Goal: Task Accomplishment & Management: Complete application form

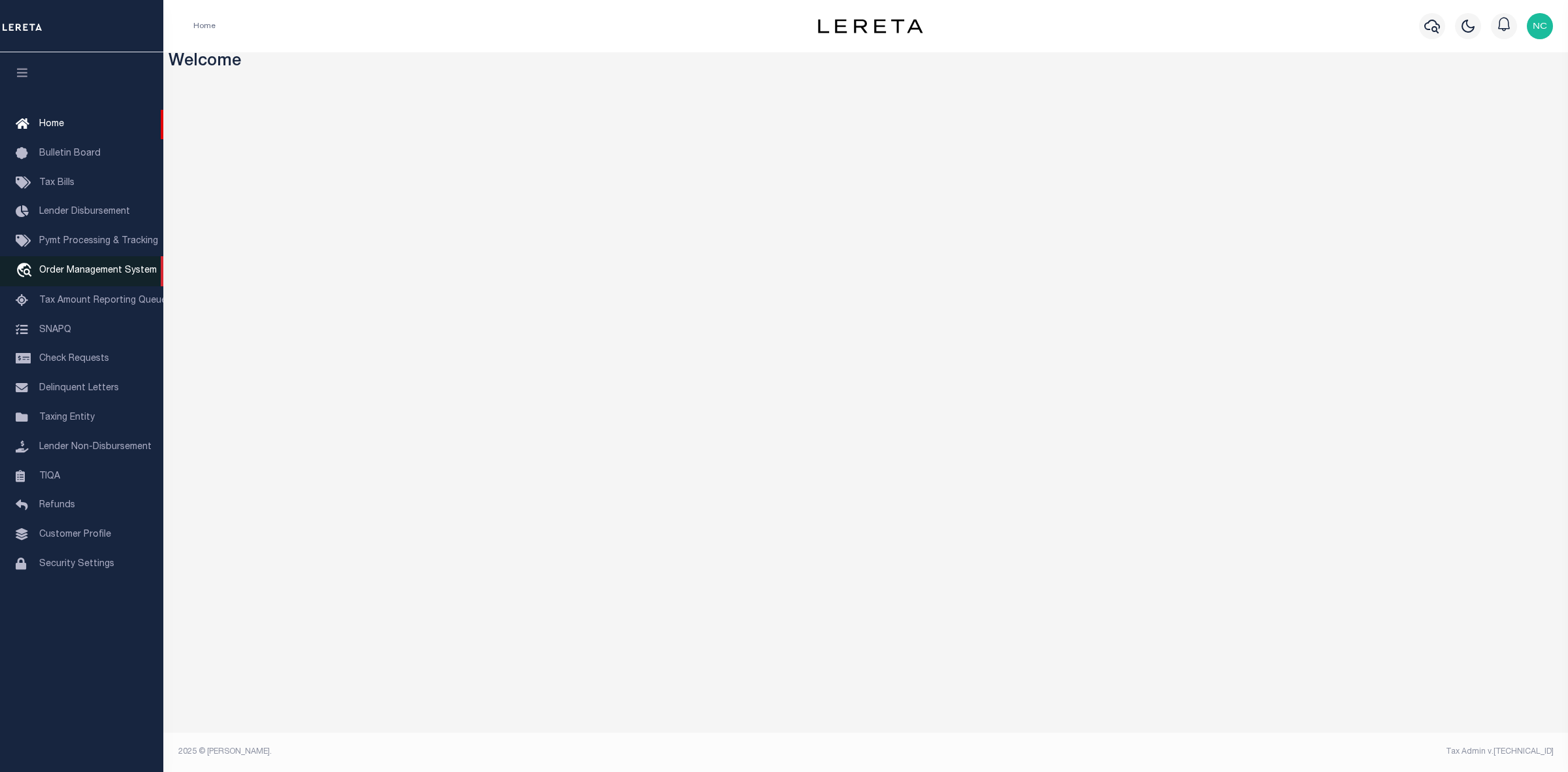
click at [96, 272] on span "Order Management System" at bounding box center [98, 270] width 118 height 9
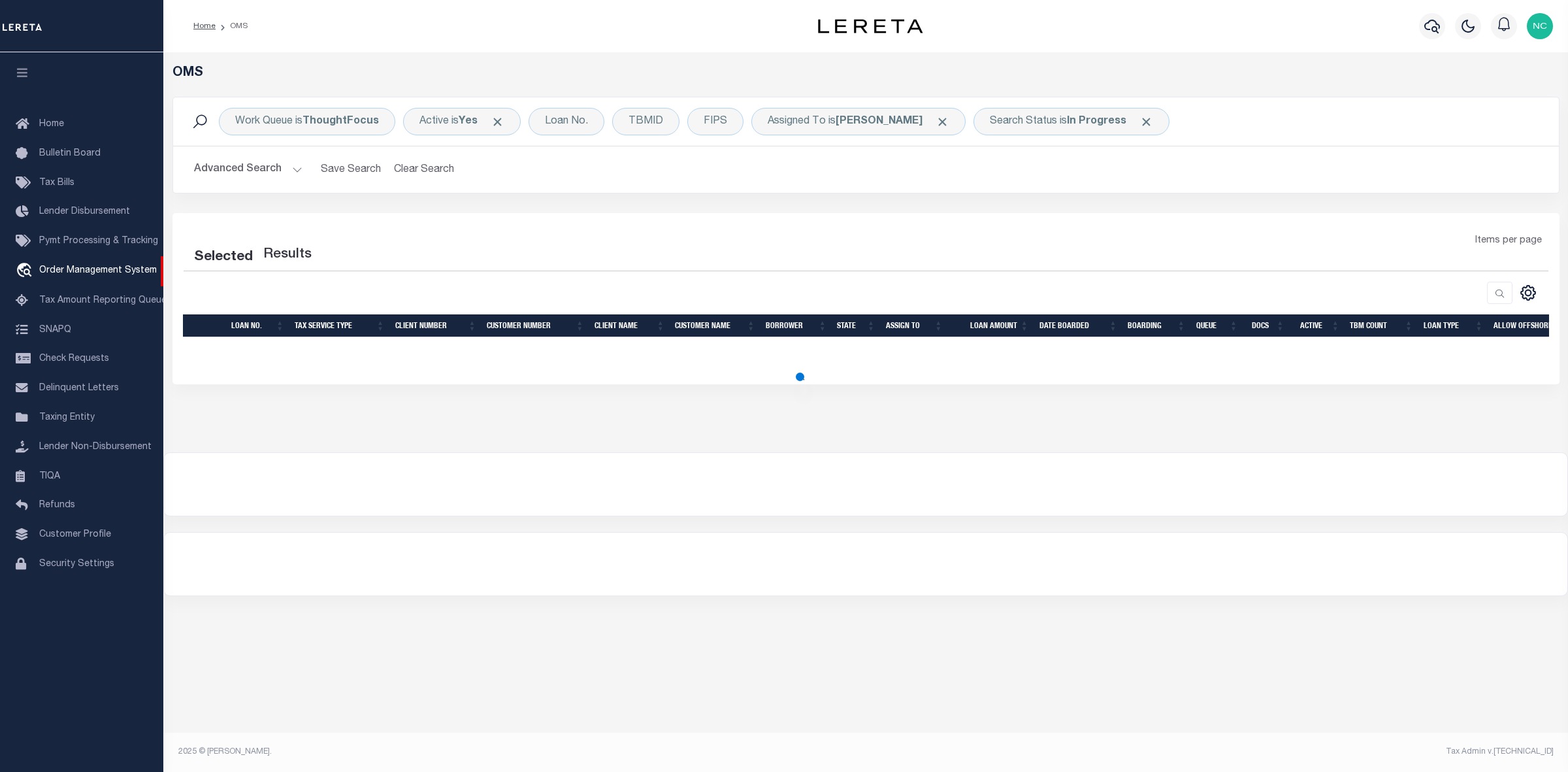
select select "200"
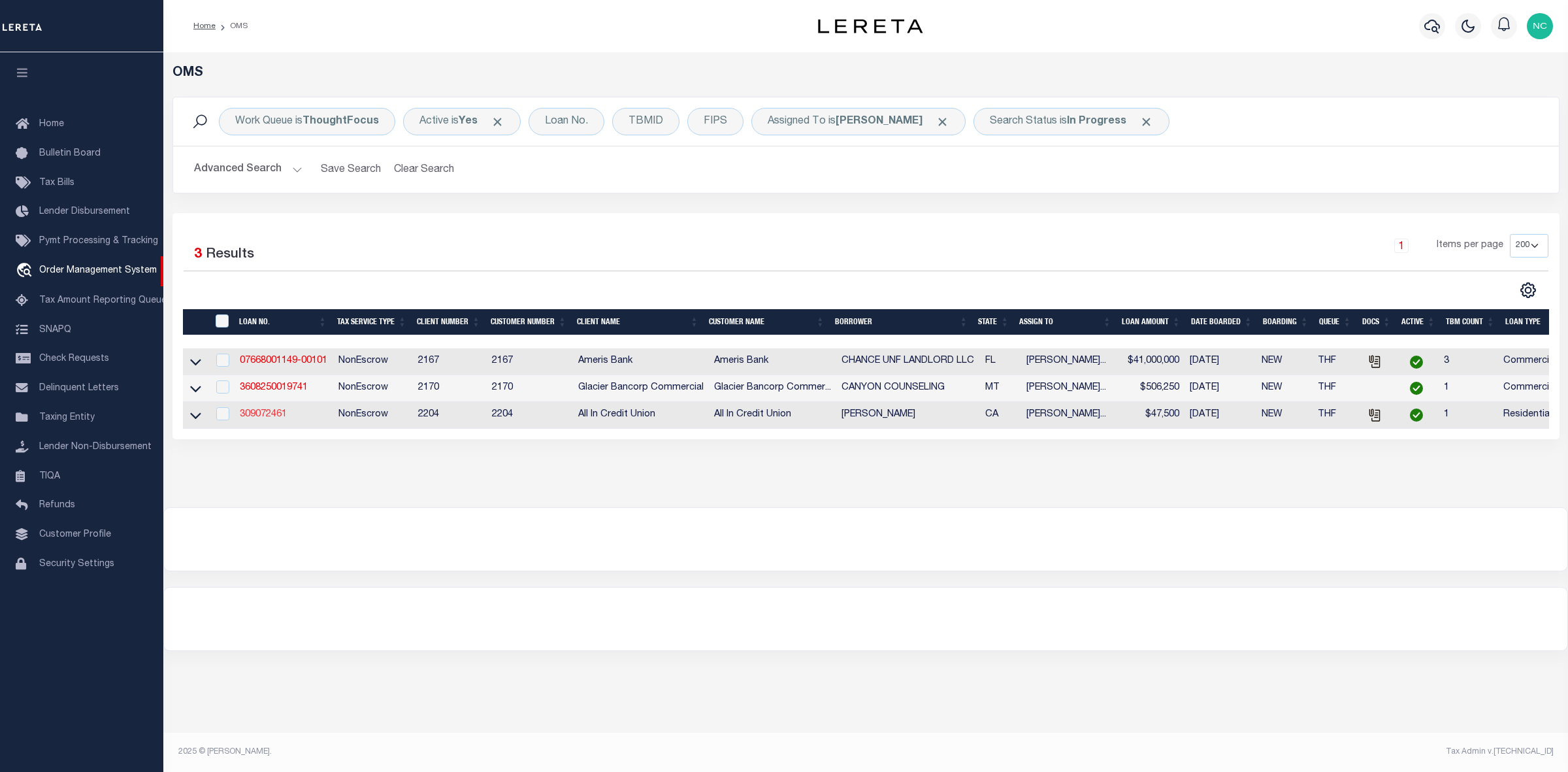
click at [266, 419] on link "309072461" at bounding box center [263, 414] width 47 height 9
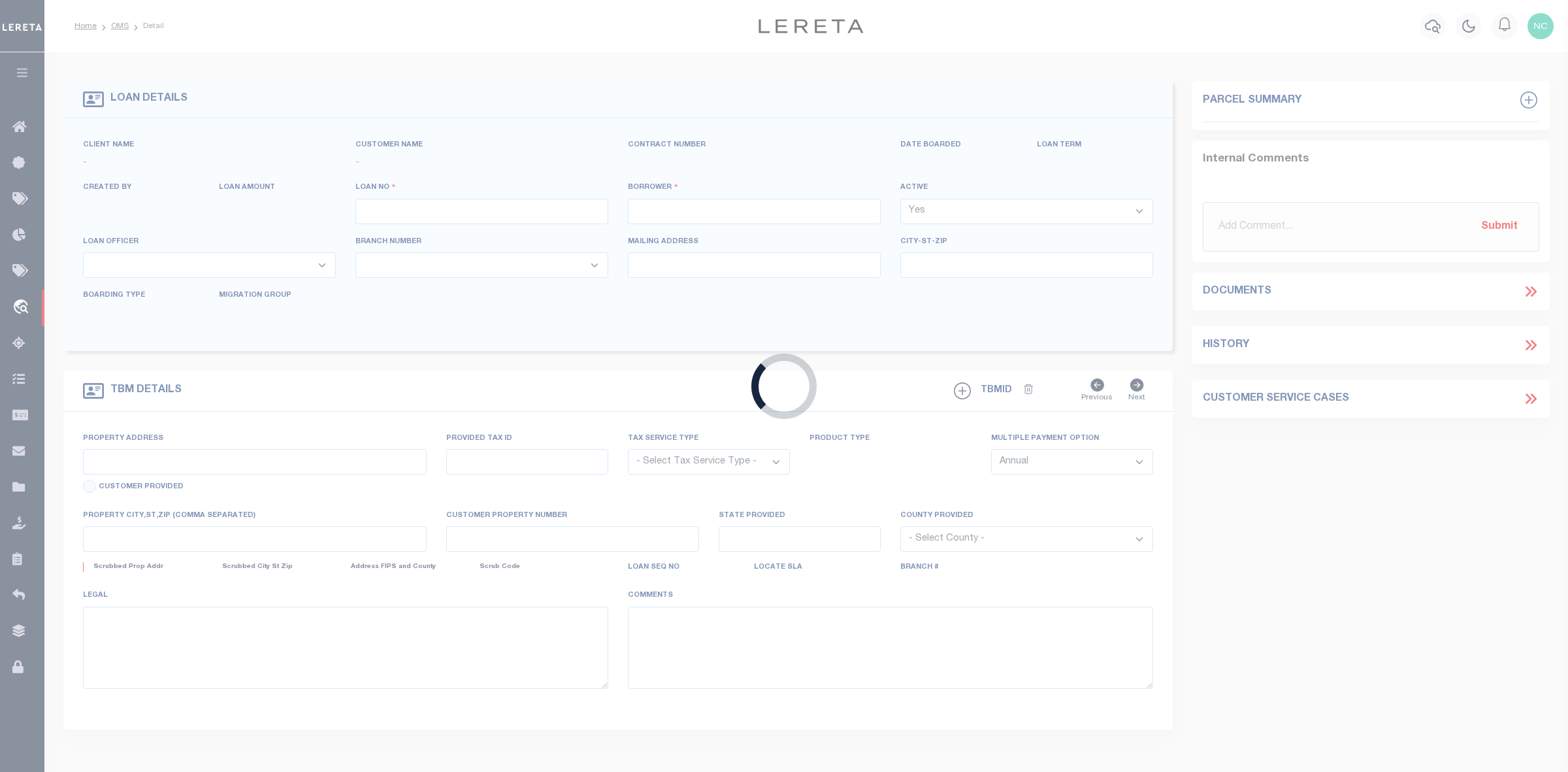
type input "309072461"
type input "[PERSON_NAME]"
select select
type input "[DATE]"
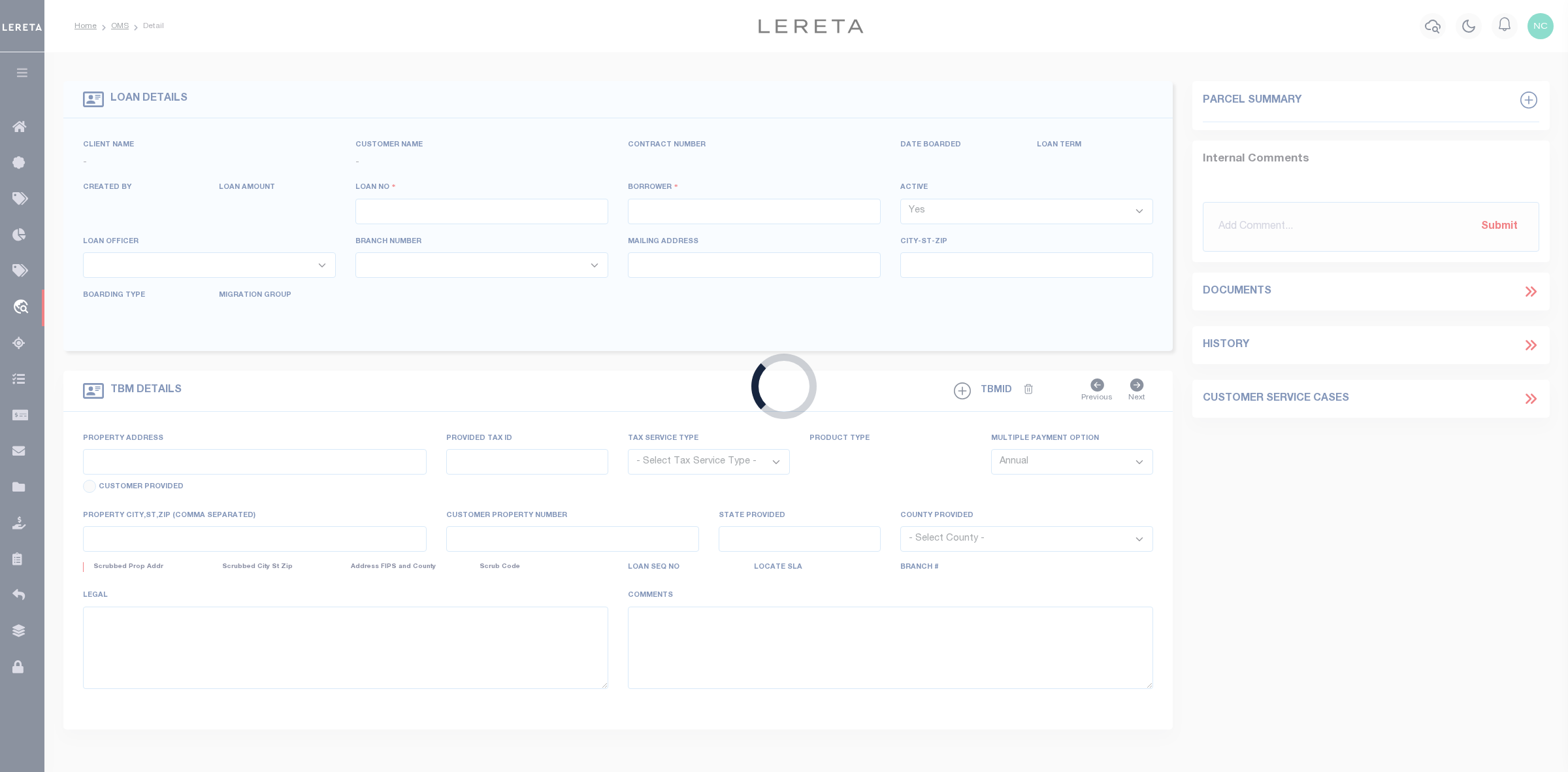
select select "400"
select select "10"
select select "NonEscrow"
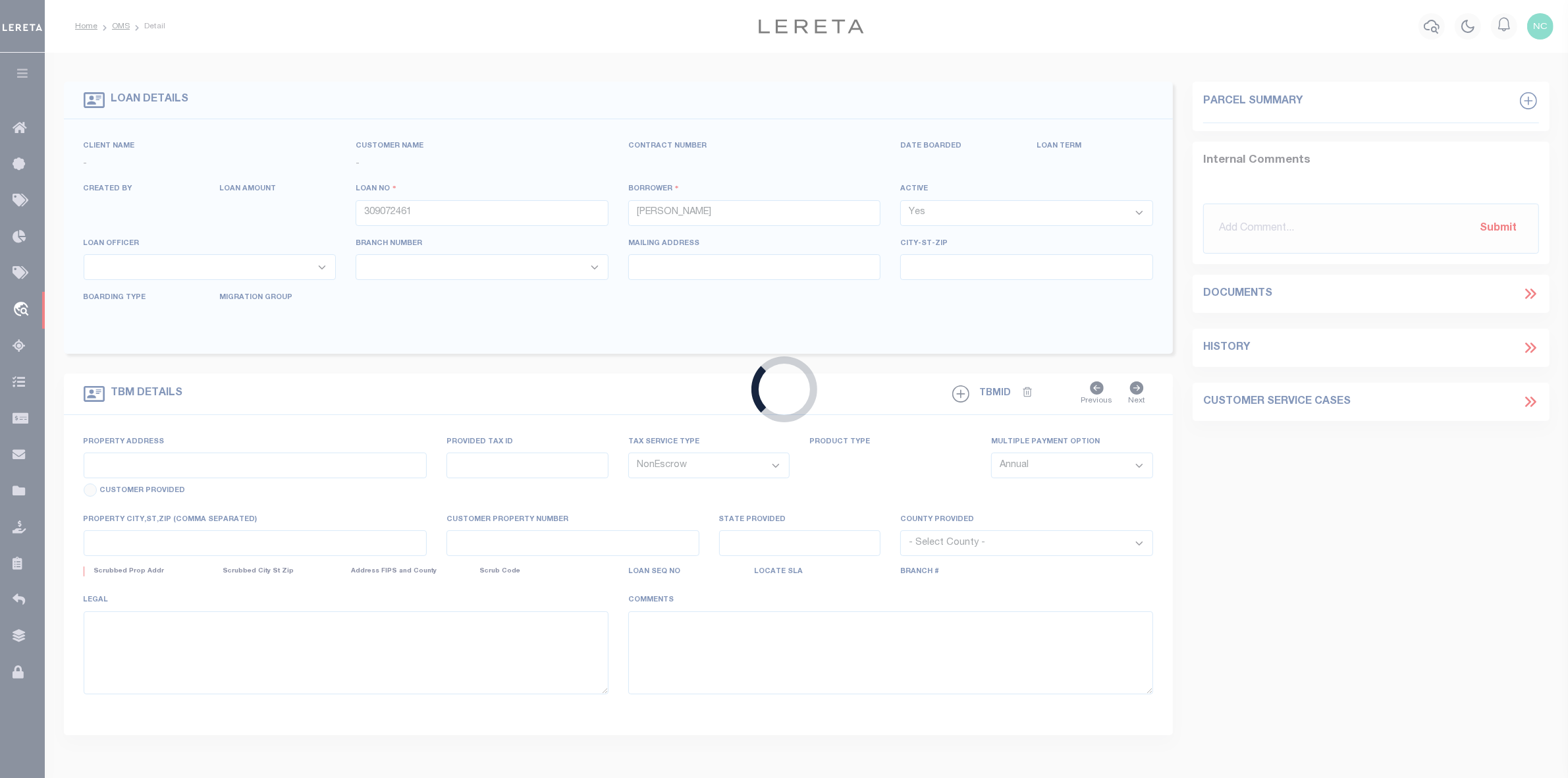
type input "0 Sobrante Rd"
type input "48F7377134"
select select
type input "[GEOGRAPHIC_DATA] CA 94611"
type input "CA"
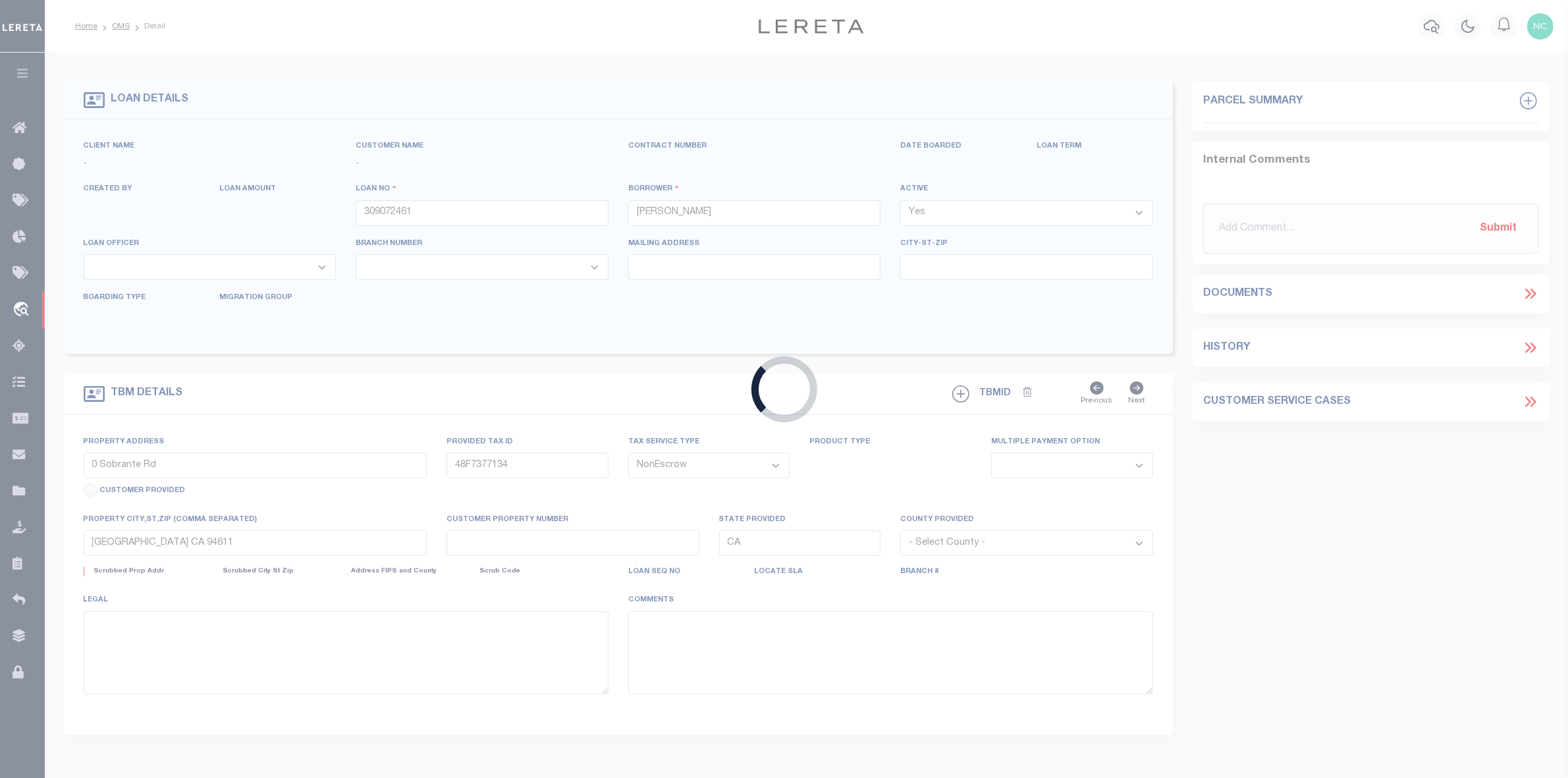
select select "44319"
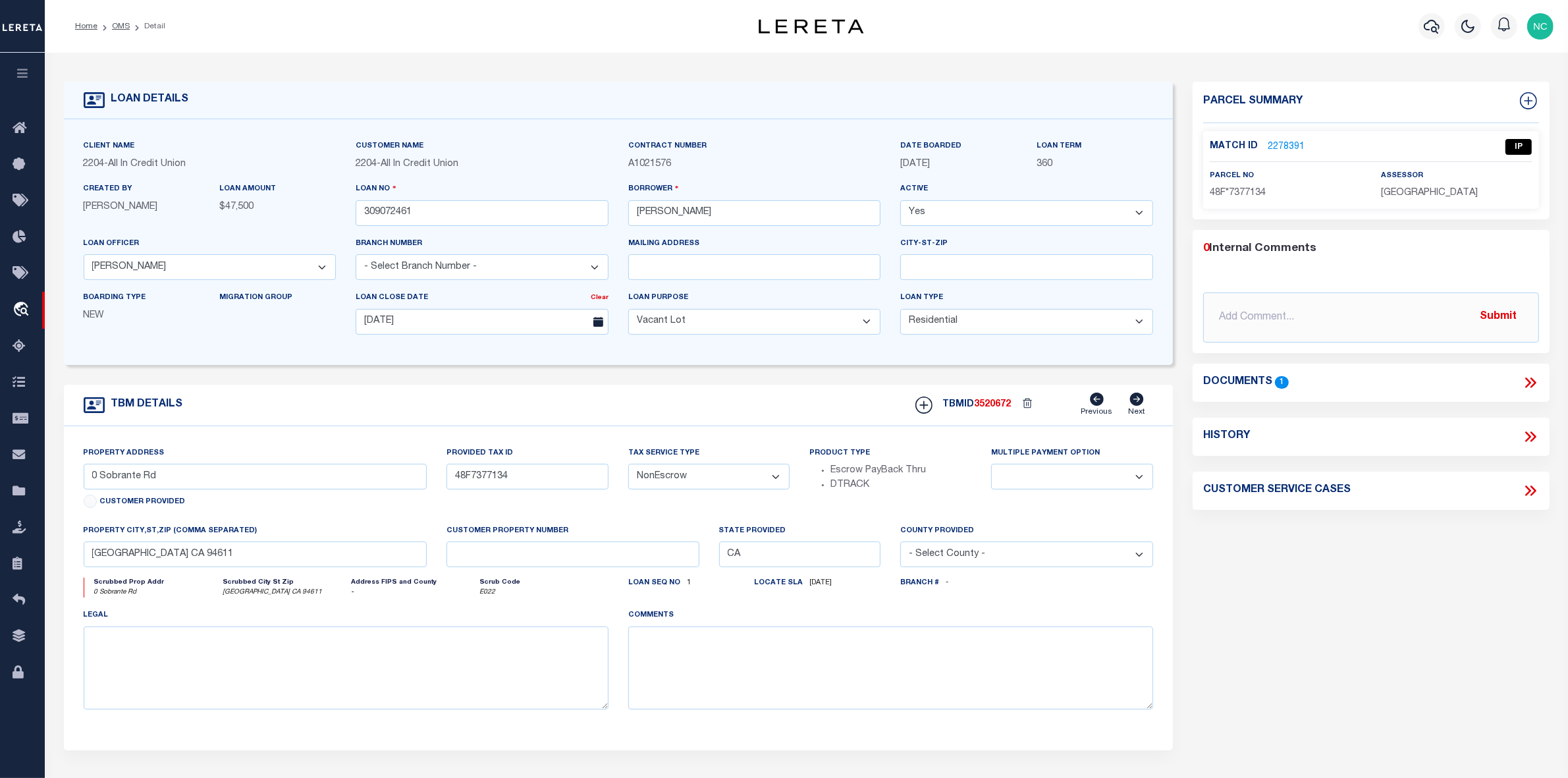
click at [1289, 146] on link "2278391" at bounding box center [1286, 147] width 37 height 14
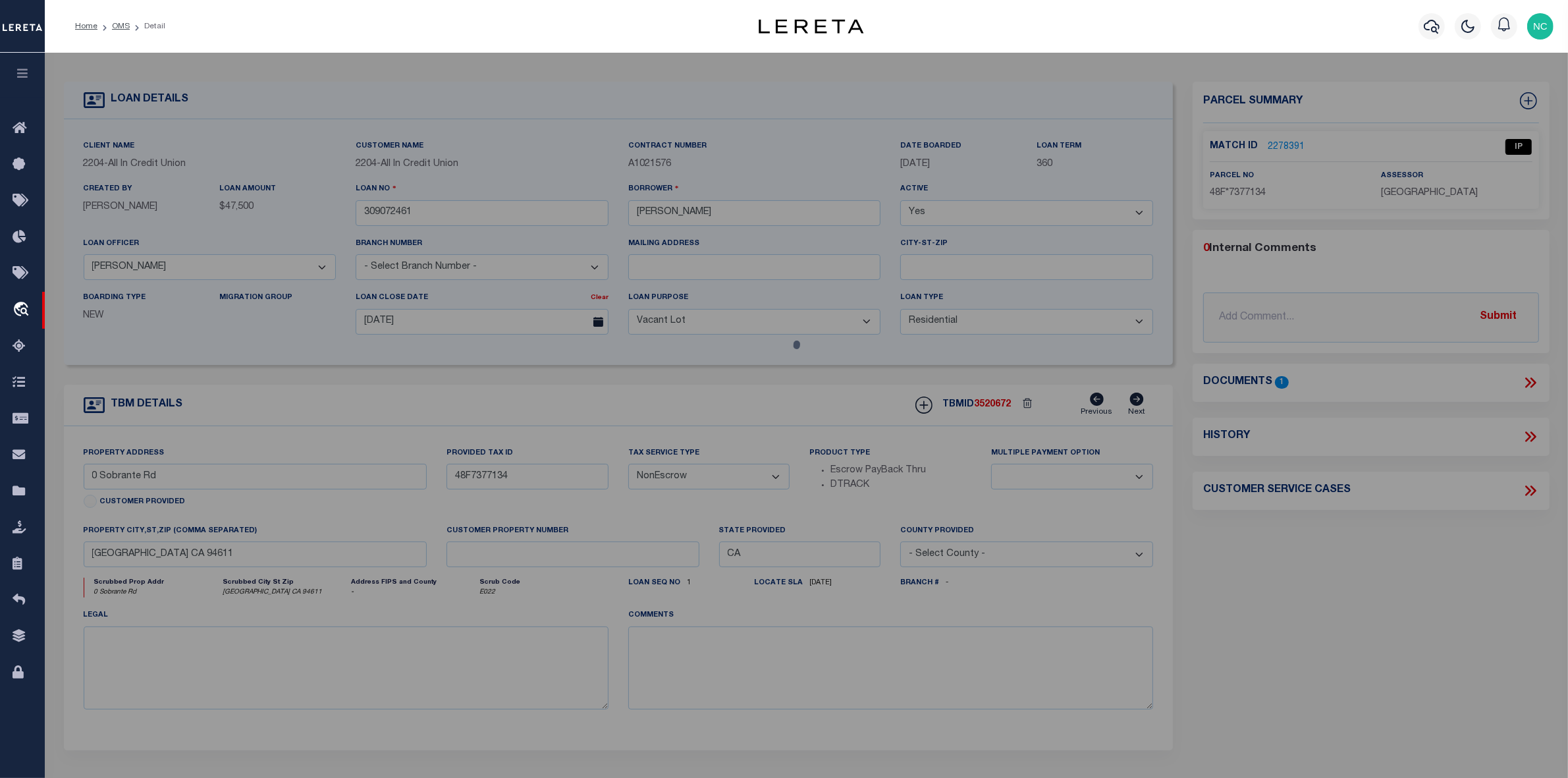
checkbox input "false"
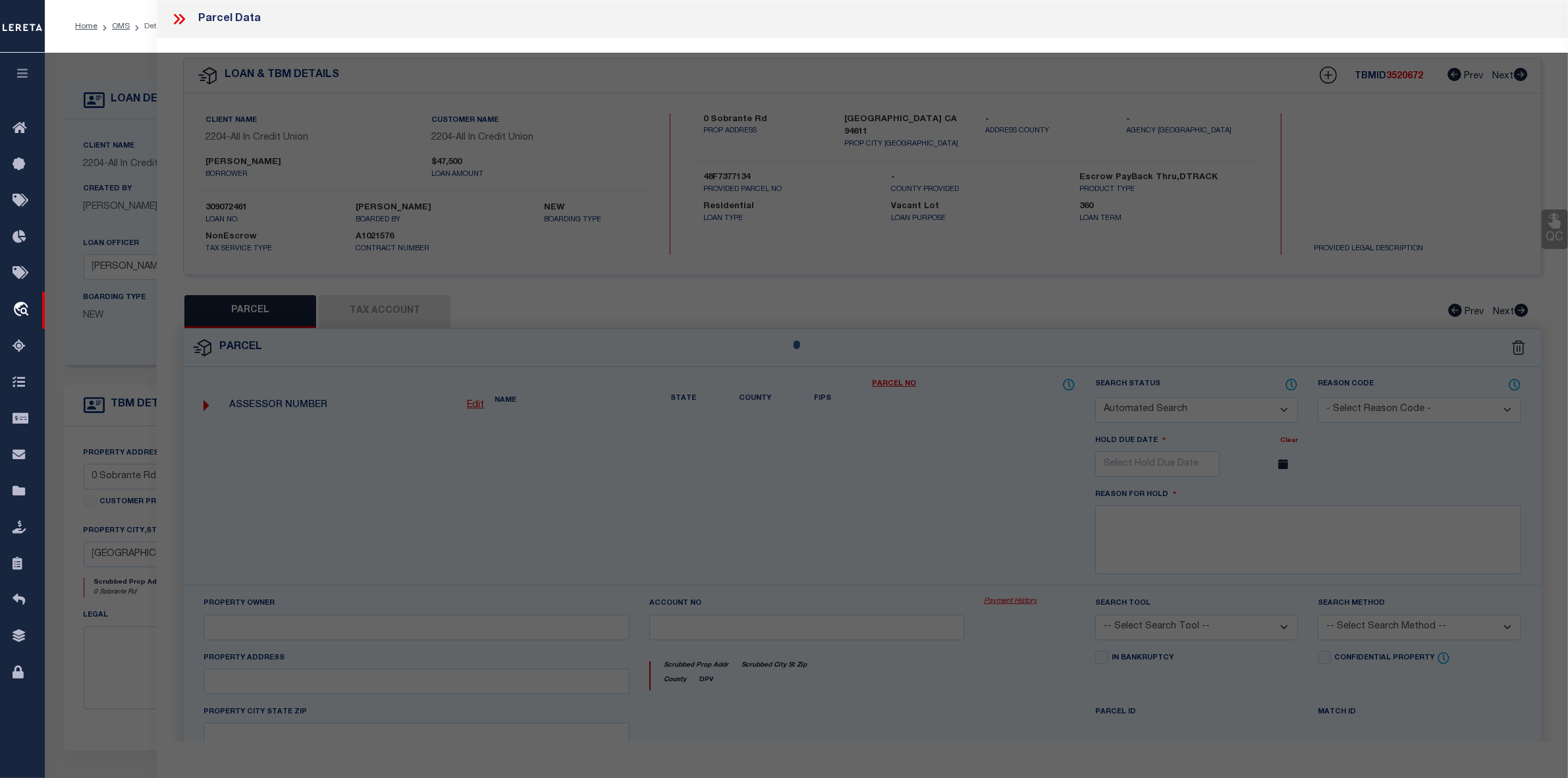
select select "IP"
select select "PHN"
select select "LEG"
type input "SOBRANTE RD,"
type input "[GEOGRAPHIC_DATA]"
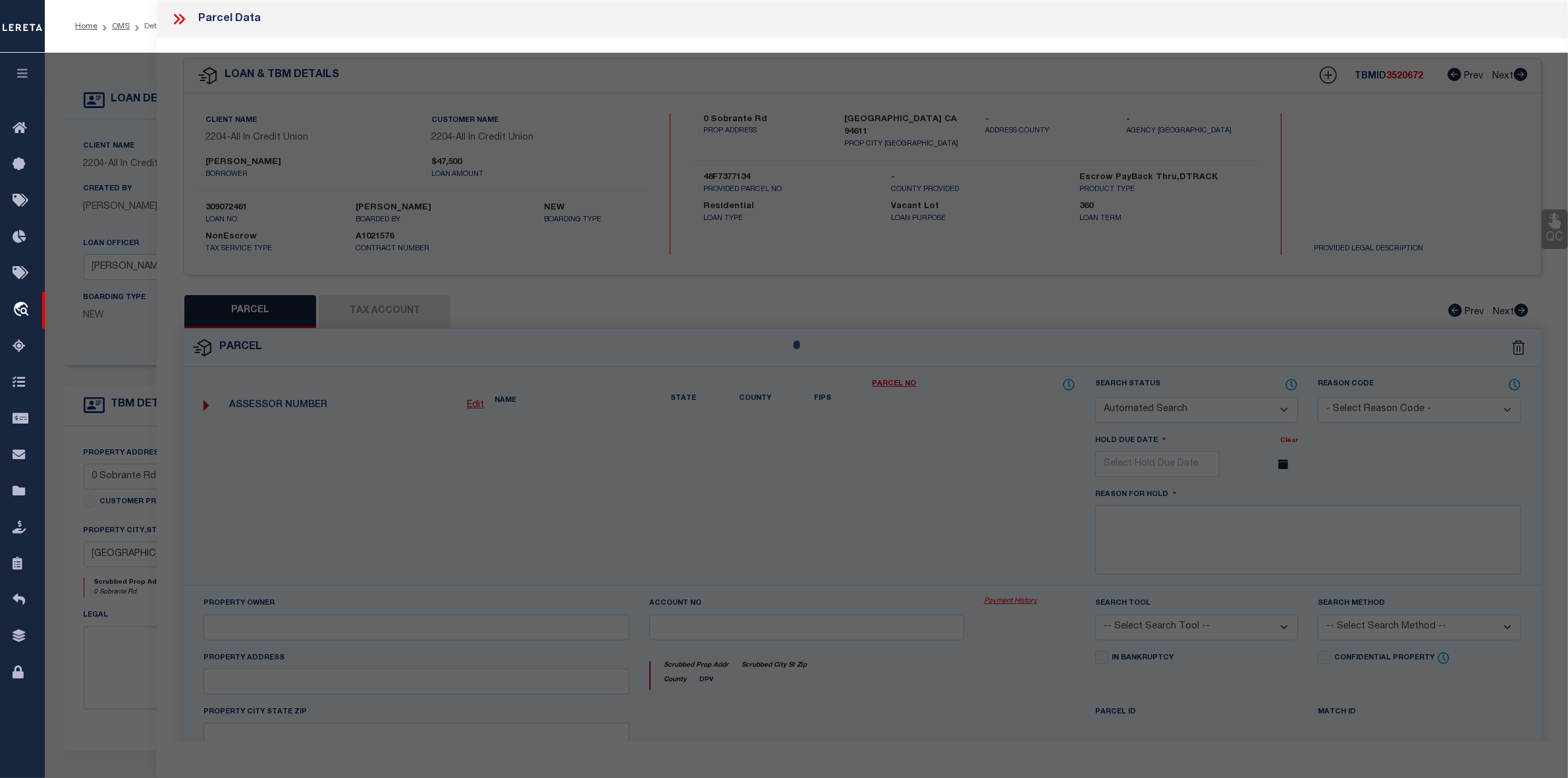
type textarea "Lot 2892, Map of [GEOGRAPHIC_DATA]"
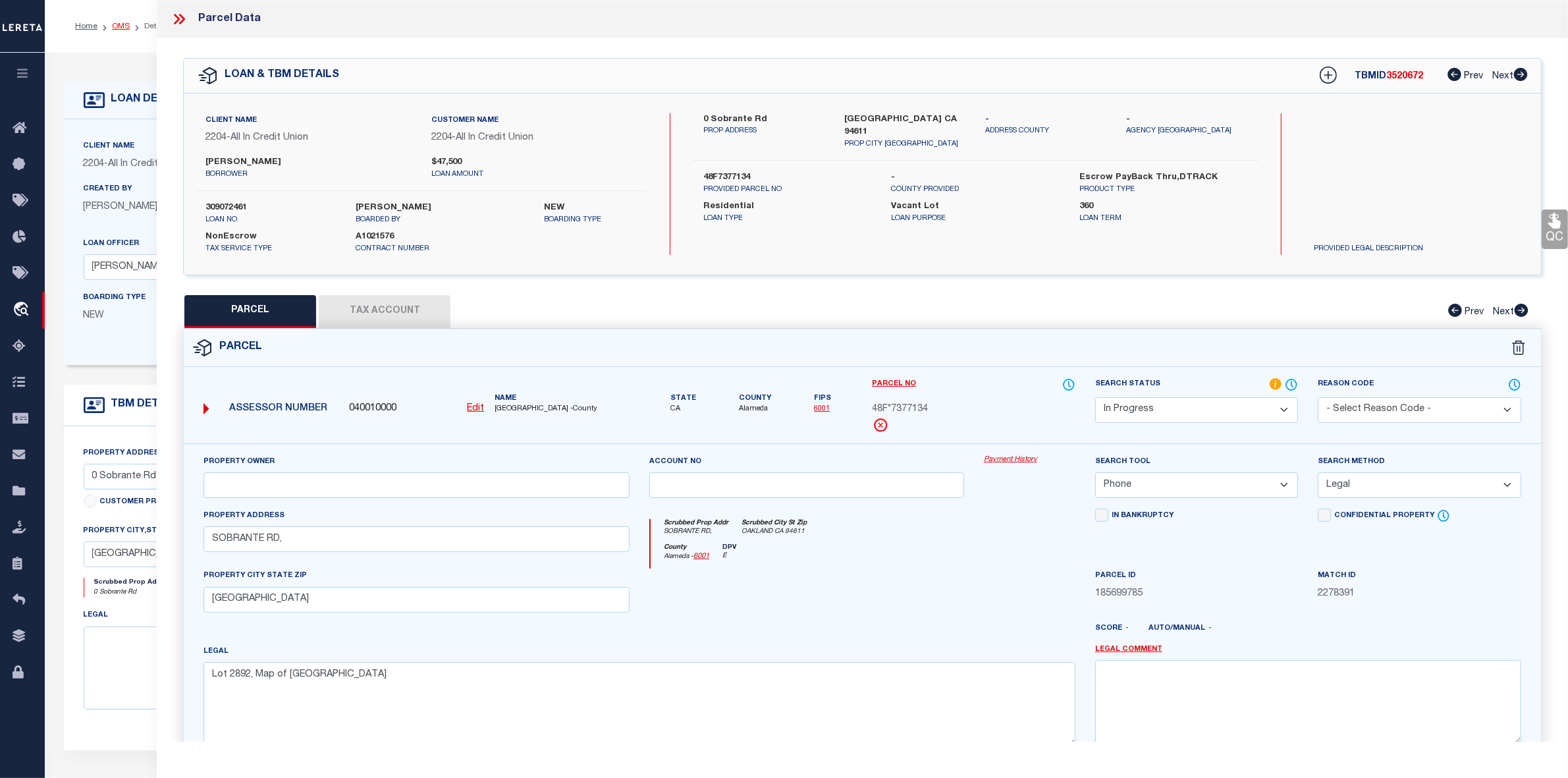
click at [122, 23] on link "OMS" at bounding box center [120, 26] width 18 height 8
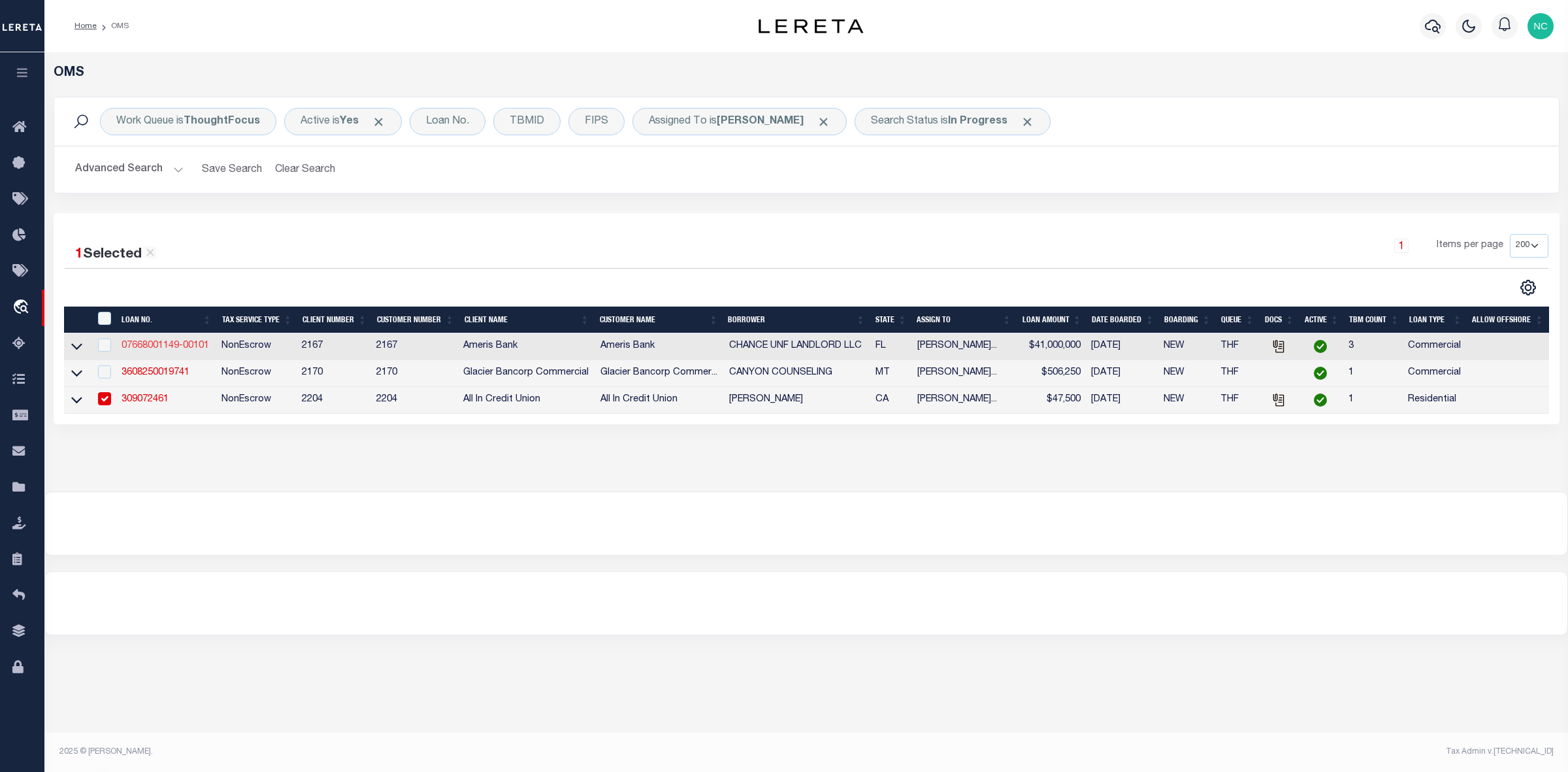
click at [173, 348] on link "07668001149-00101" at bounding box center [166, 346] width 88 height 9
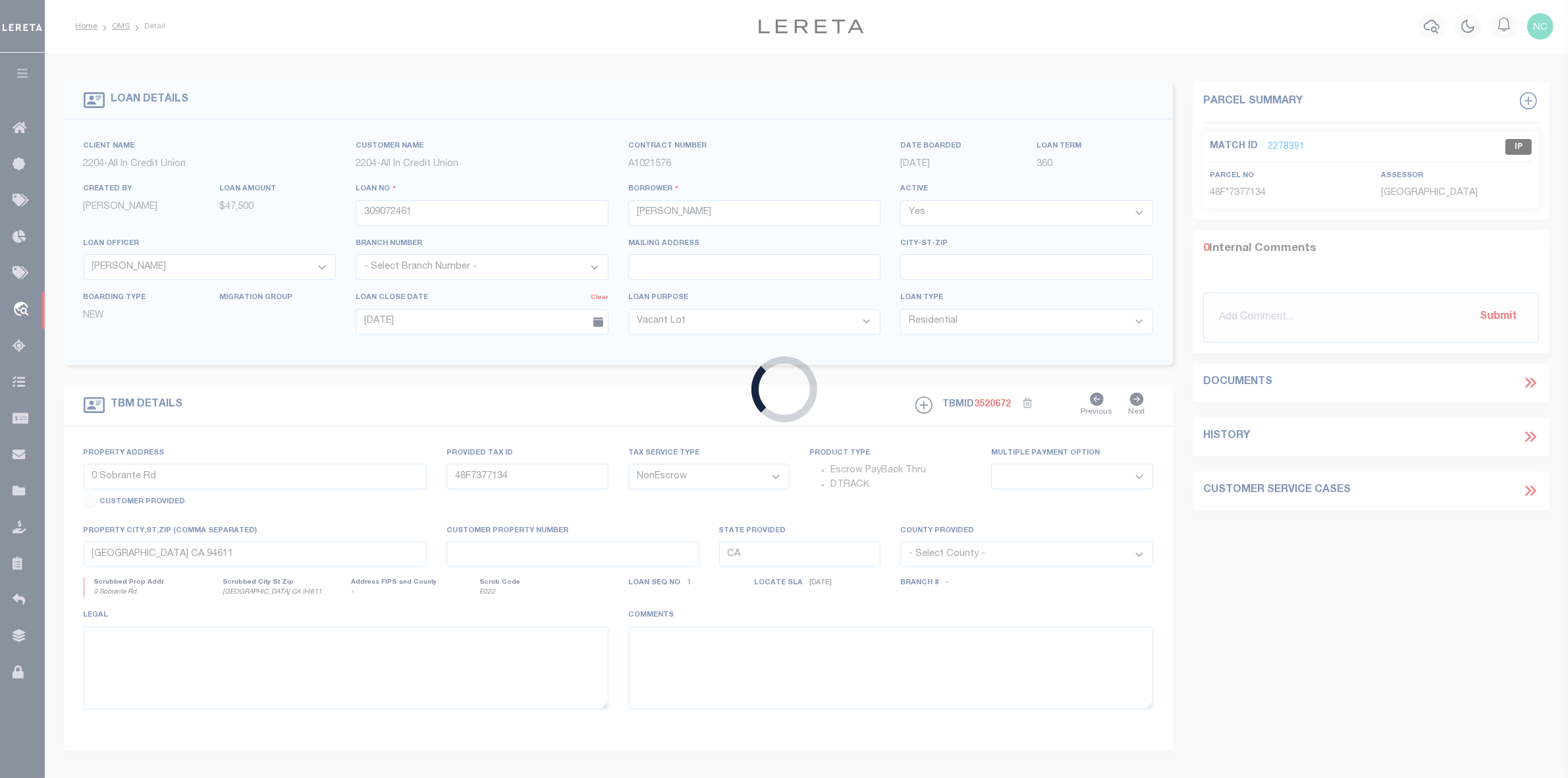
type input "07668001149-00101"
type input "CHANCE UNF LANDLORD LLC"
select select
type input "[STREET_ADDRESS]"
type input "[GEOGRAPHIC_DATA] FL 32207-3868"
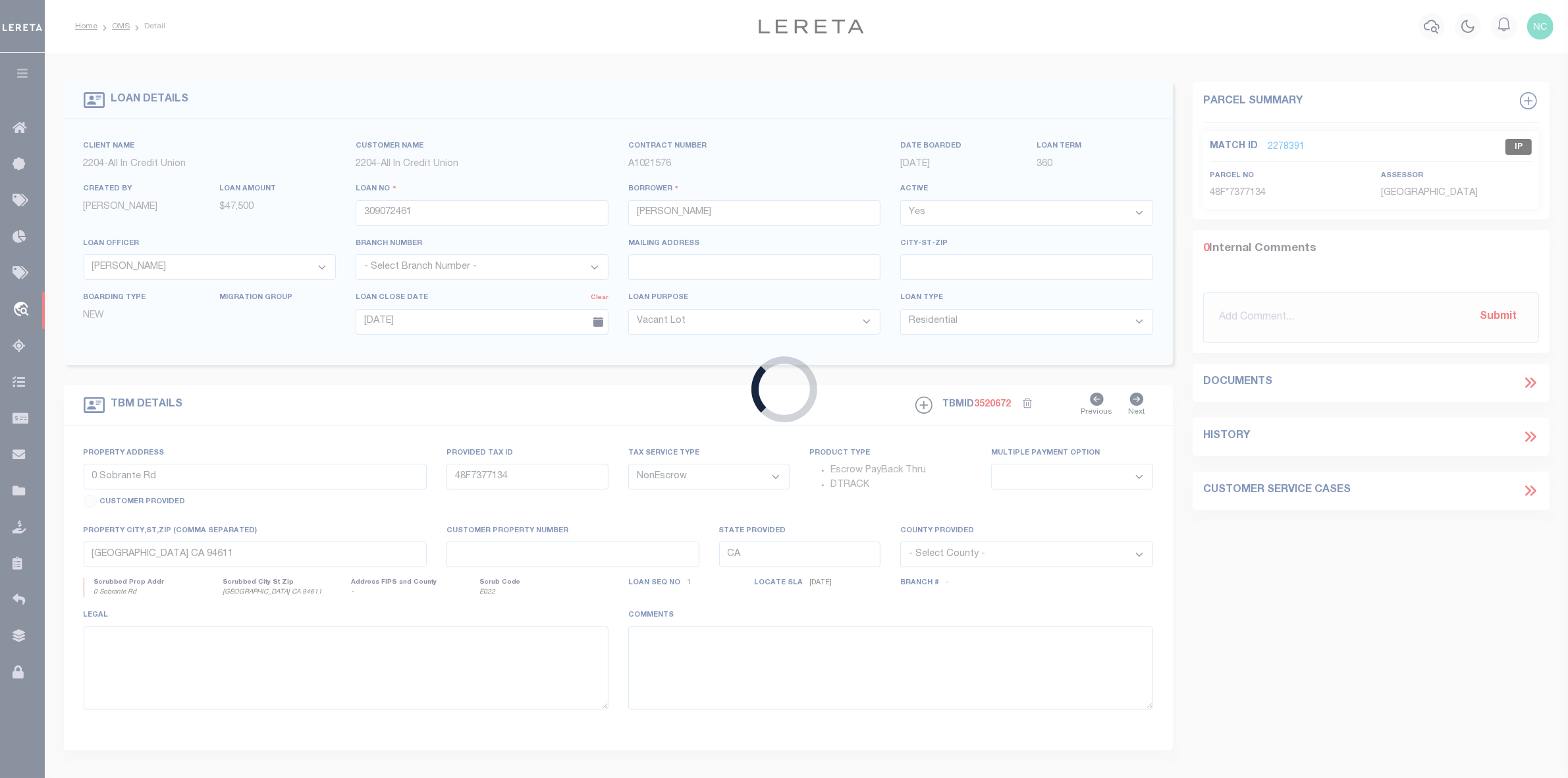
type input "[DATE]"
select select
select select "20"
type input "[STREET_ADDRESS]"
select select
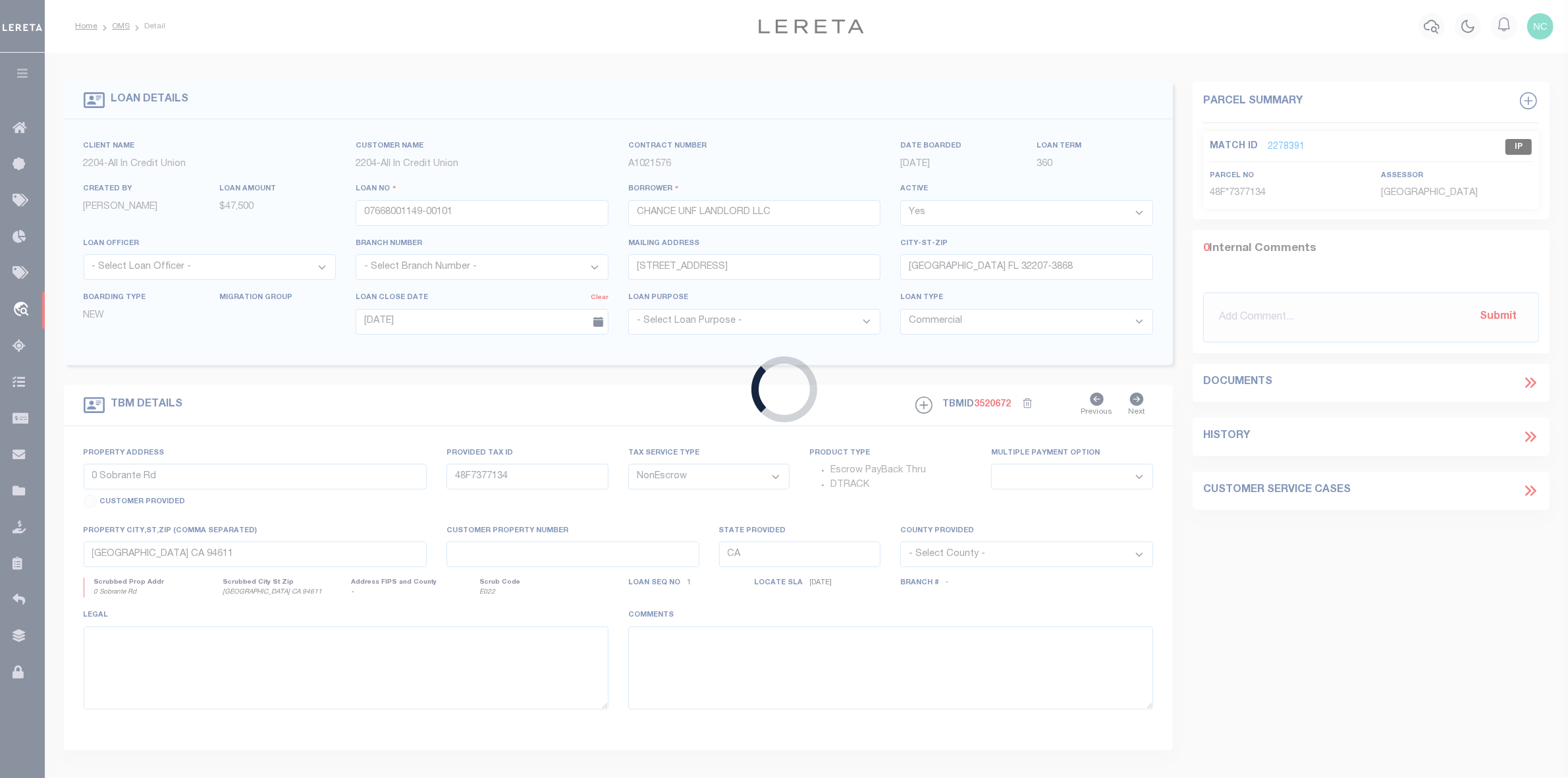
type input "[GEOGRAPHIC_DATA] FL 32224-4691"
type input "[PHONE_NUMBER]"
type input "FL"
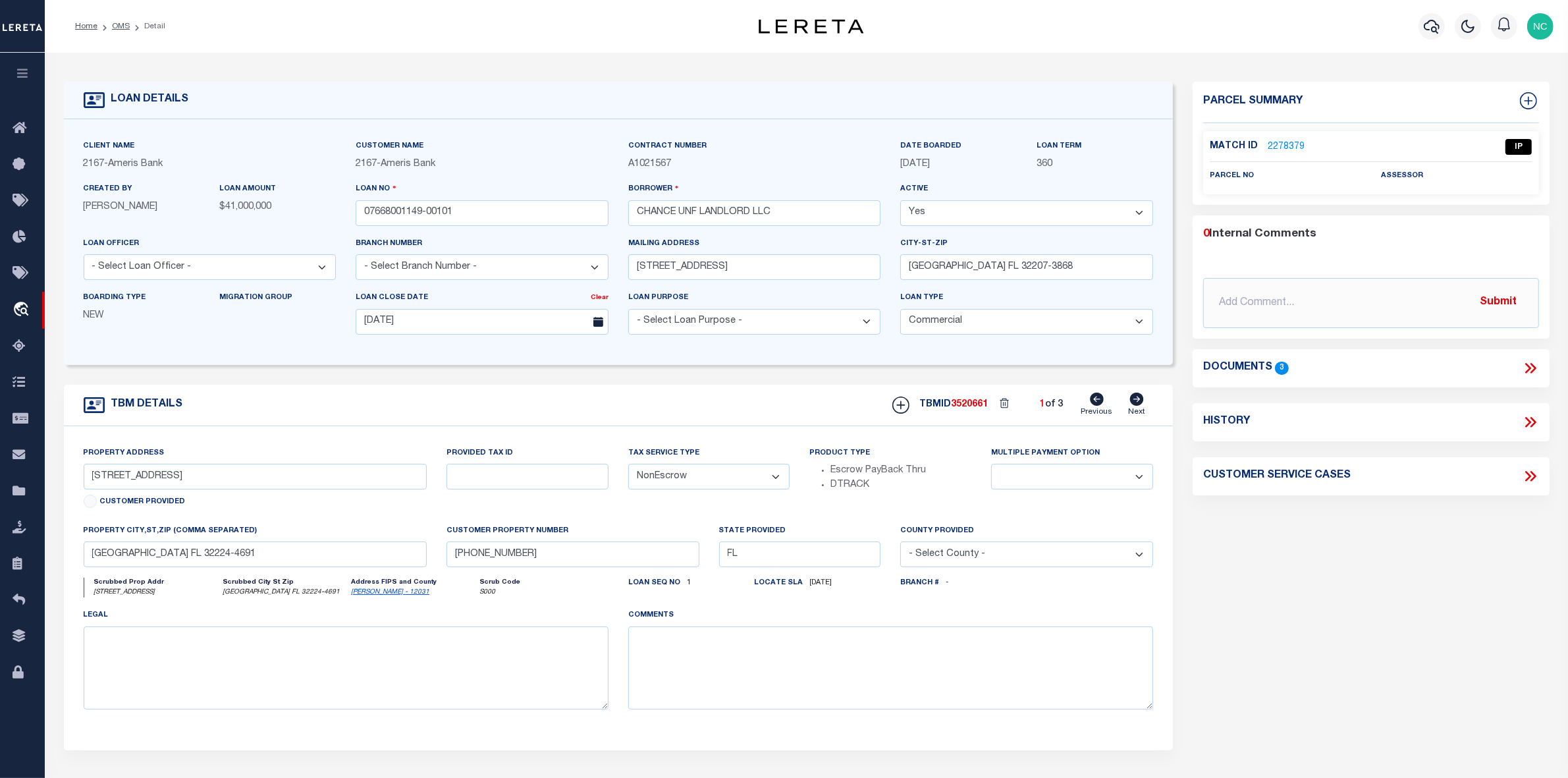
click at [1279, 149] on link "2278379" at bounding box center [1286, 147] width 37 height 14
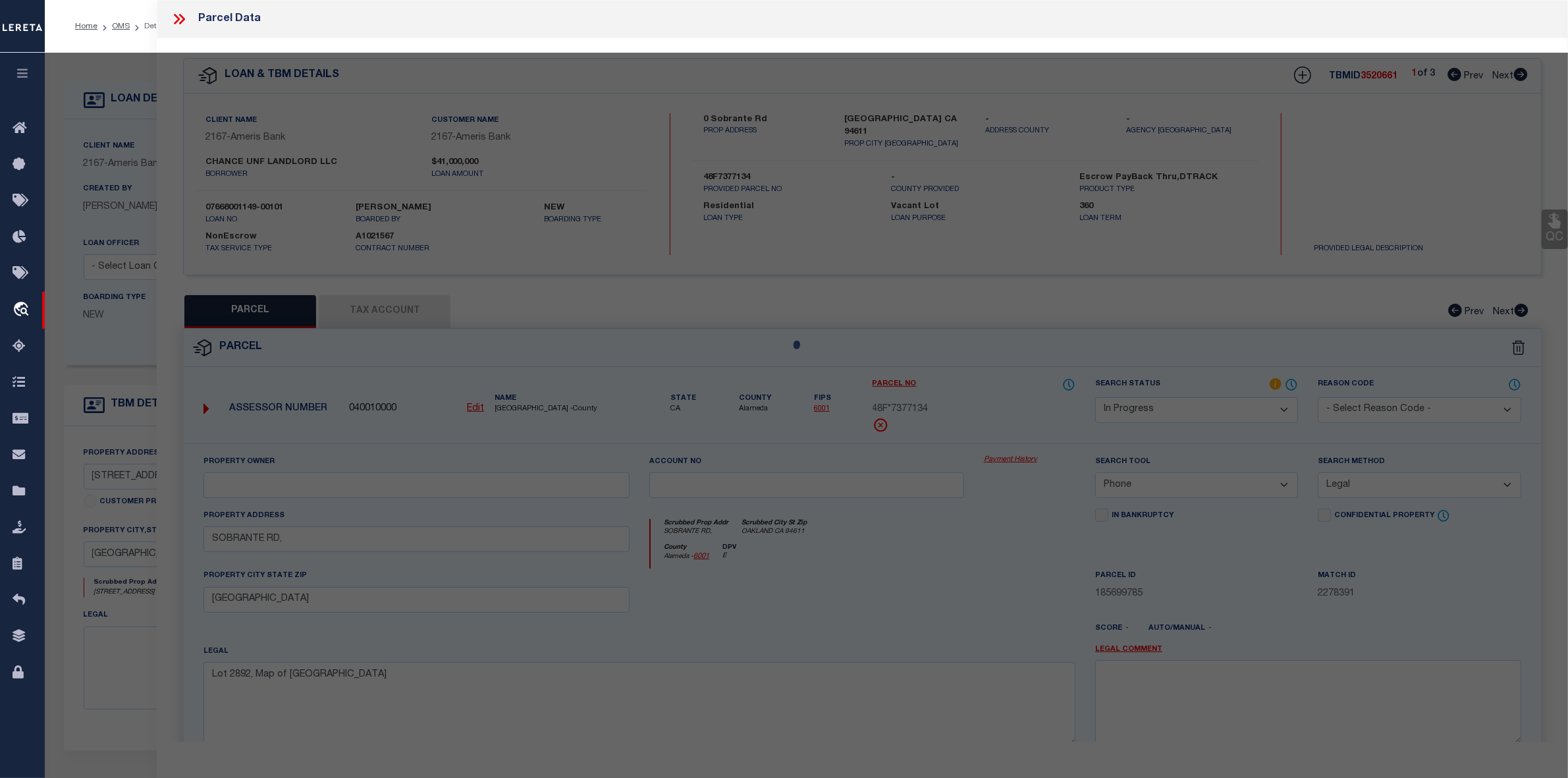
select select "AS"
select select
checkbox input "false"
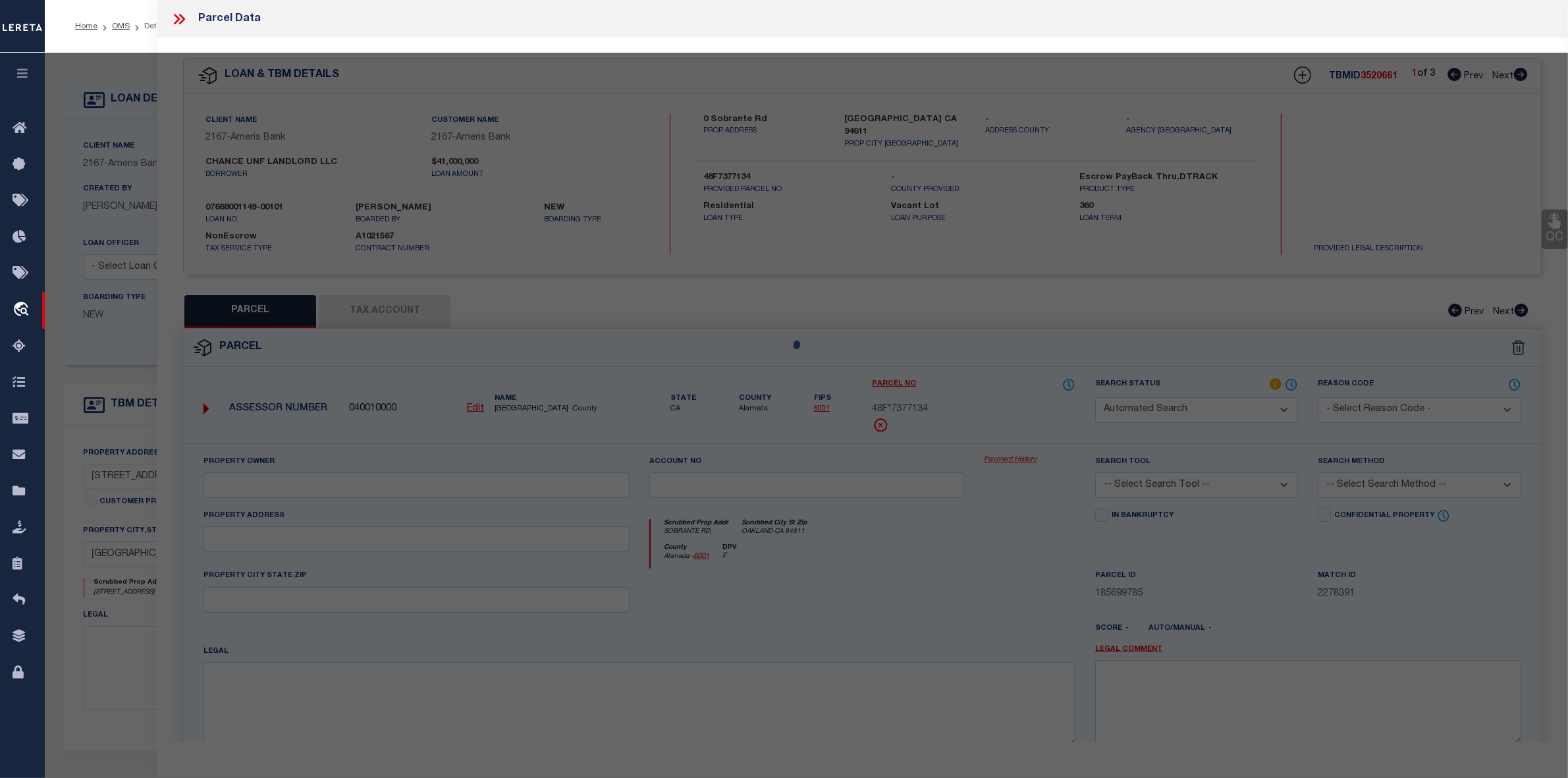
select select "IP"
checkbox input "false"
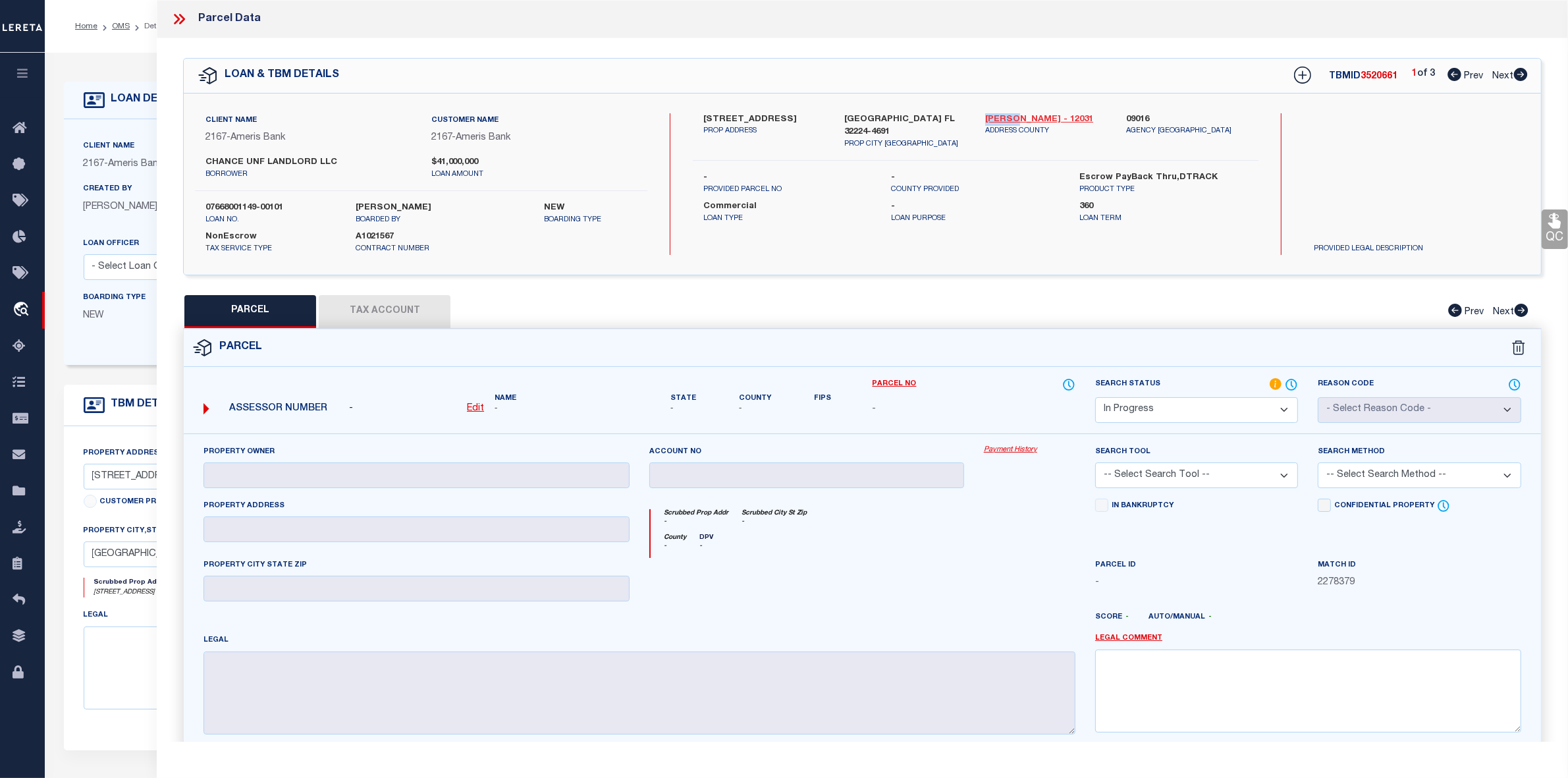
drag, startPoint x: 980, startPoint y: 117, endPoint x: 1011, endPoint y: 122, distance: 31.4
click at [1011, 122] on div "[PERSON_NAME] - 12031 ADDRESS COUNTY" at bounding box center [1046, 132] width 141 height 37
copy link "[PERSON_NAME]"
click at [122, 30] on link "OMS" at bounding box center [120, 26] width 18 height 8
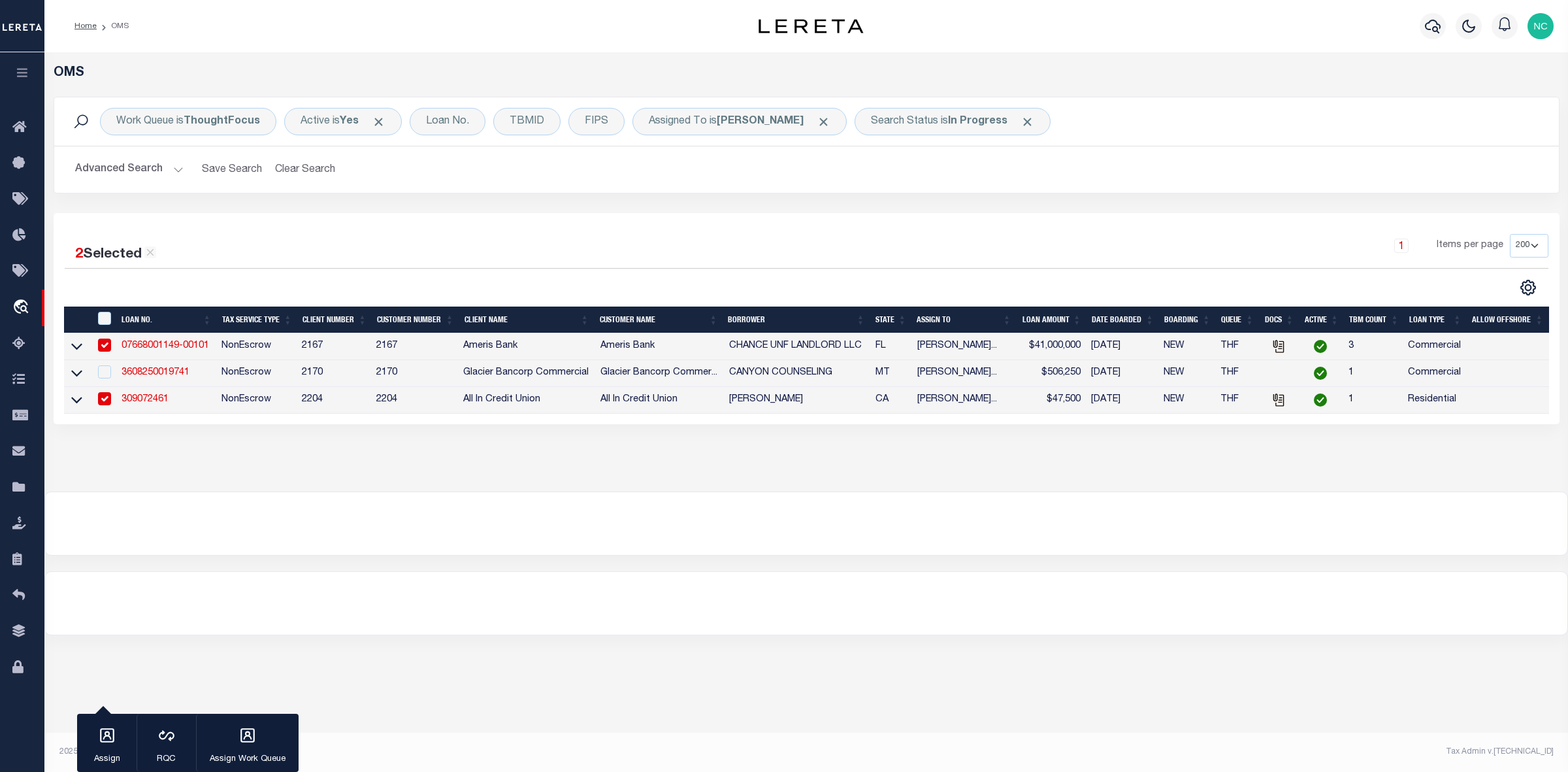
click at [521, 270] on div "2 Selected 3 Results 1 Items per page 10 25 50 100 200" at bounding box center [806, 264] width 1505 height 62
click at [148, 373] on link "3608250019741" at bounding box center [155, 373] width 68 height 9
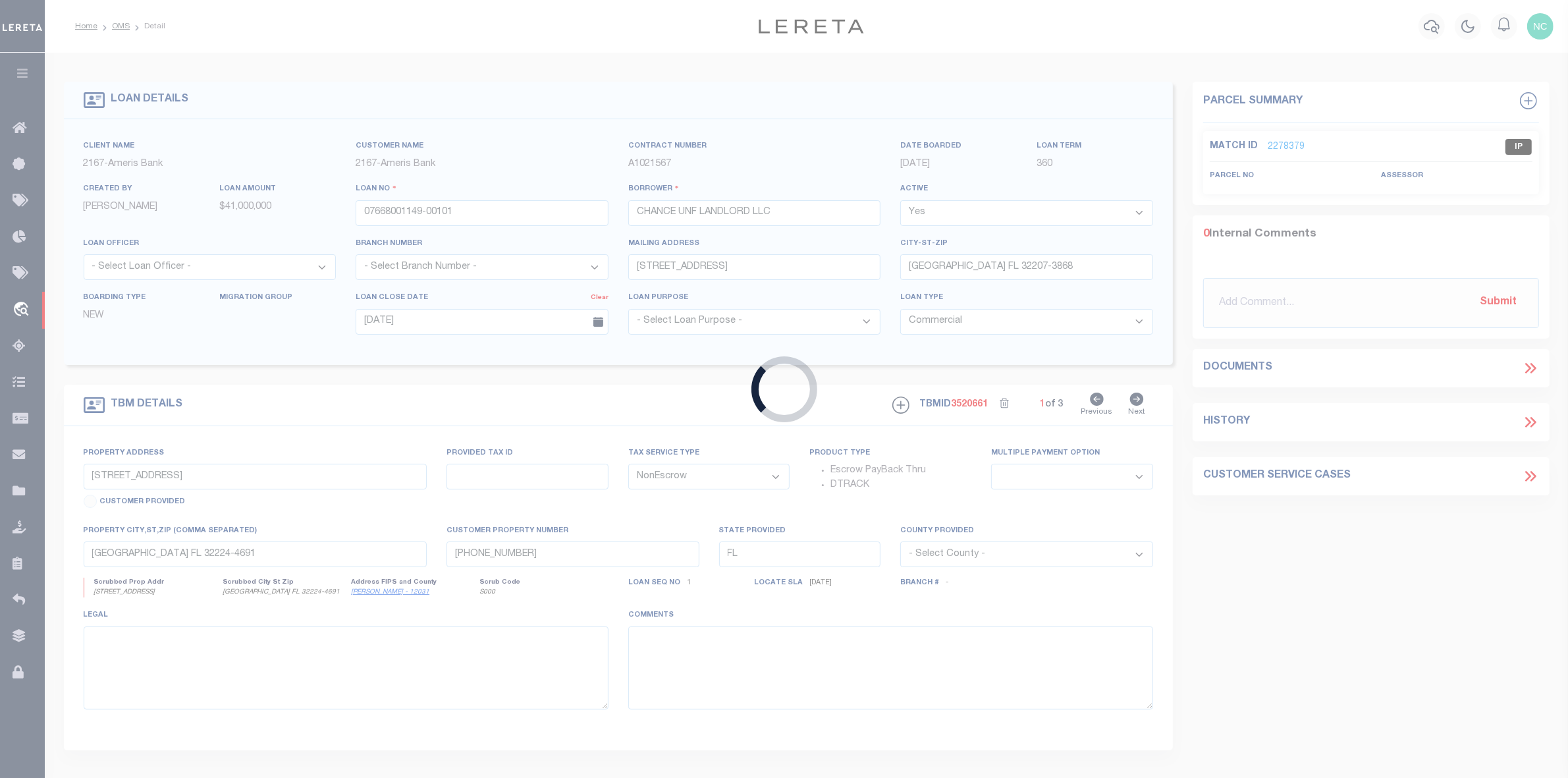
type input "3608250019741"
type input "CANYON COUNSELING"
select select
type input "[STREET_ADDRESS]"
type input "BOZEMAN MT 59718"
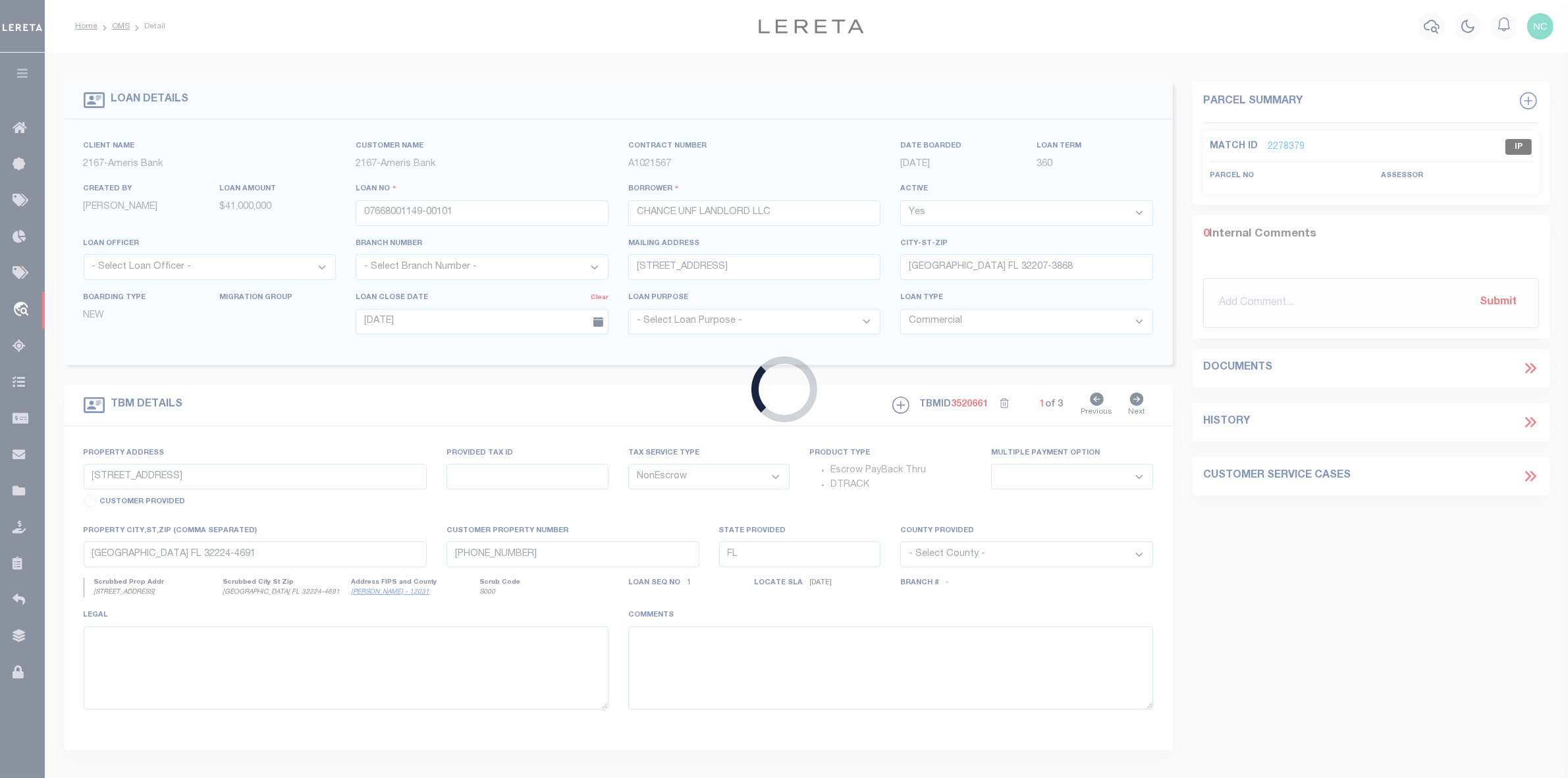
type input "[DATE]"
select select "4574"
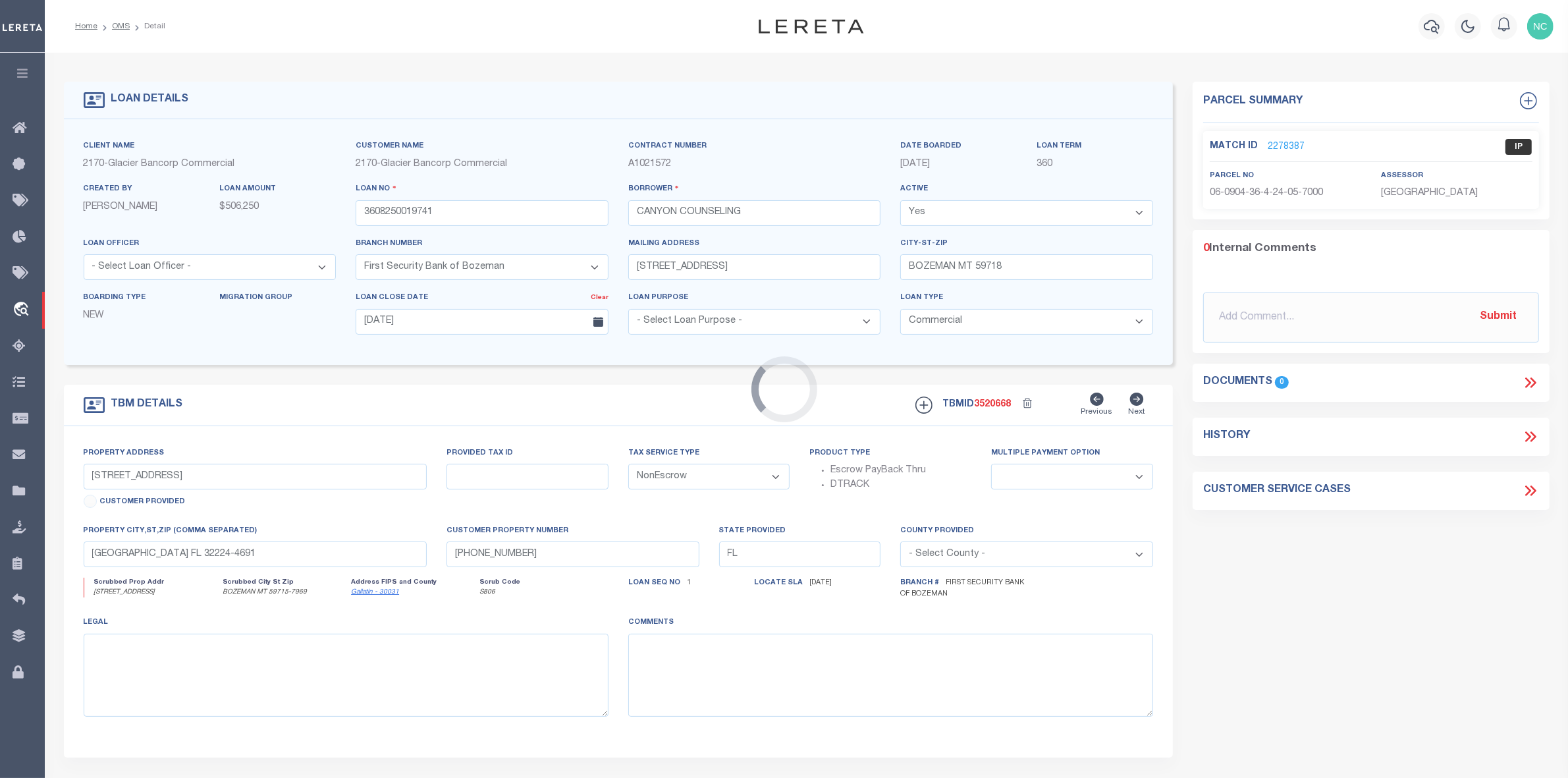
type input "[STREET_ADDRESS]"
type input "00RFG87500"
select select
type input "BOZEMAN MT 59715"
type input "MT"
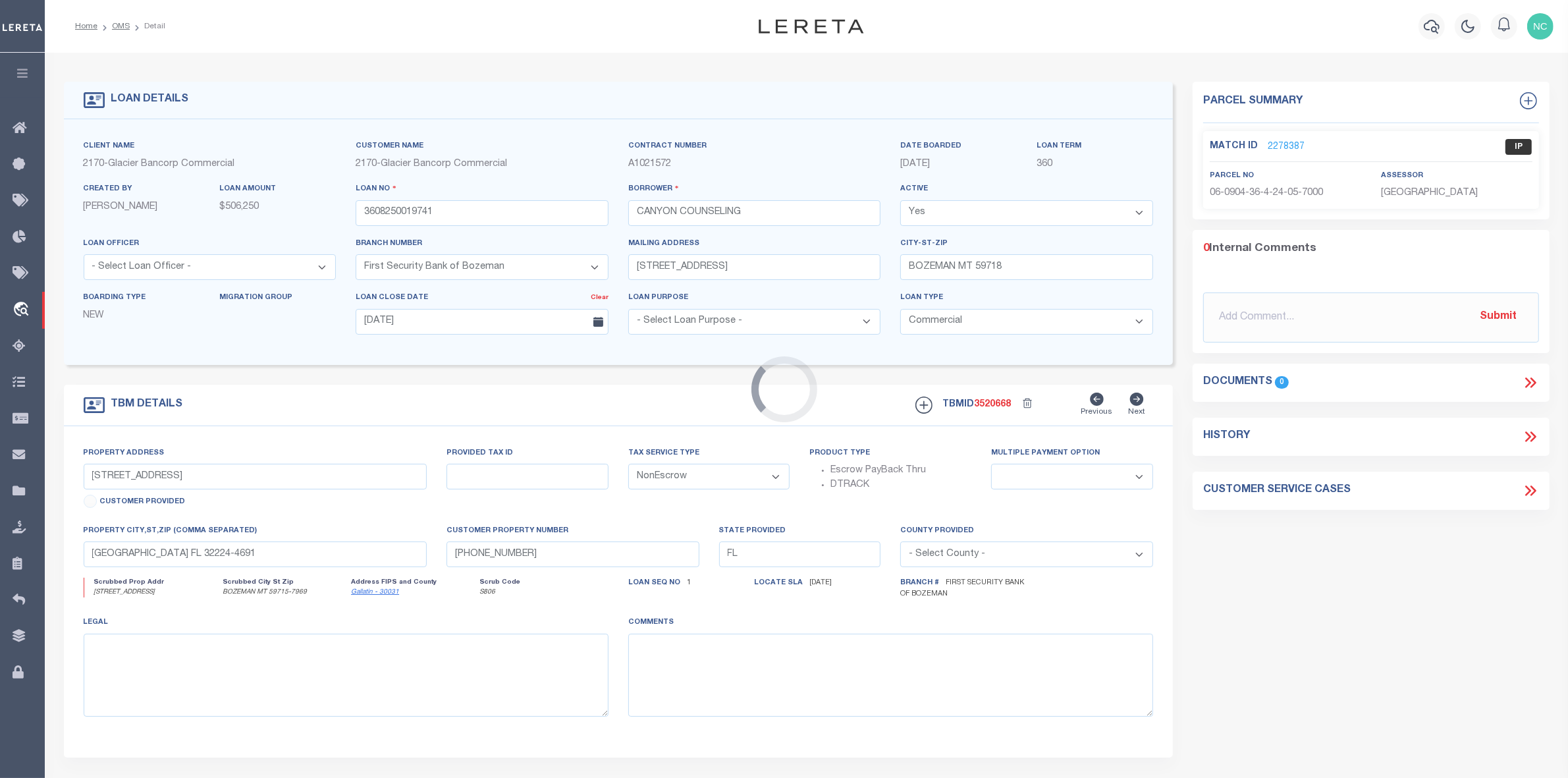
type textarea "UNIT 103/203 IN BUILDING 329 OF THE NORTH SIDE MIXED USE CONDOMINIUM, LOCATED O…"
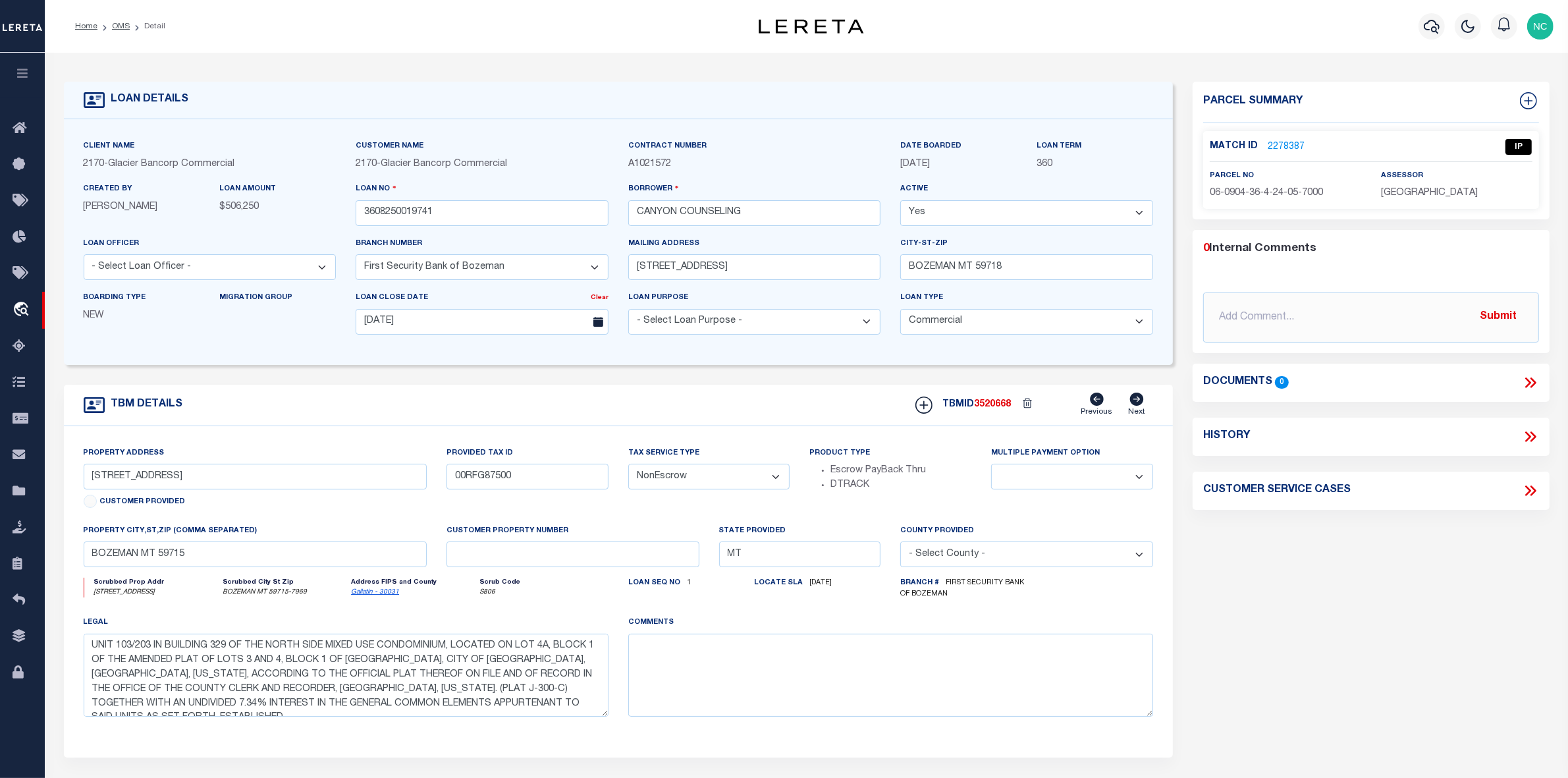
click at [1280, 145] on link "2278387" at bounding box center [1286, 147] width 37 height 14
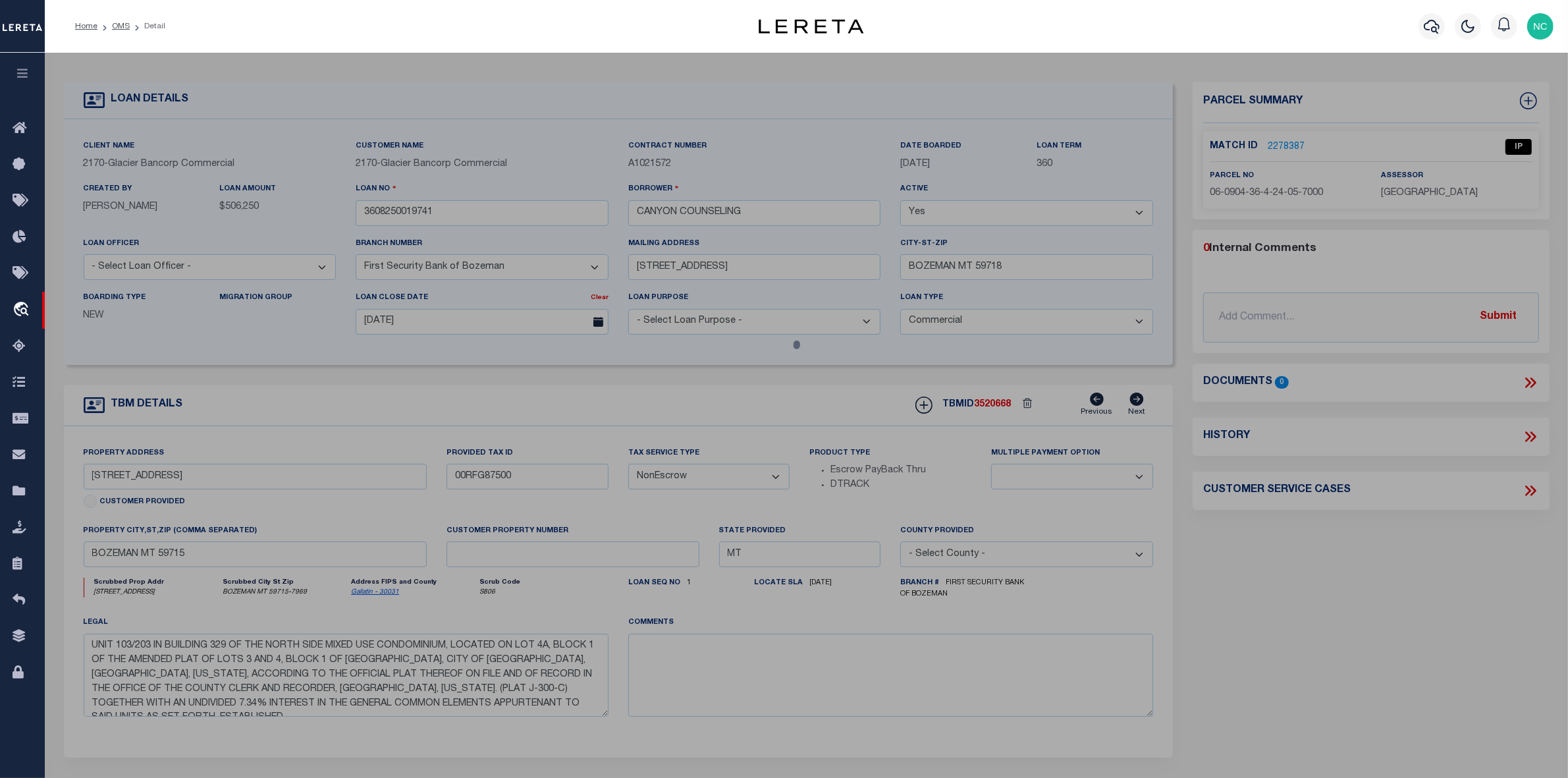
select select "AS"
checkbox input "false"
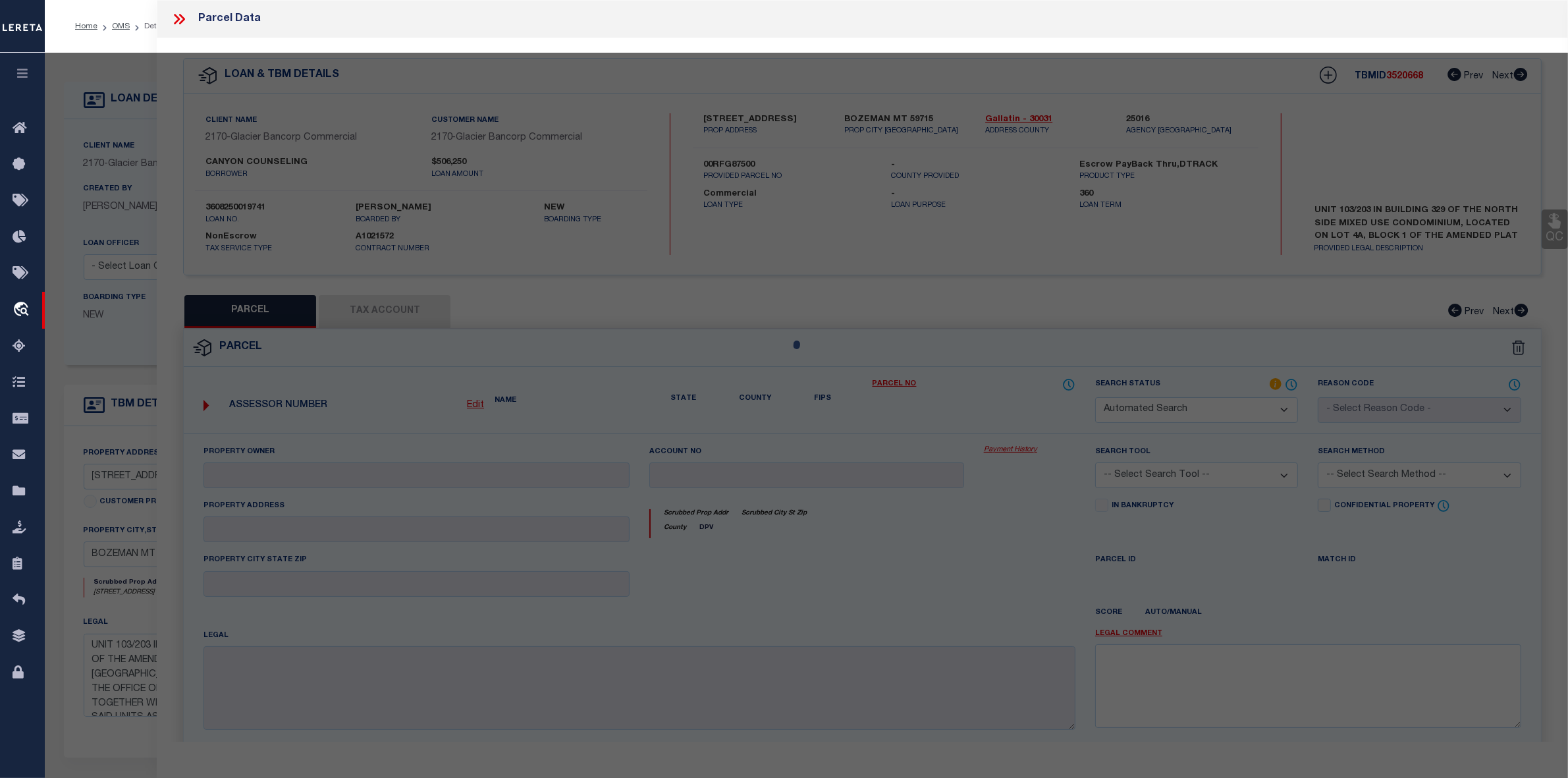
select select "IP"
type input "RB53 LLC"
select select "AGW"
select select "LEG"
type input "[GEOGRAPHIC_DATA]"
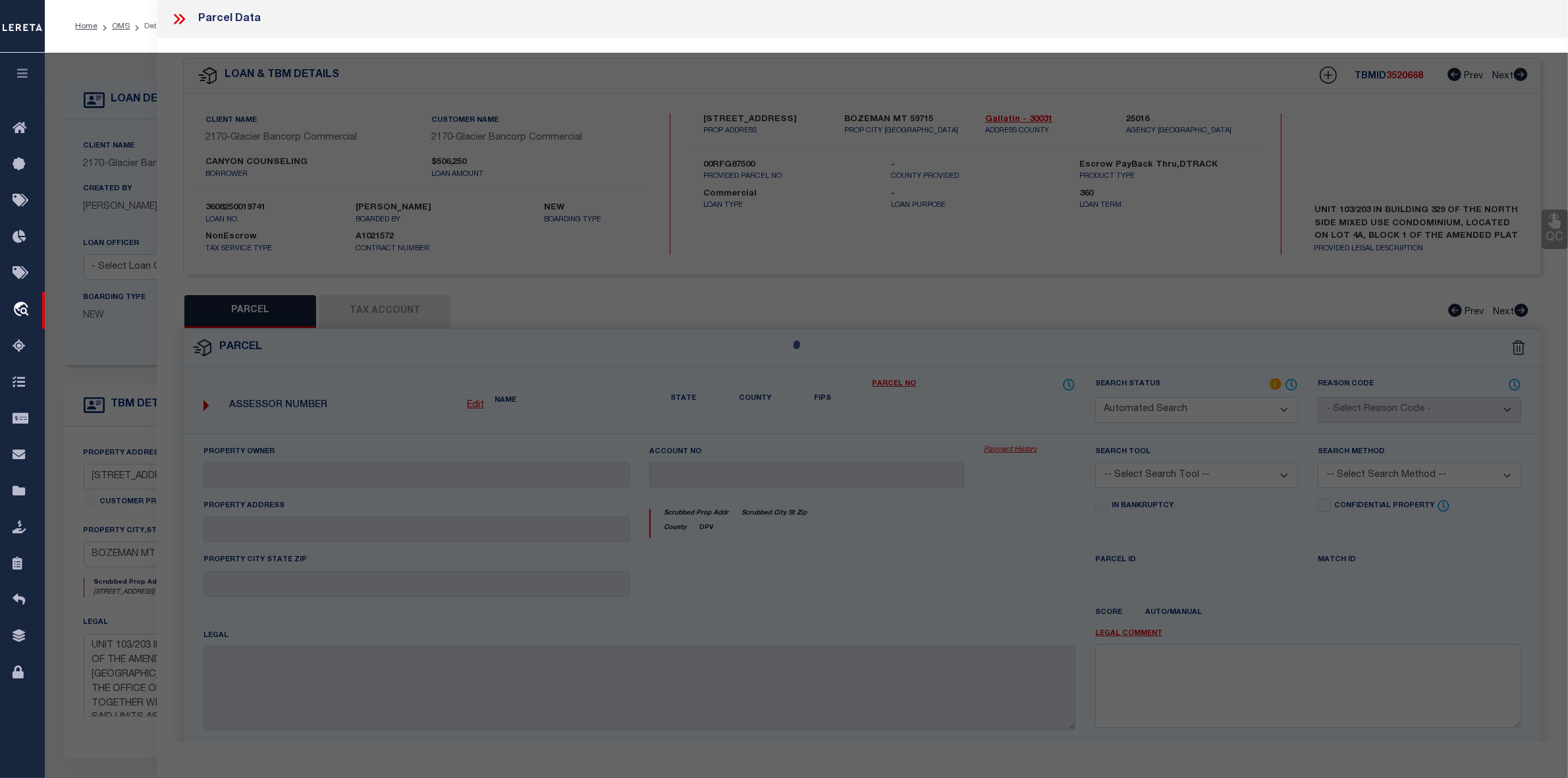
type input "BOZEMAN, MT 59715"
type textarea "NORTH SIDE MIXED USE CONDO, S36, T01 S, [STREET_ADDRESS]"
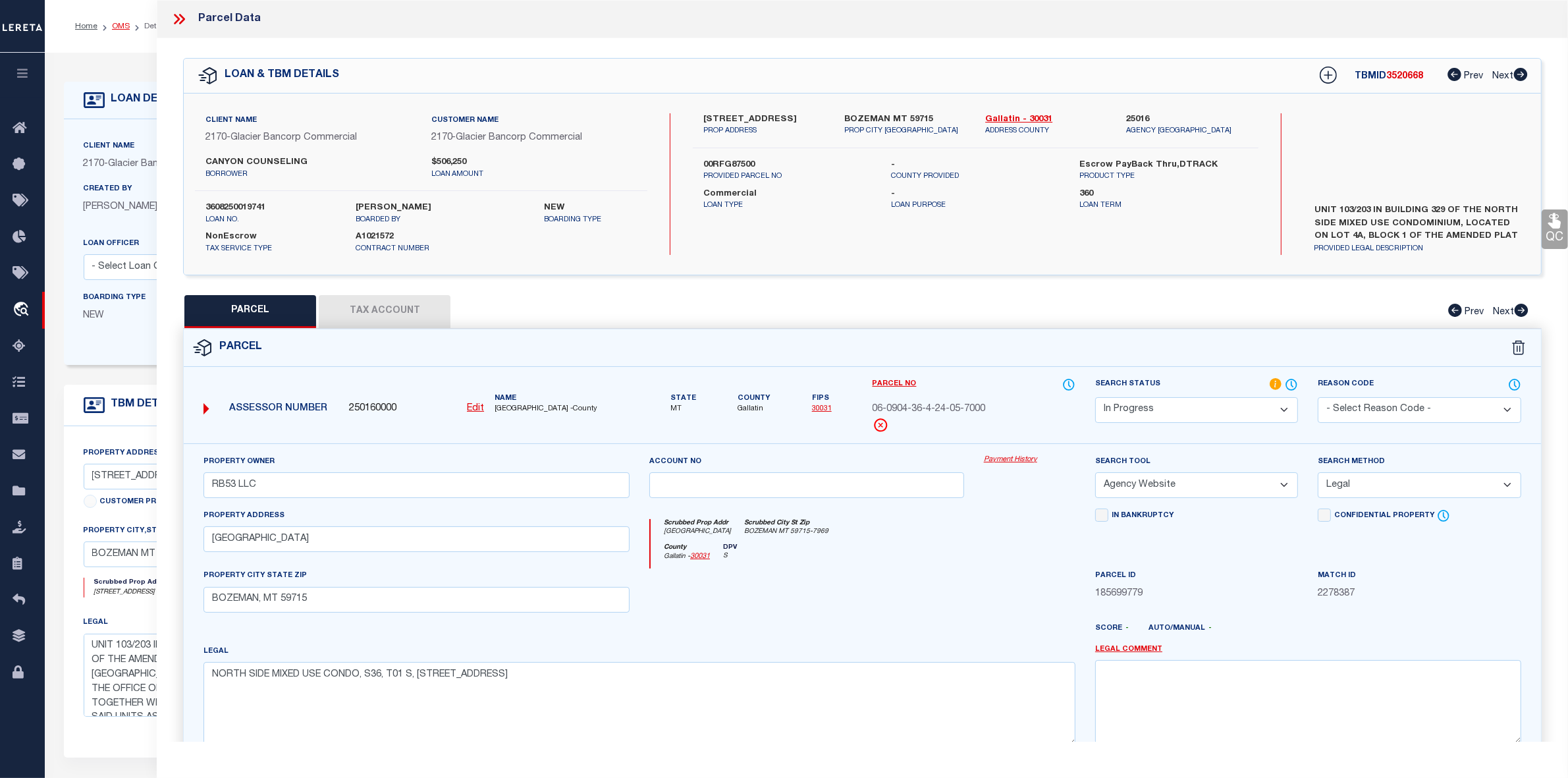
click at [123, 25] on link "OMS" at bounding box center [120, 26] width 18 height 8
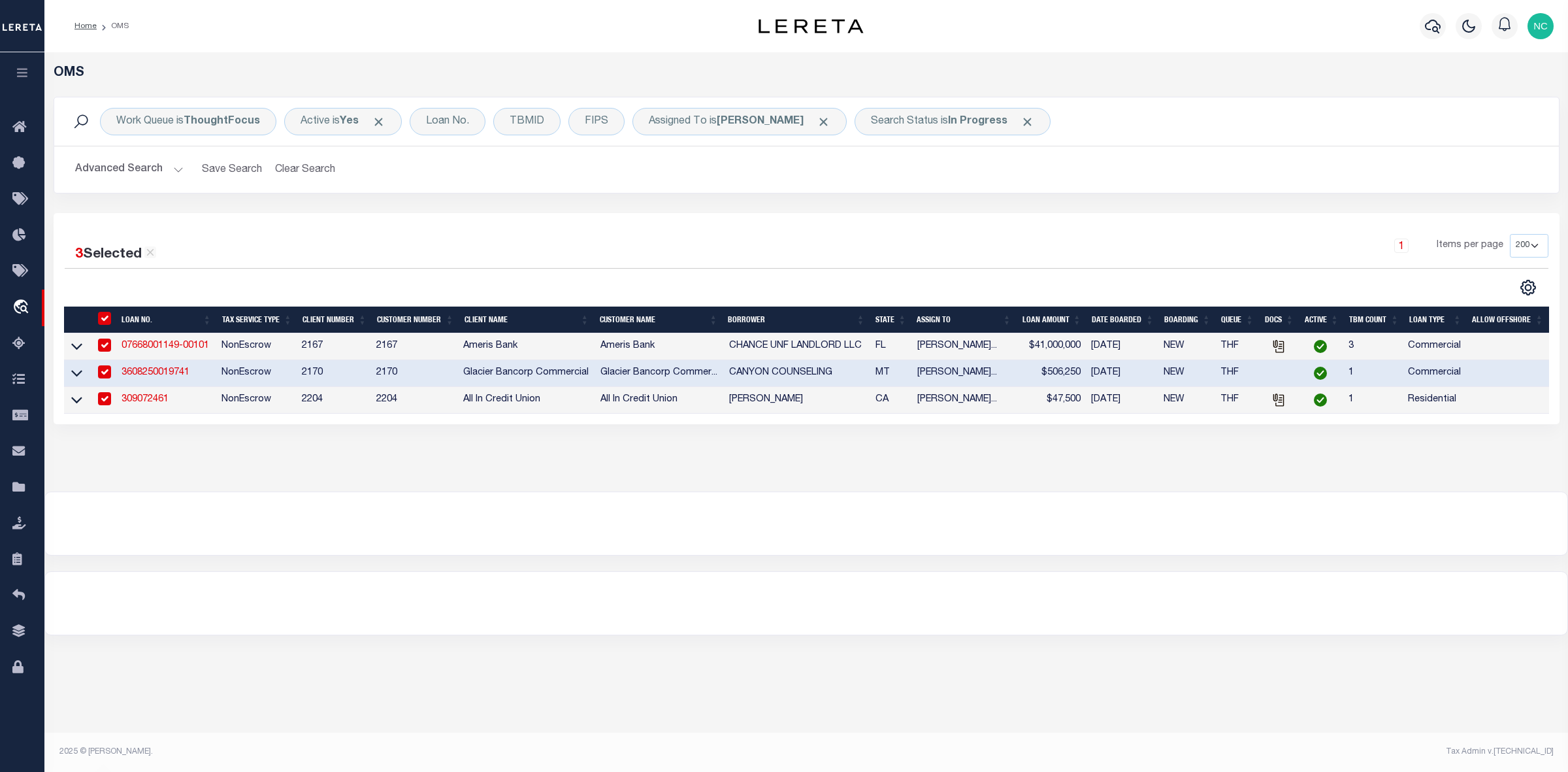
click at [491, 237] on div "1 Items per page 10 25 50 100 200" at bounding box center [995, 250] width 1108 height 34
click at [100, 373] on input "checkbox" at bounding box center [104, 371] width 13 height 13
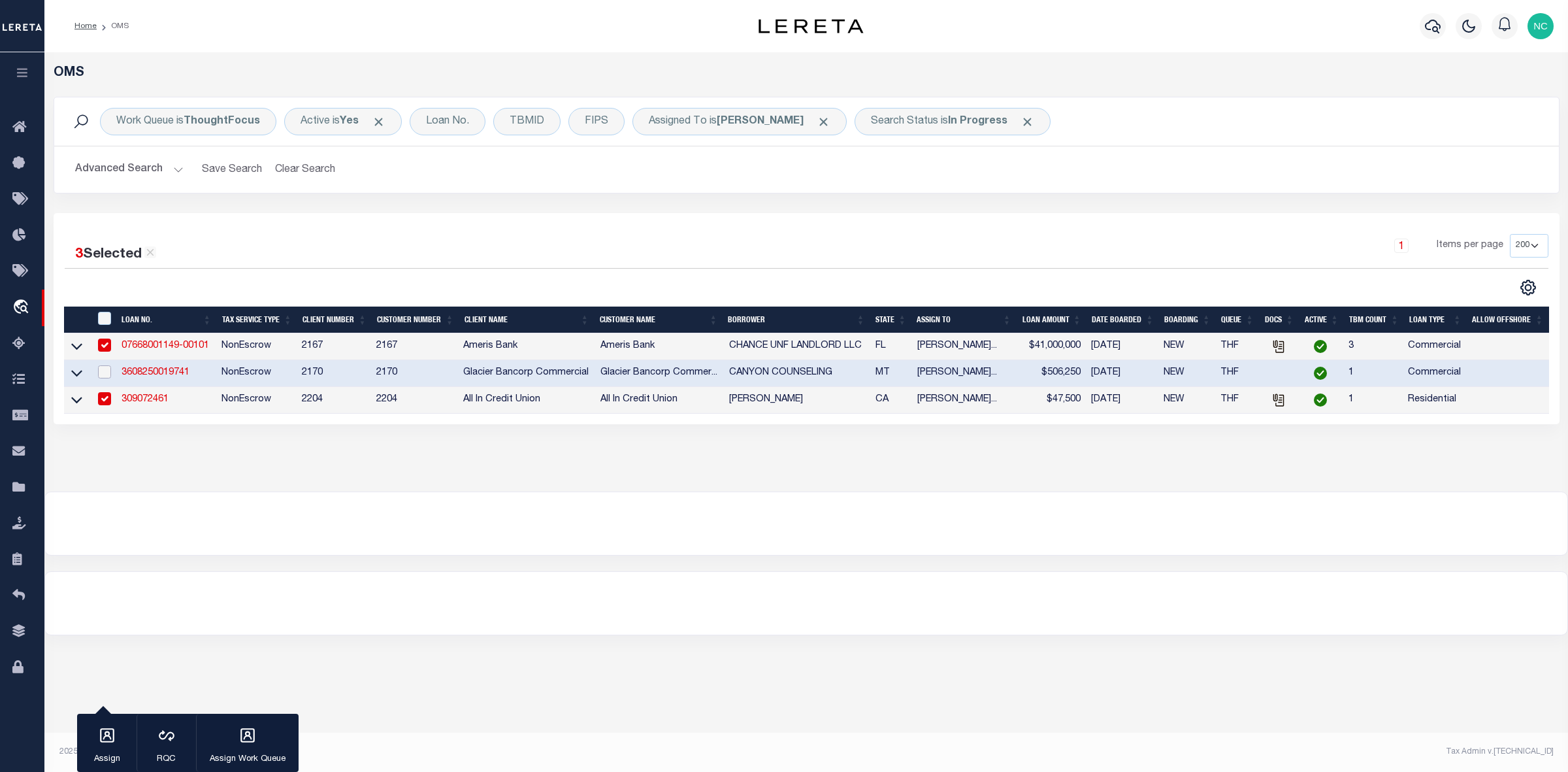
checkbox input "false"
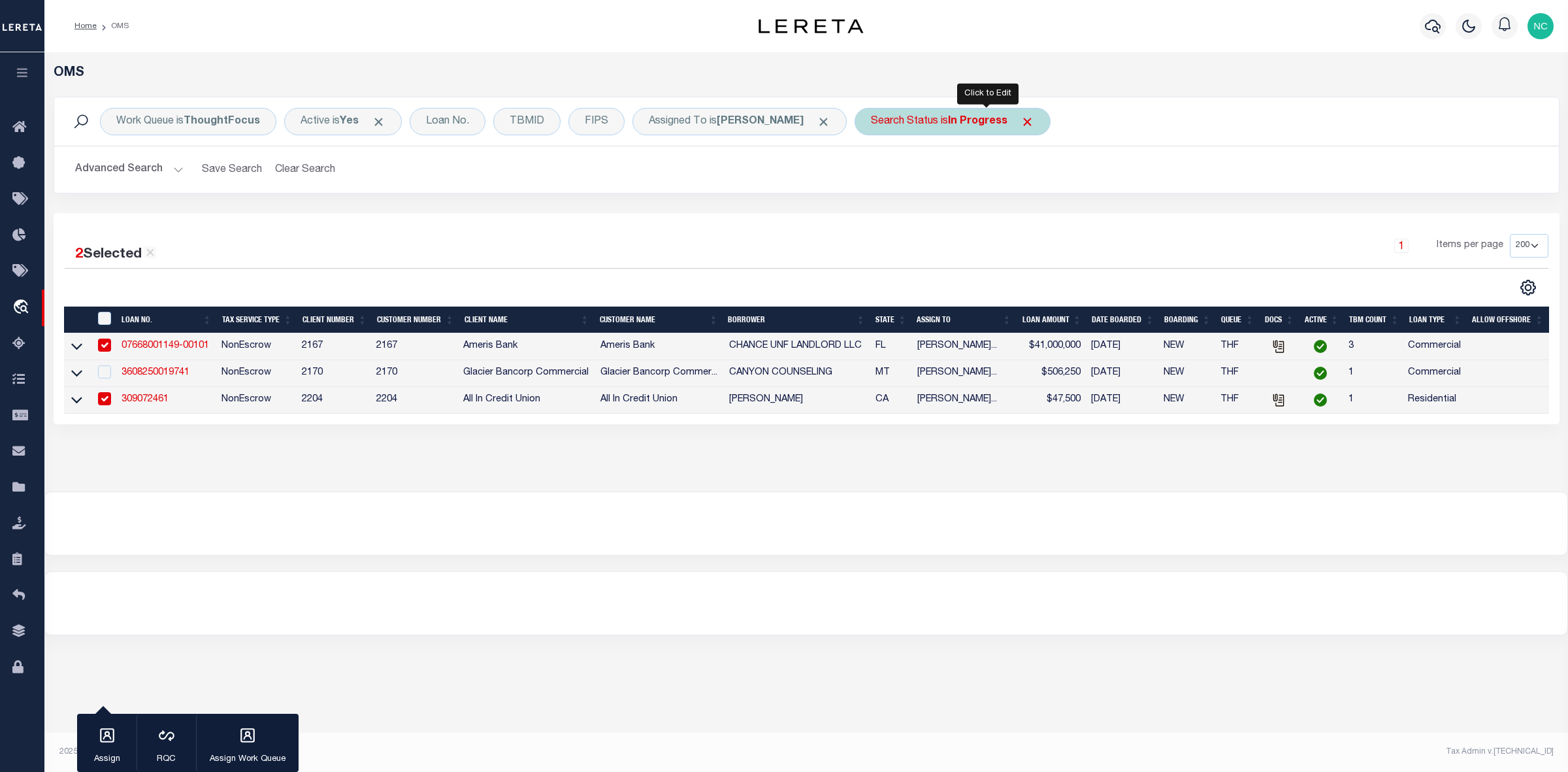
click at [1008, 126] on b "In Progress" at bounding box center [977, 121] width 59 height 10
click at [988, 188] on select "Automated Search Bad Parcel Complete Duplicate Parcel High Dollar Reporting In …" at bounding box center [968, 186] width 192 height 25
click at [906, 173] on select "Automated Search Bad Parcel Complete Duplicate Parcel High Dollar Reporting In …" at bounding box center [968, 186] width 192 height 25
click at [984, 191] on select "Automated Search Bad Parcel Complete Duplicate Parcel High Dollar Reporting In …" at bounding box center [968, 186] width 192 height 25
select select "RD"
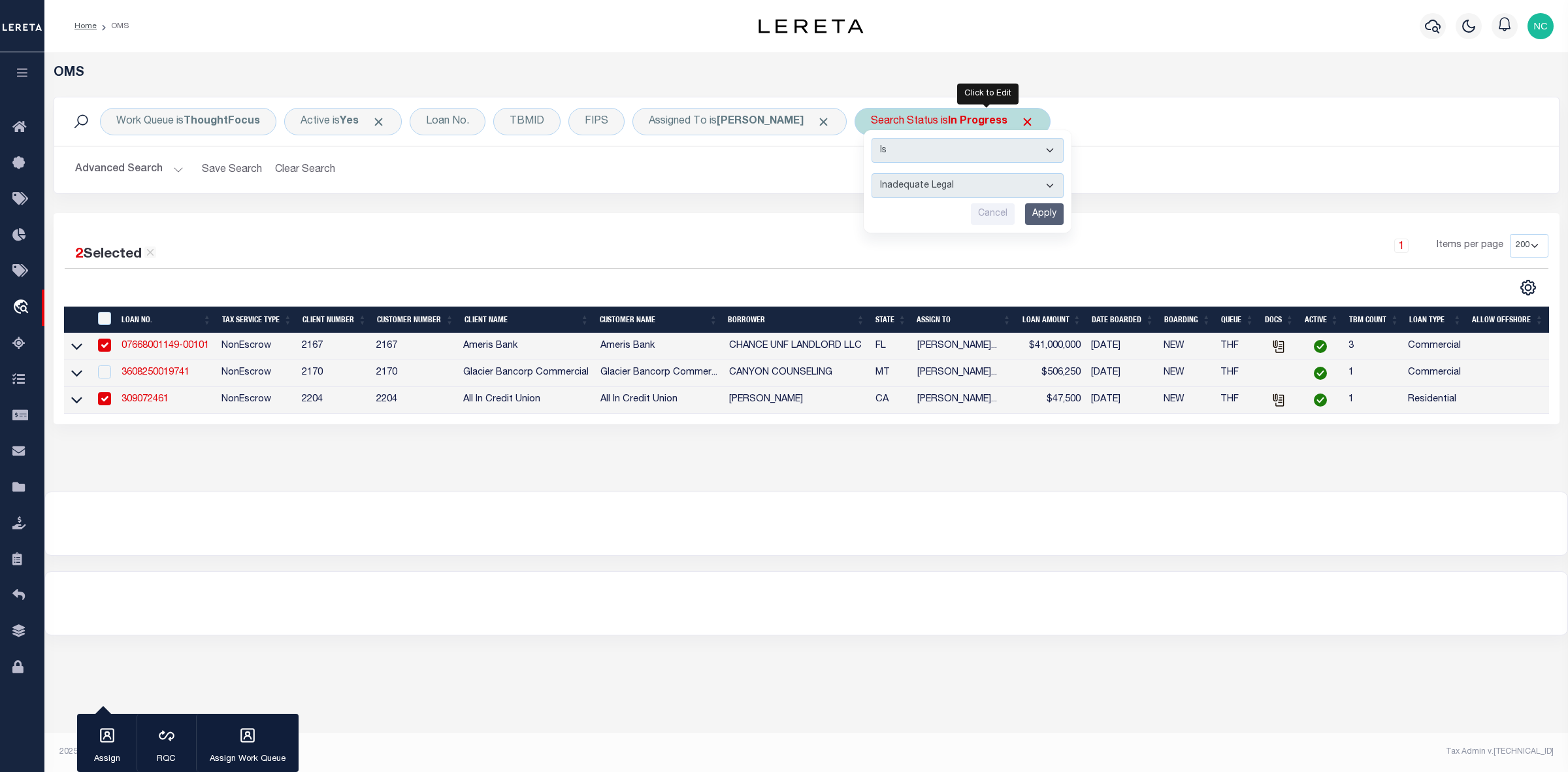
click at [906, 173] on select "Automated Search Bad Parcel Complete Duplicate Parcel High Dollar Reporting In …" at bounding box center [968, 186] width 192 height 25
click at [1063, 217] on input "Apply" at bounding box center [1044, 214] width 38 height 22
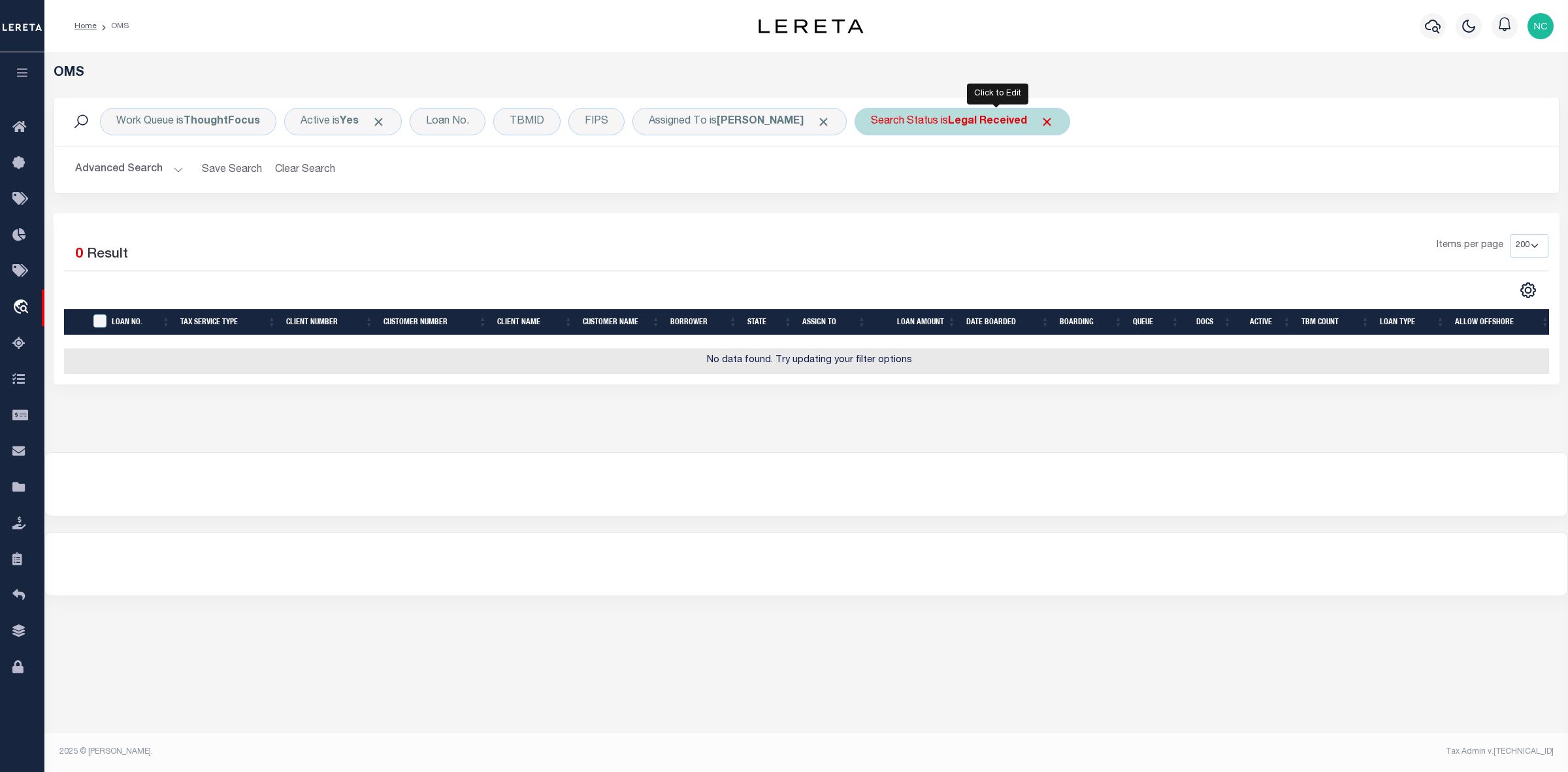
click at [1030, 133] on div "Search Status is Legal Received" at bounding box center [963, 121] width 216 height 27
click at [1016, 188] on select "Automated Search Bad Parcel Complete Duplicate Parcel High Dollar Reporting In …" at bounding box center [968, 186] width 192 height 25
select select "IP"
click at [906, 173] on select "Automated Search Bad Parcel Complete Duplicate Parcel High Dollar Reporting In …" at bounding box center [968, 186] width 192 height 25
click at [1063, 216] on input "Apply" at bounding box center [1044, 214] width 38 height 22
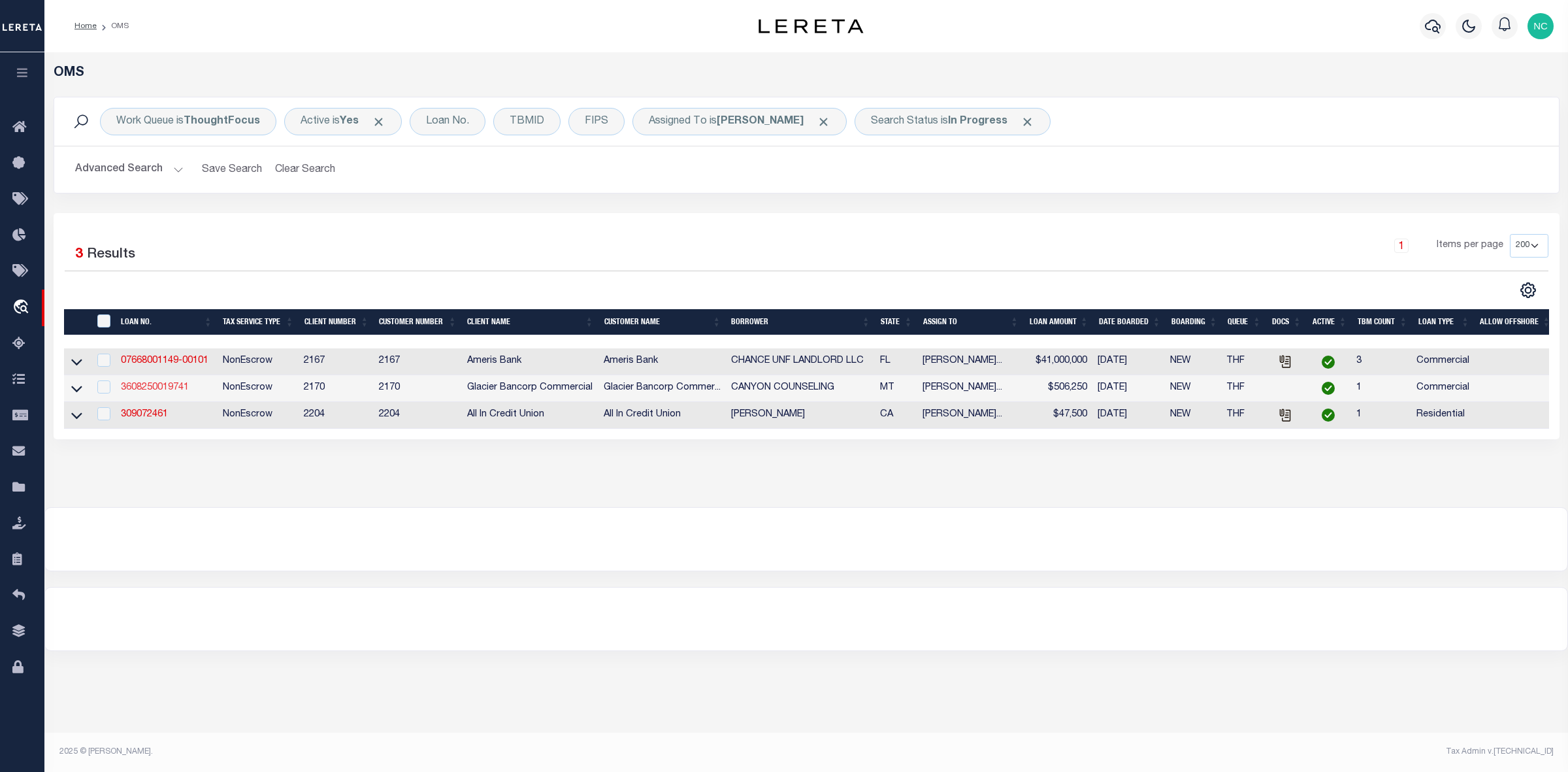
click at [174, 392] on link "3608250019741" at bounding box center [155, 388] width 68 height 9
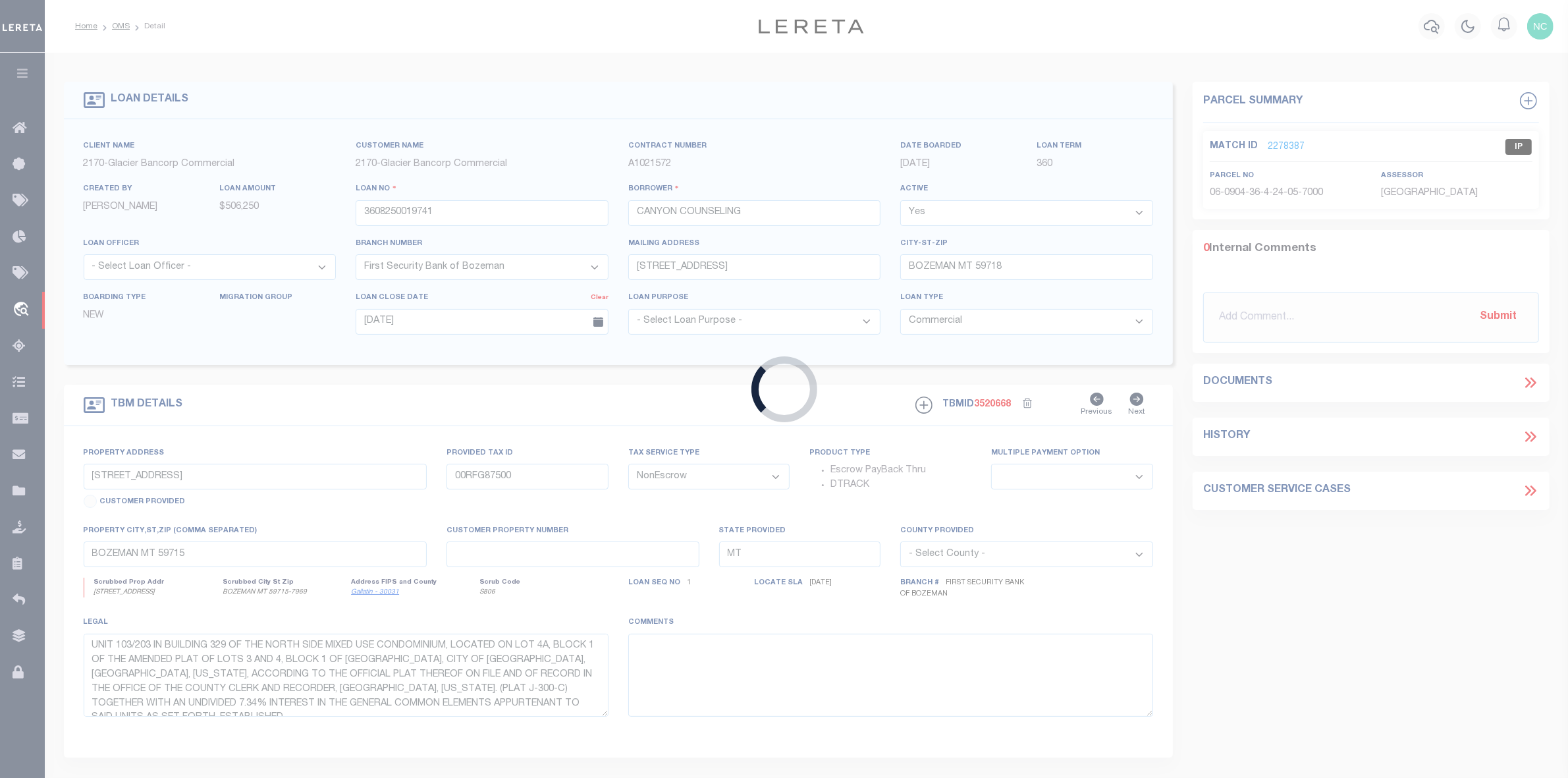
select select
type textarea "UNIT 103/203 IN BUILDING 329 OF THE NORTH SIDE MIXED USE CONDOMINIUM, LOCATED O…"
select select "4574"
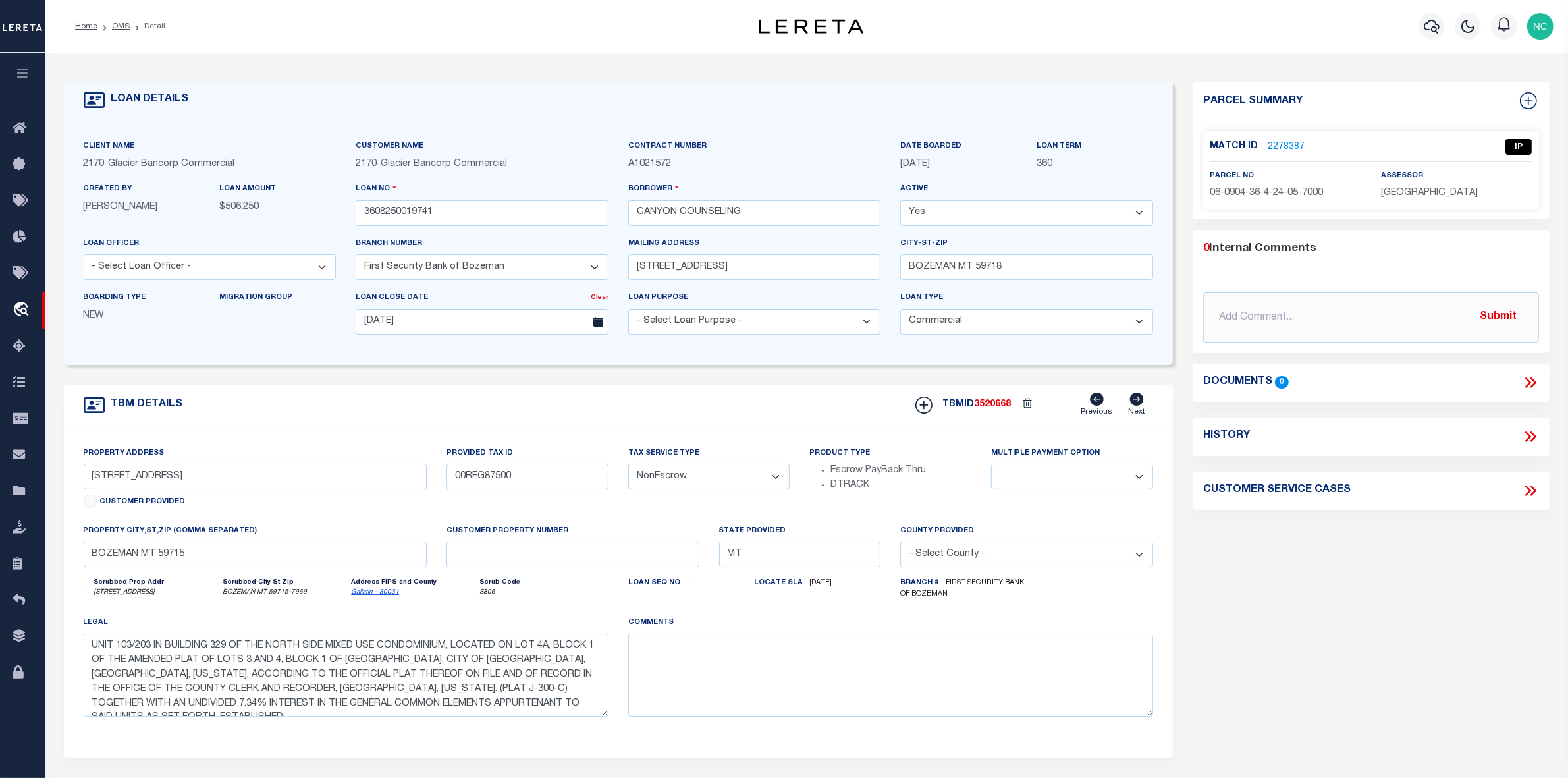
click at [1286, 146] on link "2278387" at bounding box center [1286, 147] width 37 height 14
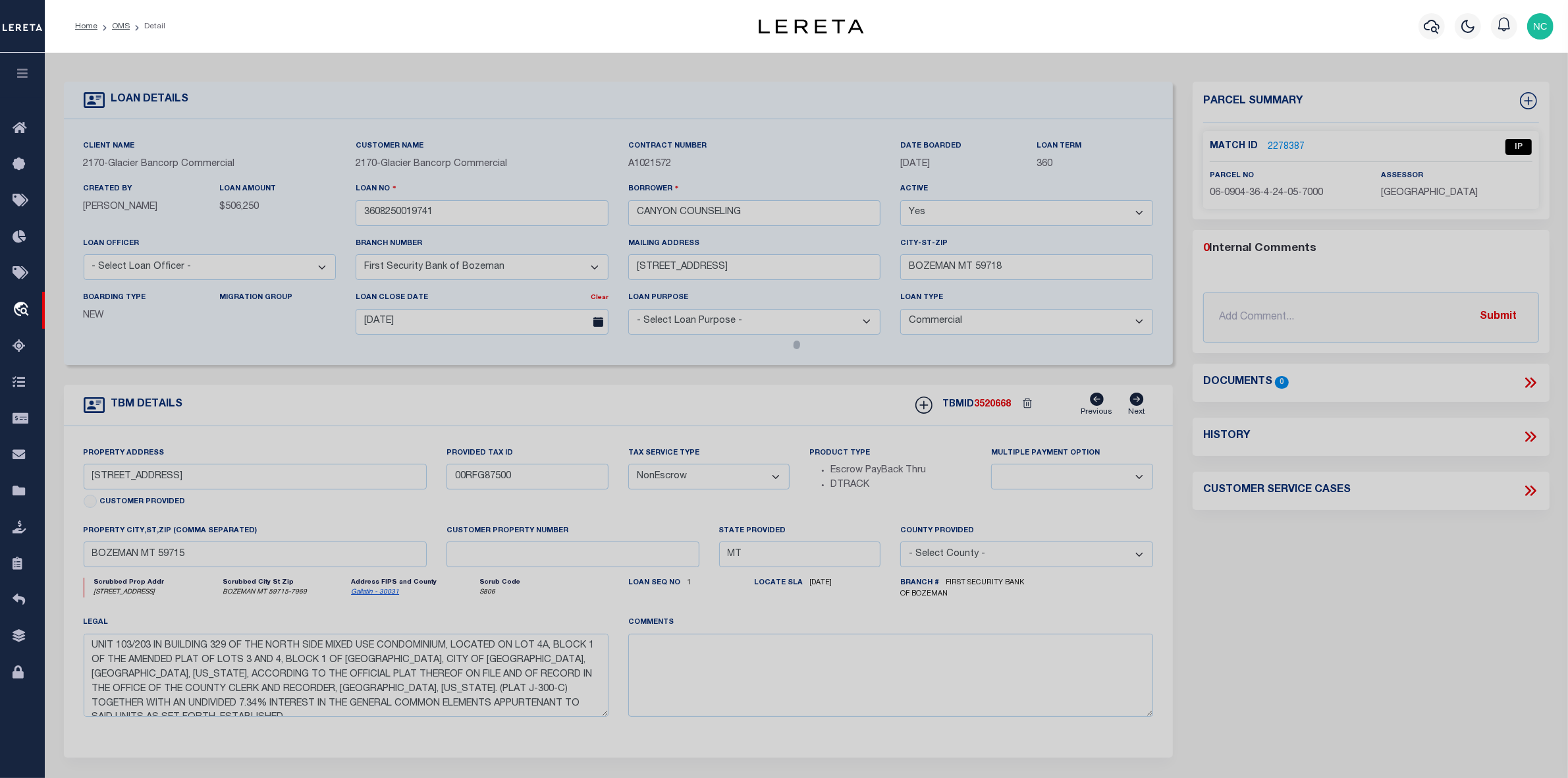
select select "AS"
select select
checkbox input "false"
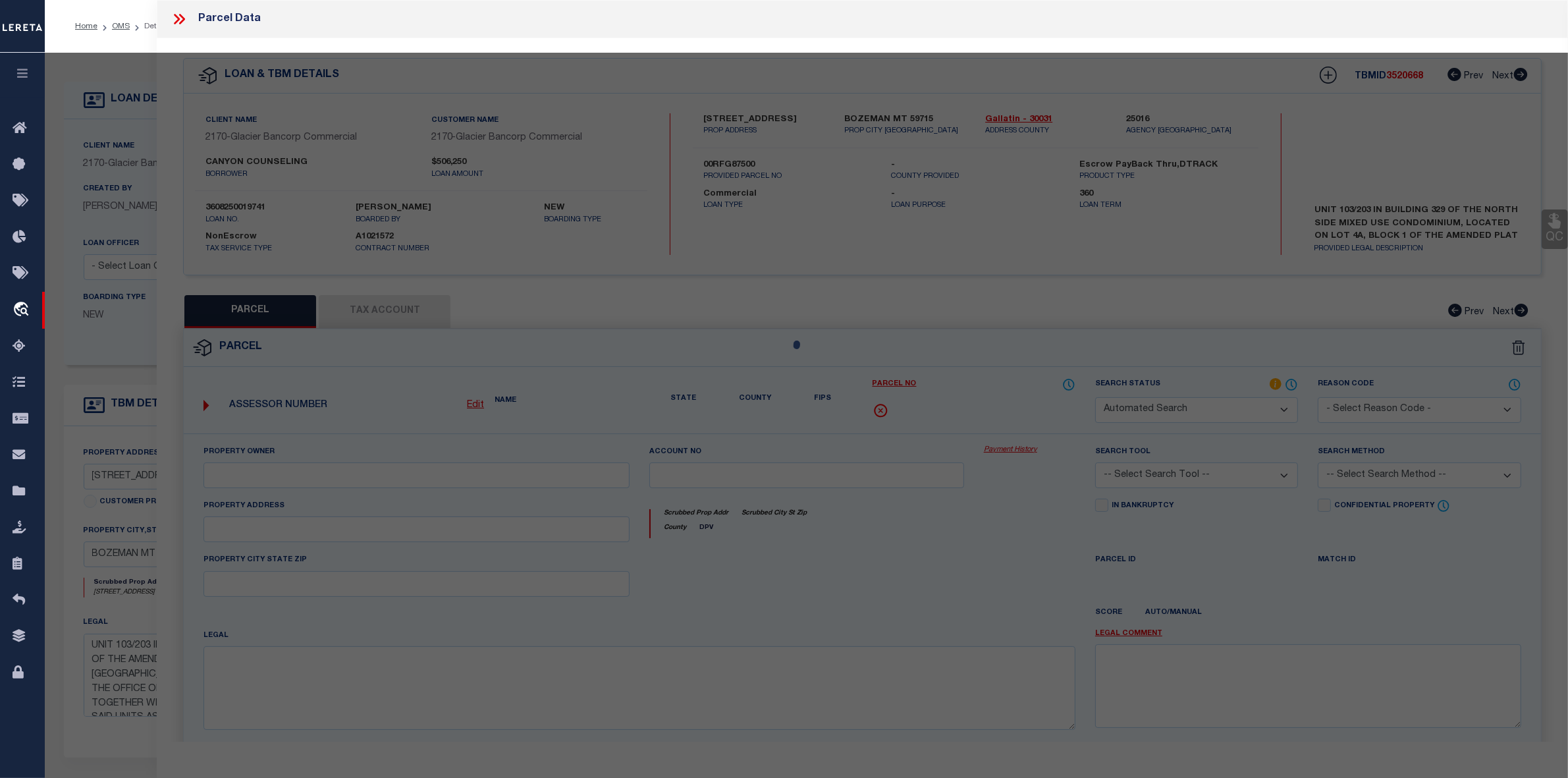
select select "IP"
type input "RB53 LLC"
select select "AGW"
select select "LEG"
type input "[GEOGRAPHIC_DATA]"
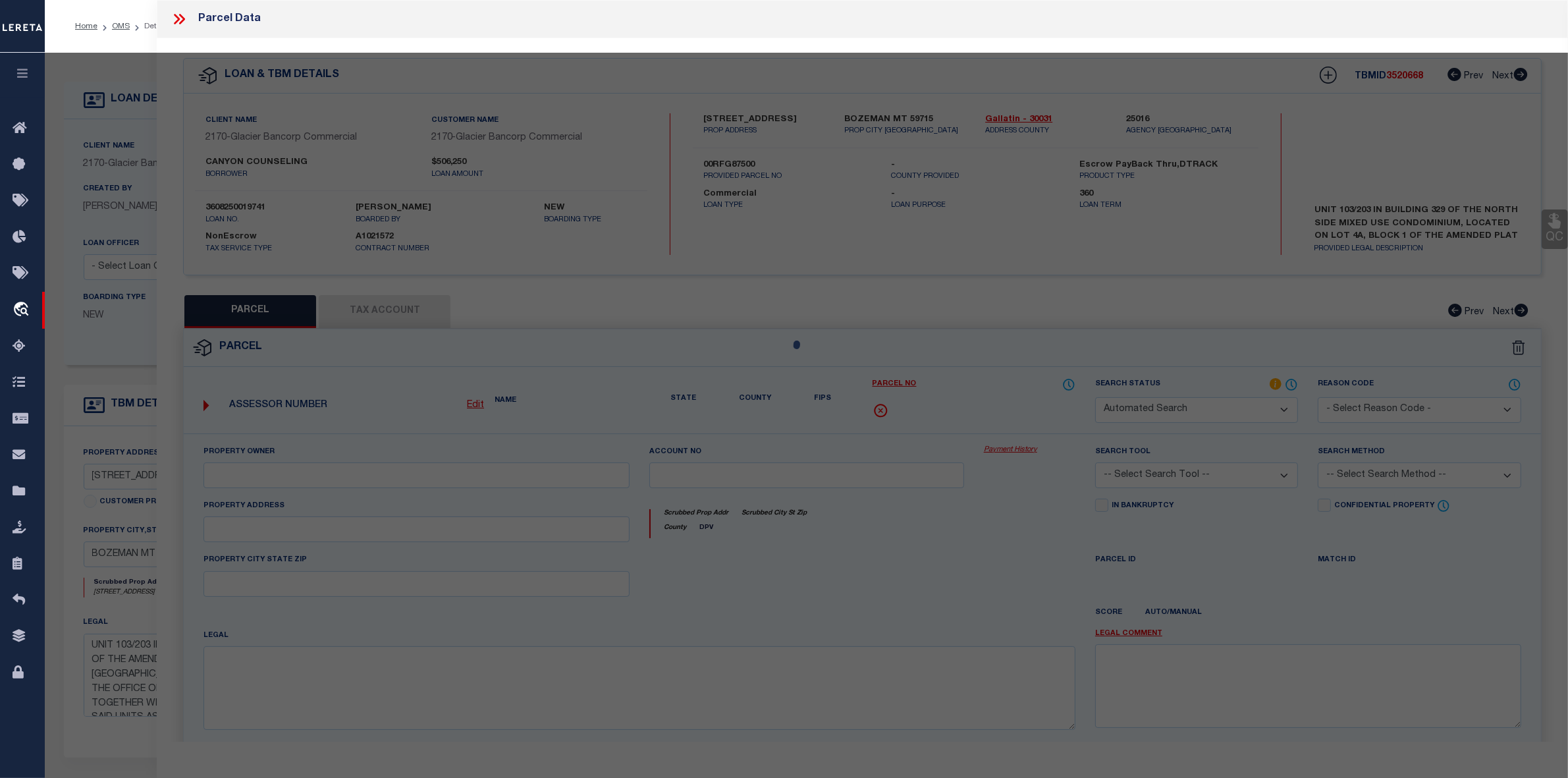
type input "BOZEMAN, MT 59715"
type textarea "NORTH SIDE MIXED USE CONDO, S36, T01 S, [STREET_ADDRESS]"
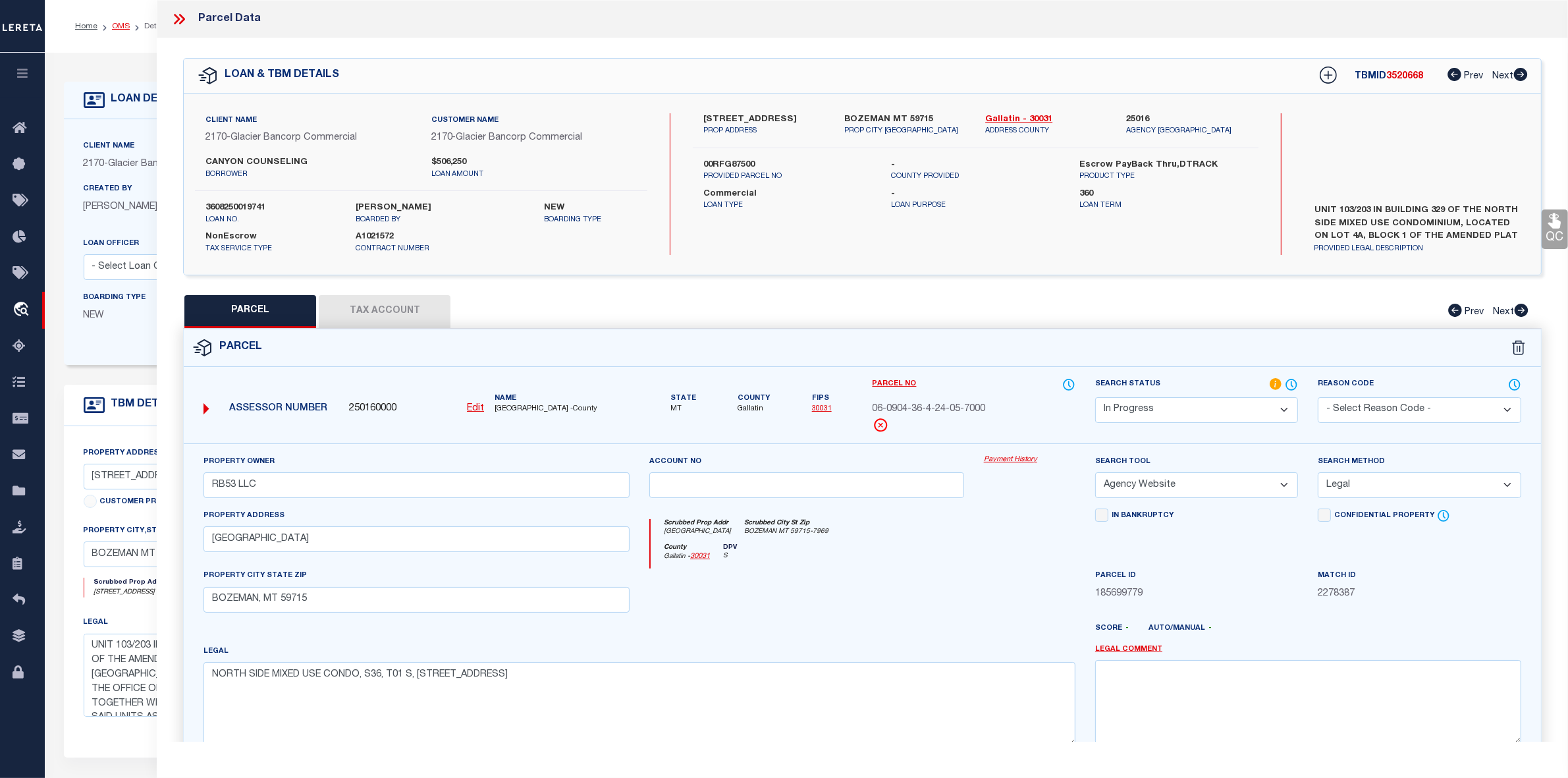
click at [123, 24] on link "OMS" at bounding box center [120, 26] width 18 height 8
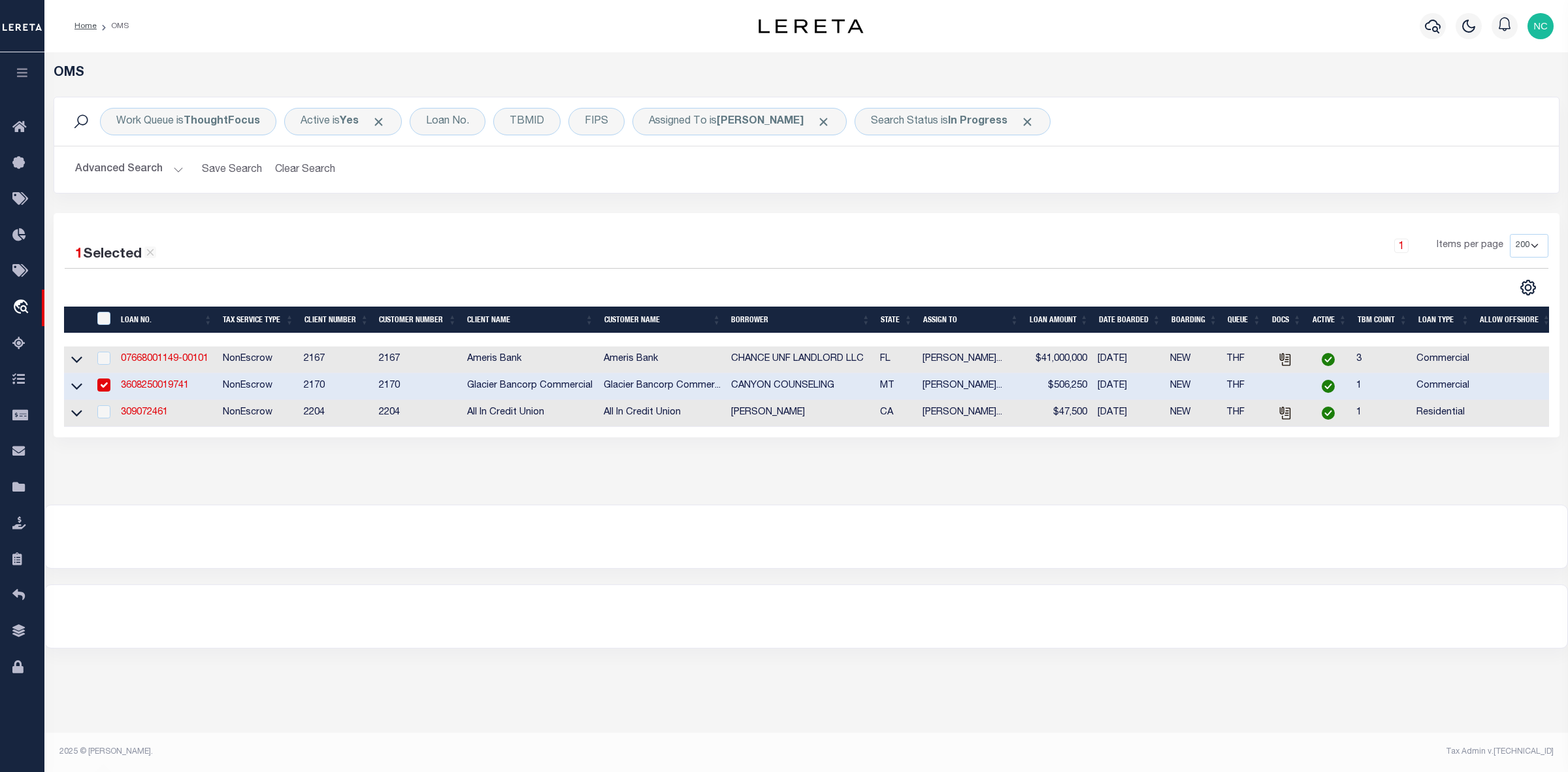
click at [164, 386] on link "3608250019741" at bounding box center [155, 386] width 68 height 9
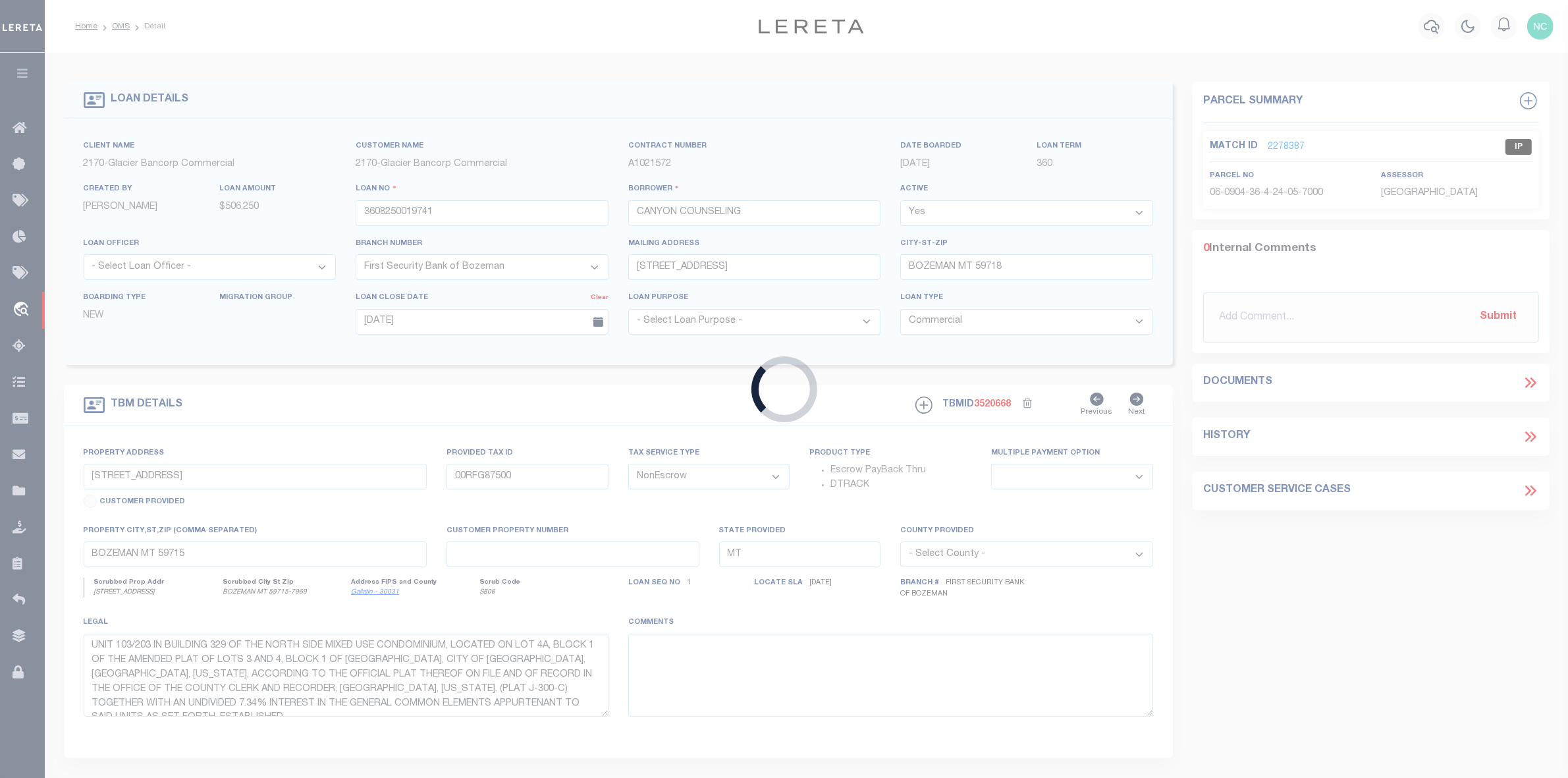
select select
type textarea "UNIT 103/203 IN BUILDING 329 OF THE NORTH SIDE MIXED USE CONDOMINIUM, LOCATED O…"
select select "4574"
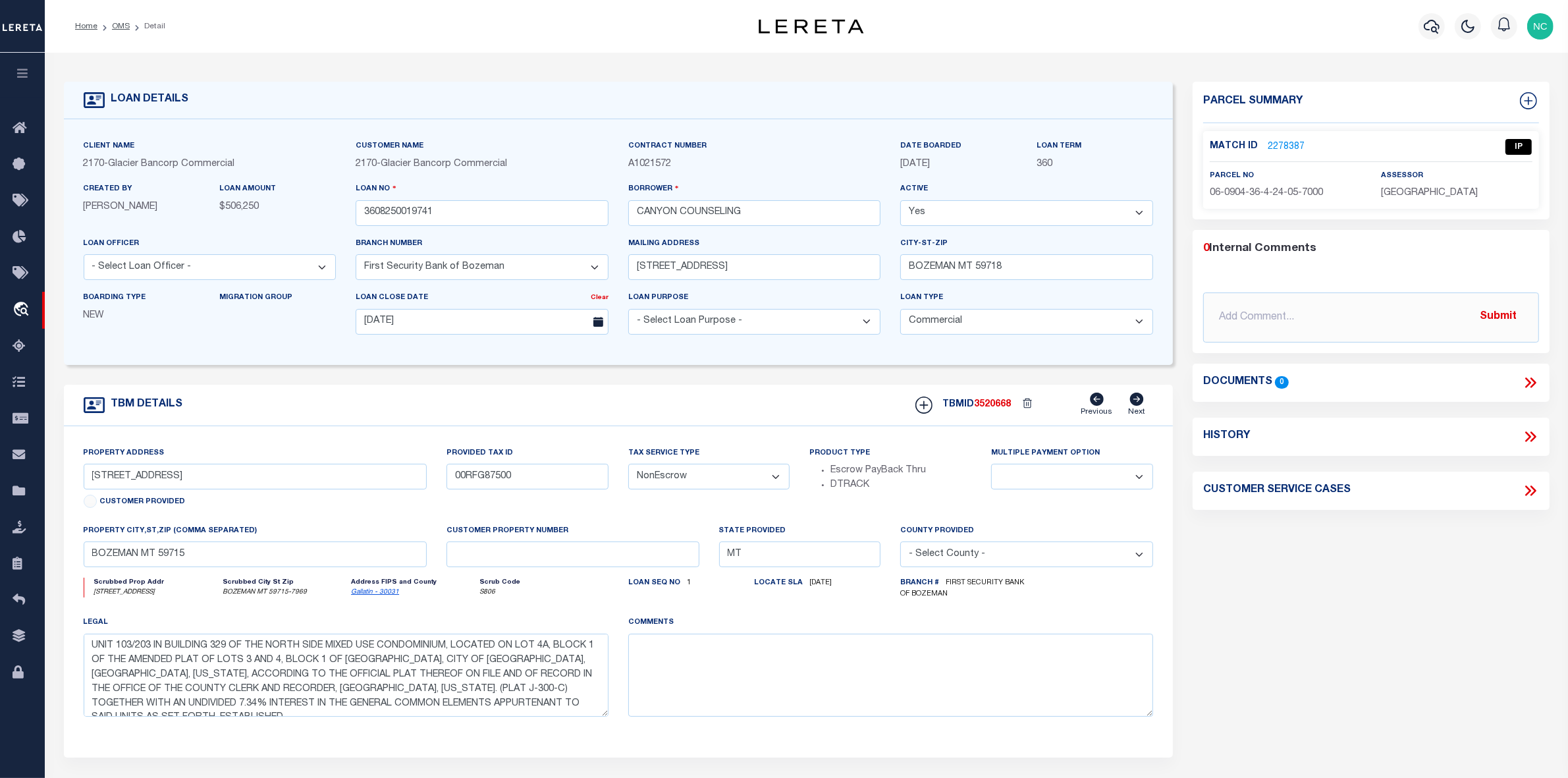
click at [1289, 145] on link "2278387" at bounding box center [1286, 147] width 37 height 14
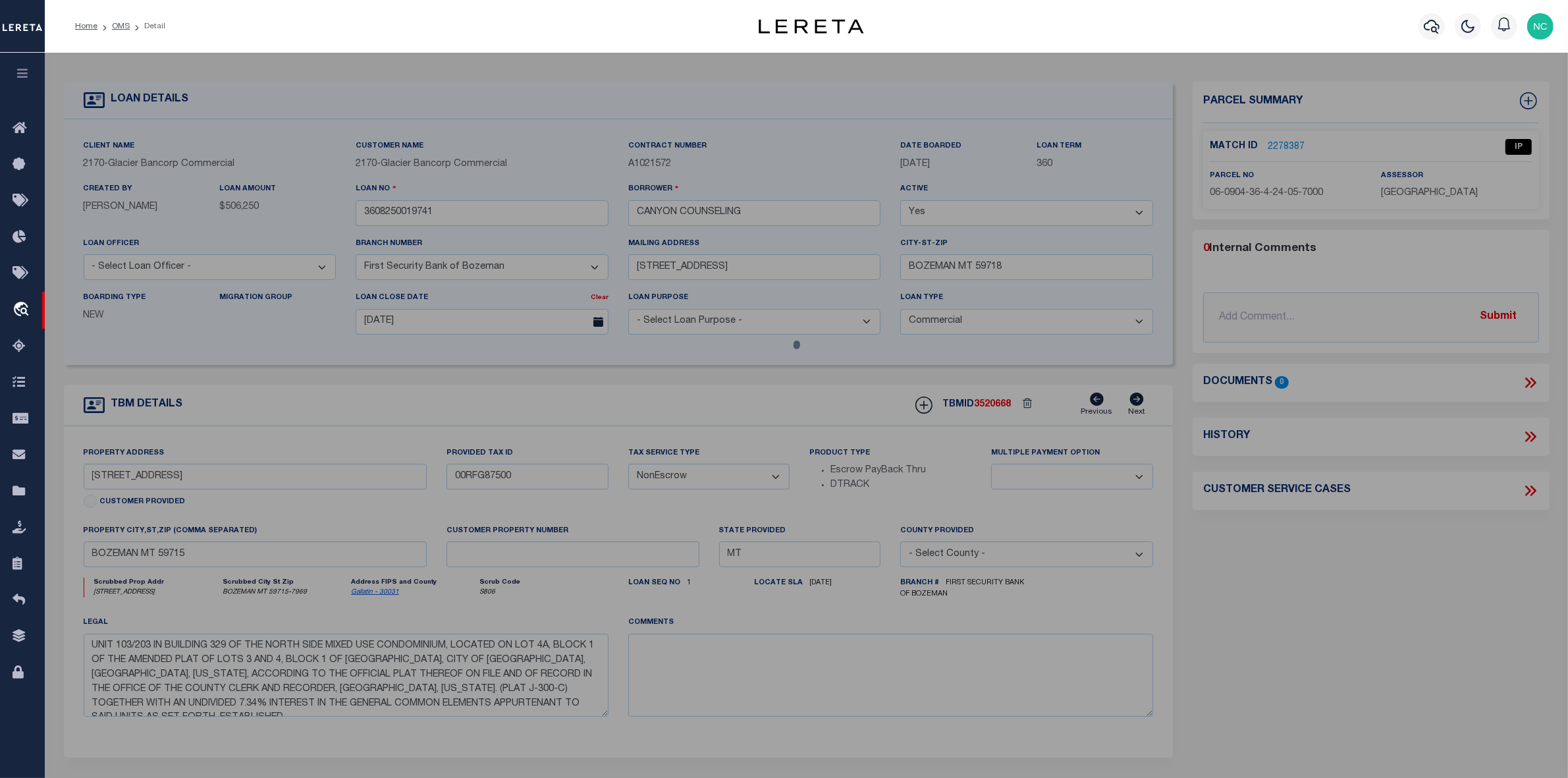
select select "AS"
select select
checkbox input "false"
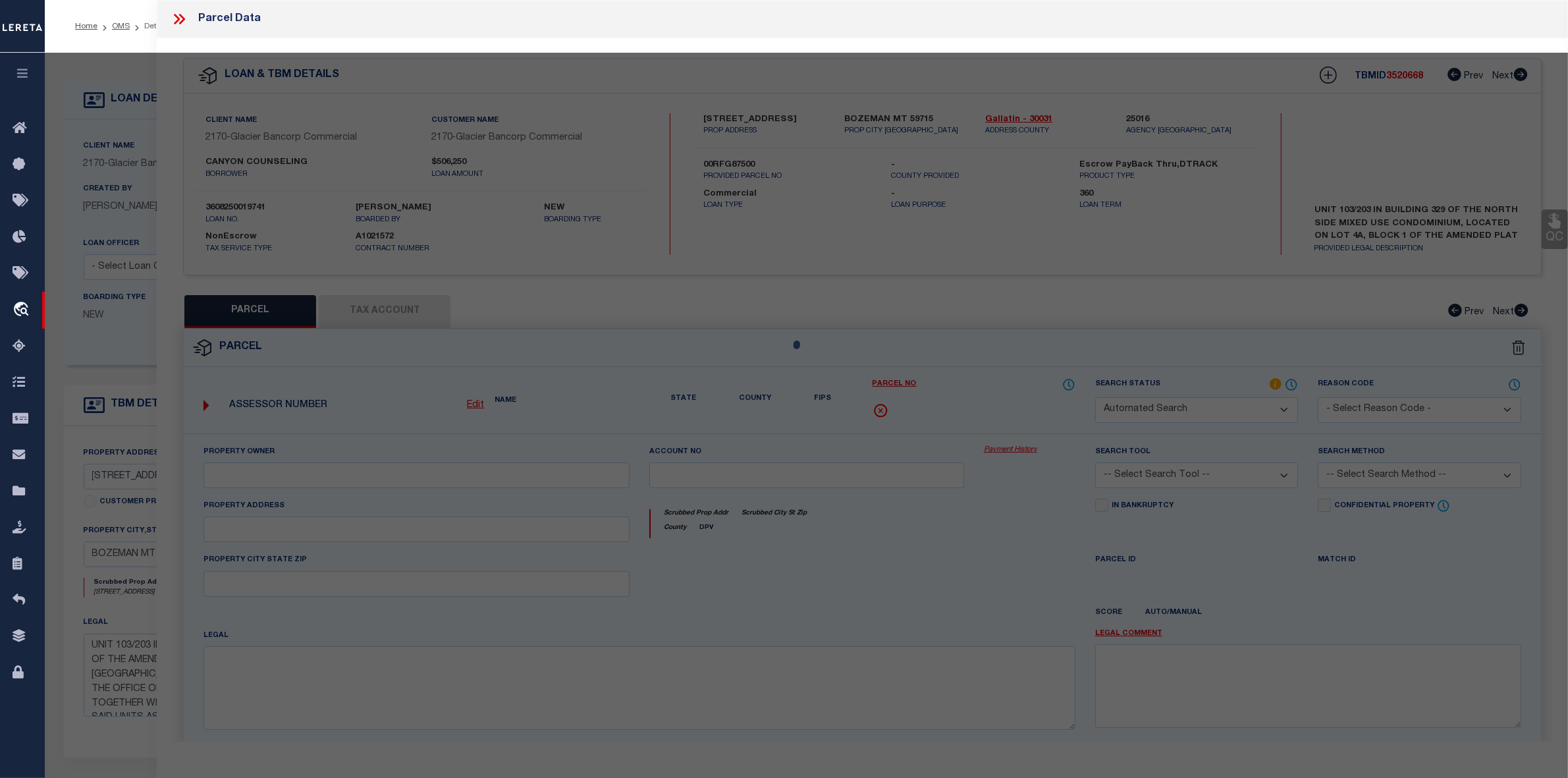
select select "IP"
type input "RB53 LLC"
select select "AGW"
select select "LEG"
type input "[GEOGRAPHIC_DATA]"
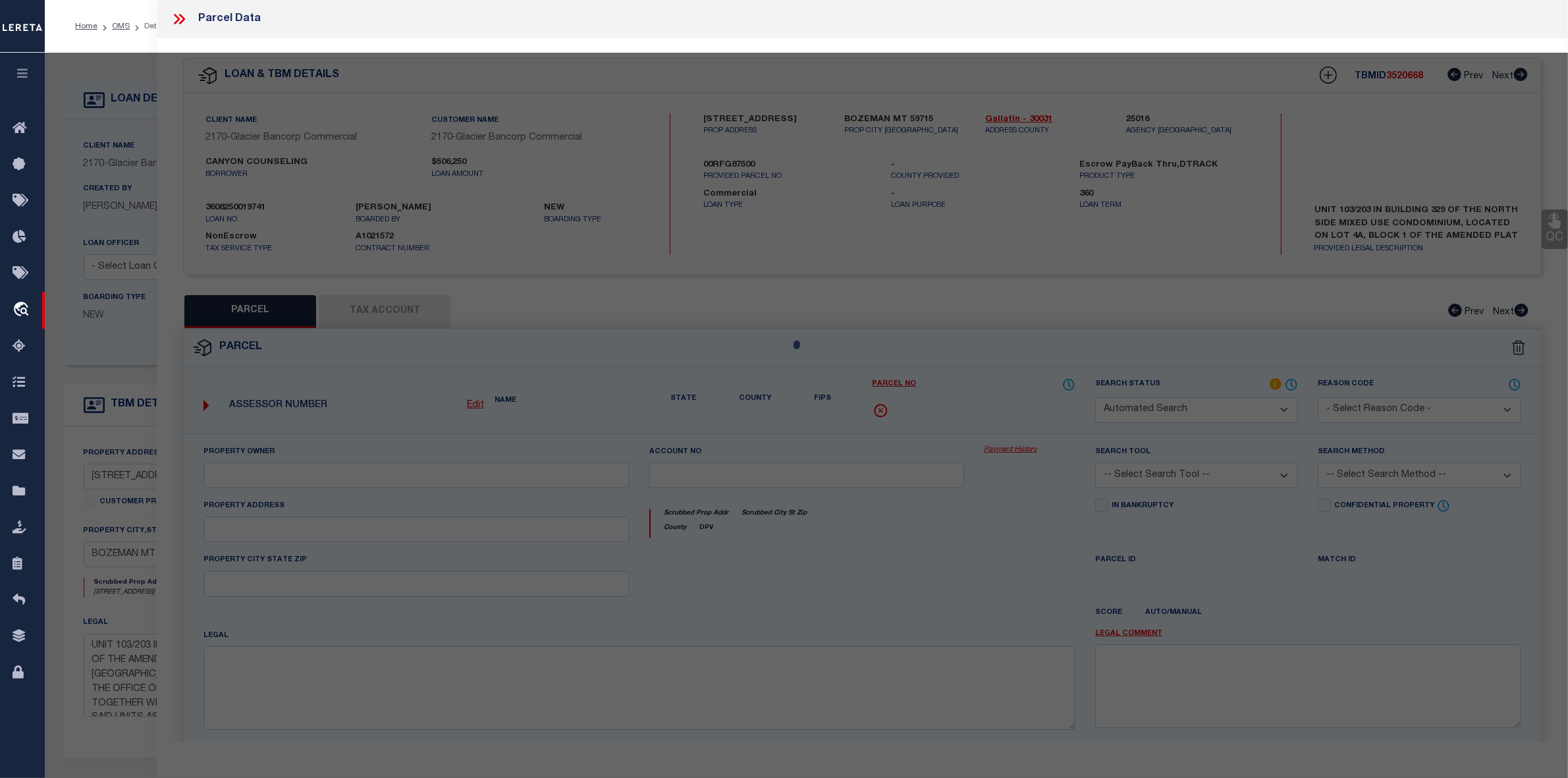
type input "BOZEMAN, MT 59715"
type textarea "NORTH SIDE MIXED USE CONDO, S36, T01 S, [STREET_ADDRESS]"
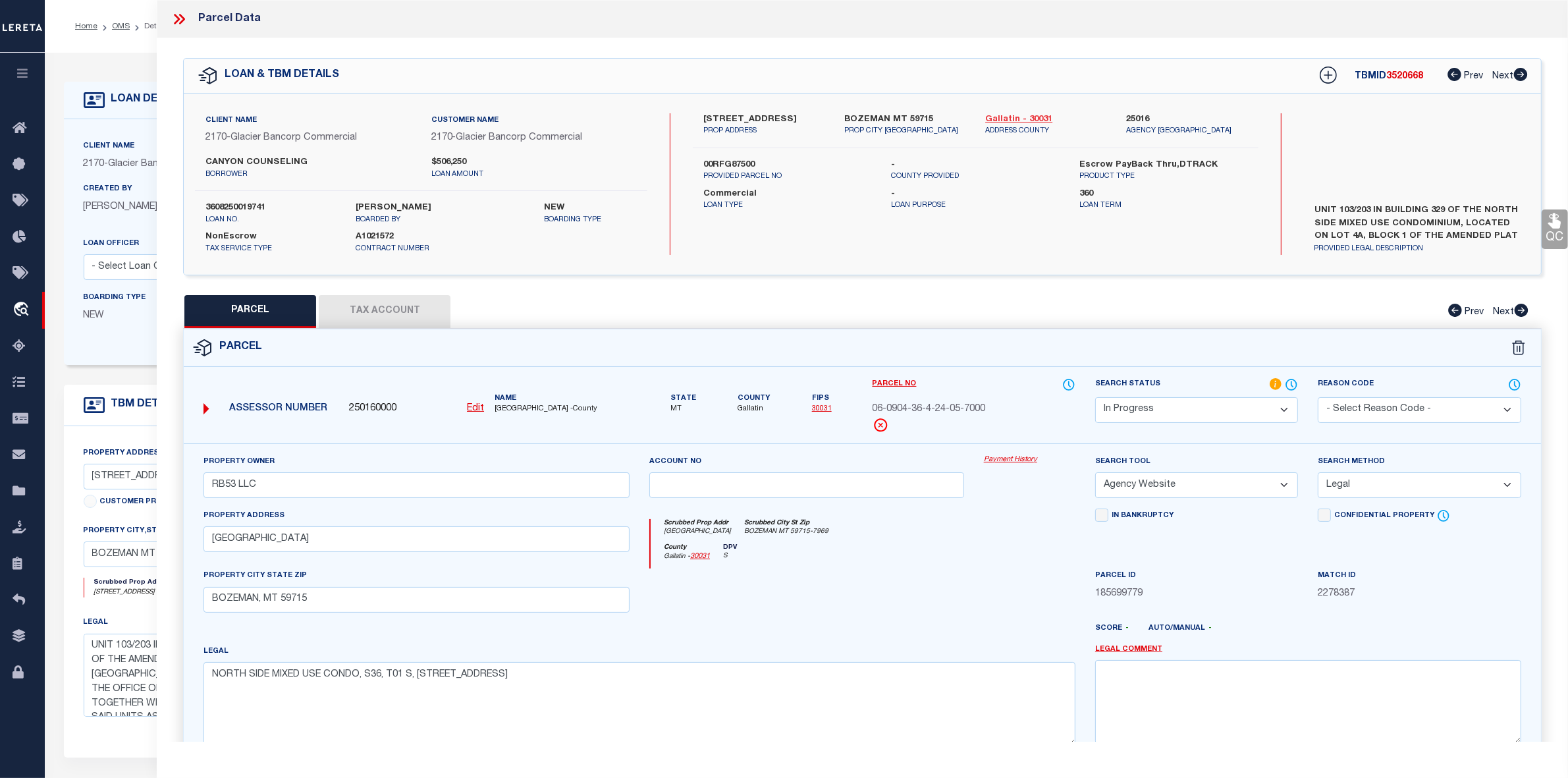
click at [1018, 122] on link "Gallatin - 30031" at bounding box center [1046, 120] width 121 height 13
click at [945, 408] on span "06-0904-36-4-24-05-7000" at bounding box center [929, 409] width 113 height 14
copy div "06-0904-36-4-24-05-7000"
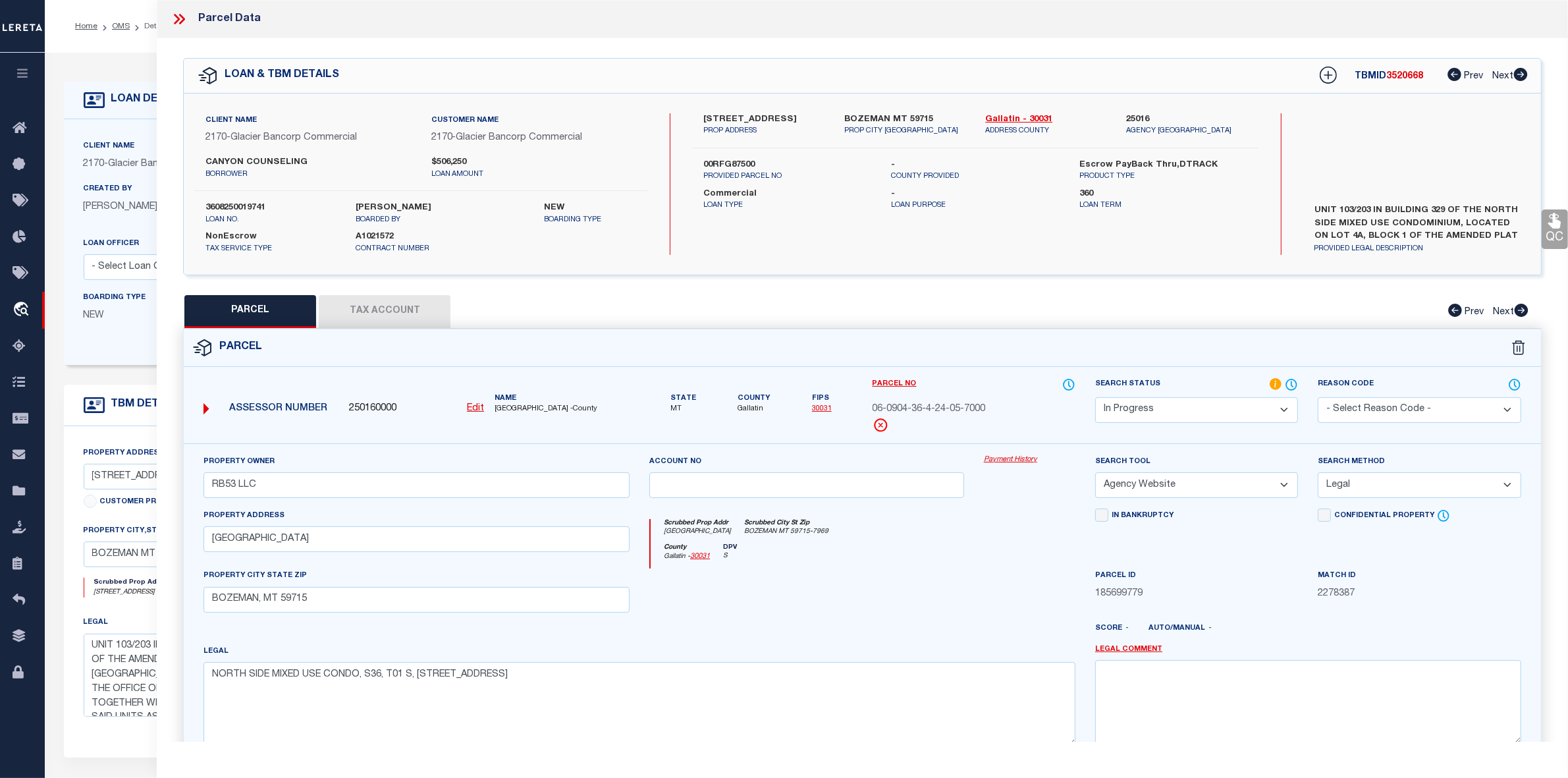
click at [1405, 221] on label "UNIT 103/203 IN BUILDING 329 OF THE NORTH SIDE MIXED USE CONDOMINIUM, LOCATED O…" at bounding box center [1417, 224] width 224 height 39
click at [726, 172] on label "00RFG87500" at bounding box center [788, 165] width 169 height 13
click at [715, 172] on label "00RFG87500" at bounding box center [788, 165] width 169 height 13
drag, startPoint x: 713, startPoint y: 176, endPoint x: 758, endPoint y: 175, distance: 45.0
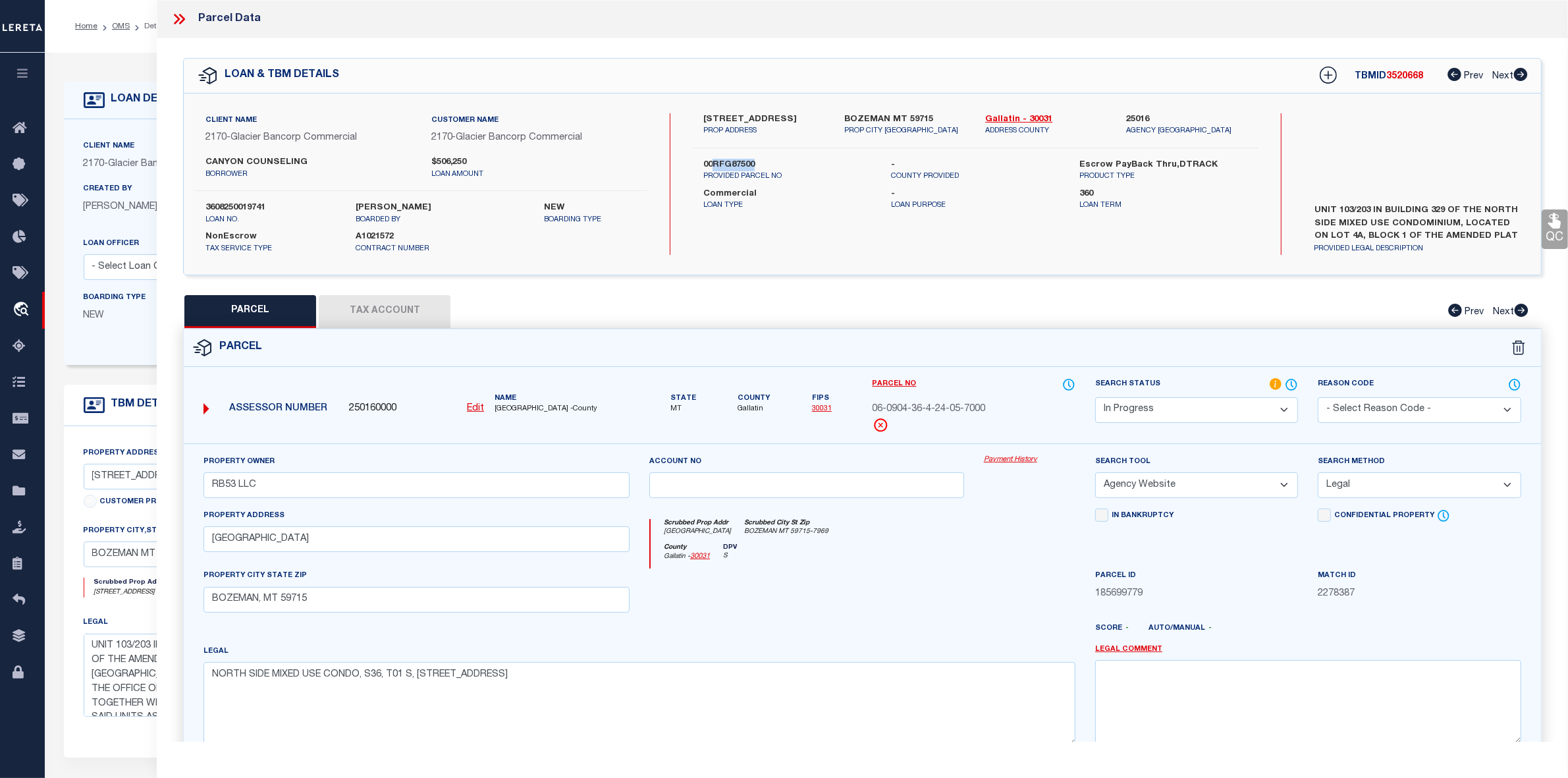
click at [758, 172] on label "00RFG87500" at bounding box center [788, 165] width 169 height 13
copy label "RFG87500"
click at [732, 172] on label "00RFG87500" at bounding box center [788, 165] width 169 height 13
click at [386, 314] on button "Tax Account" at bounding box center [384, 312] width 132 height 33
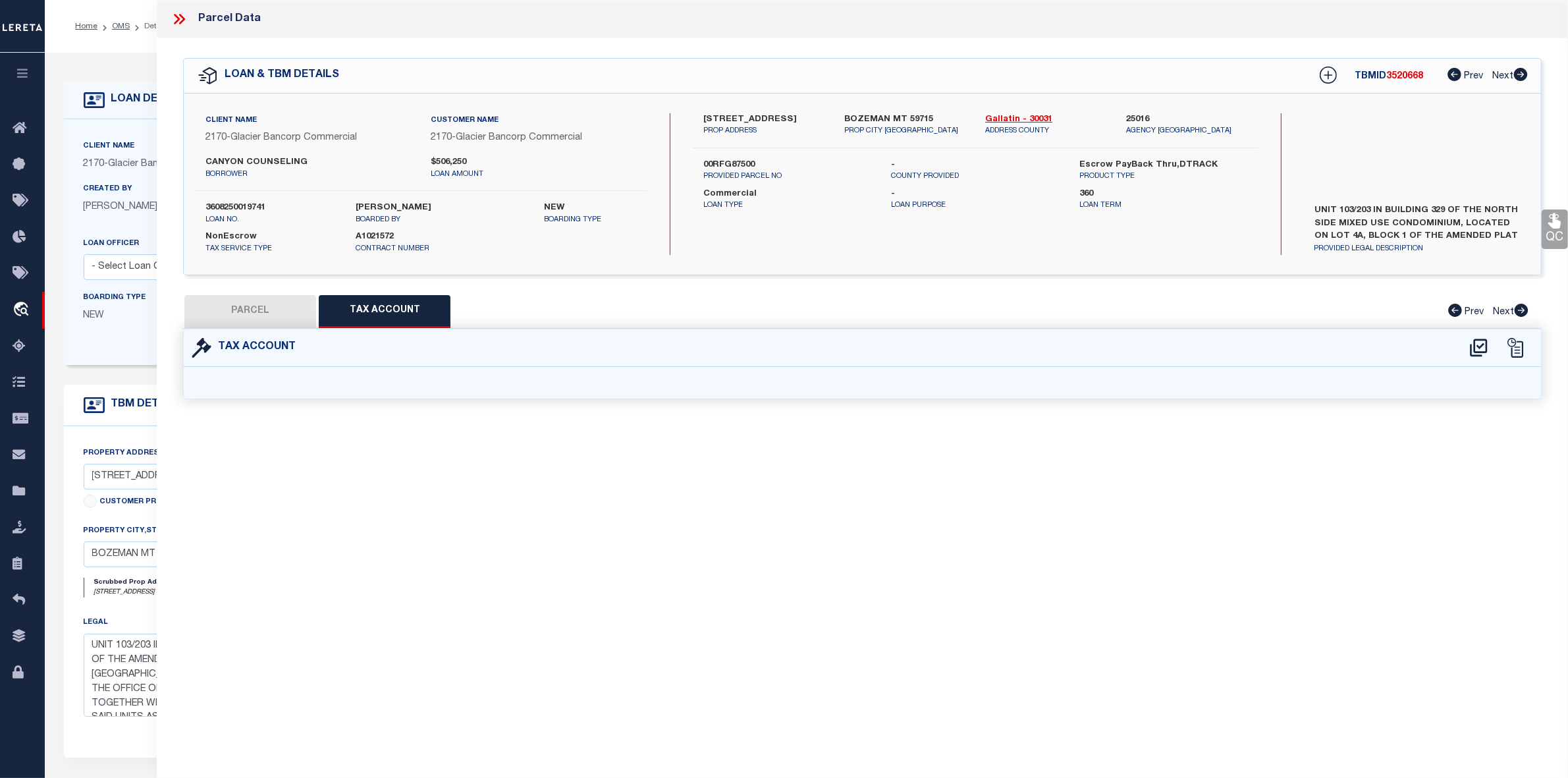
select select "100"
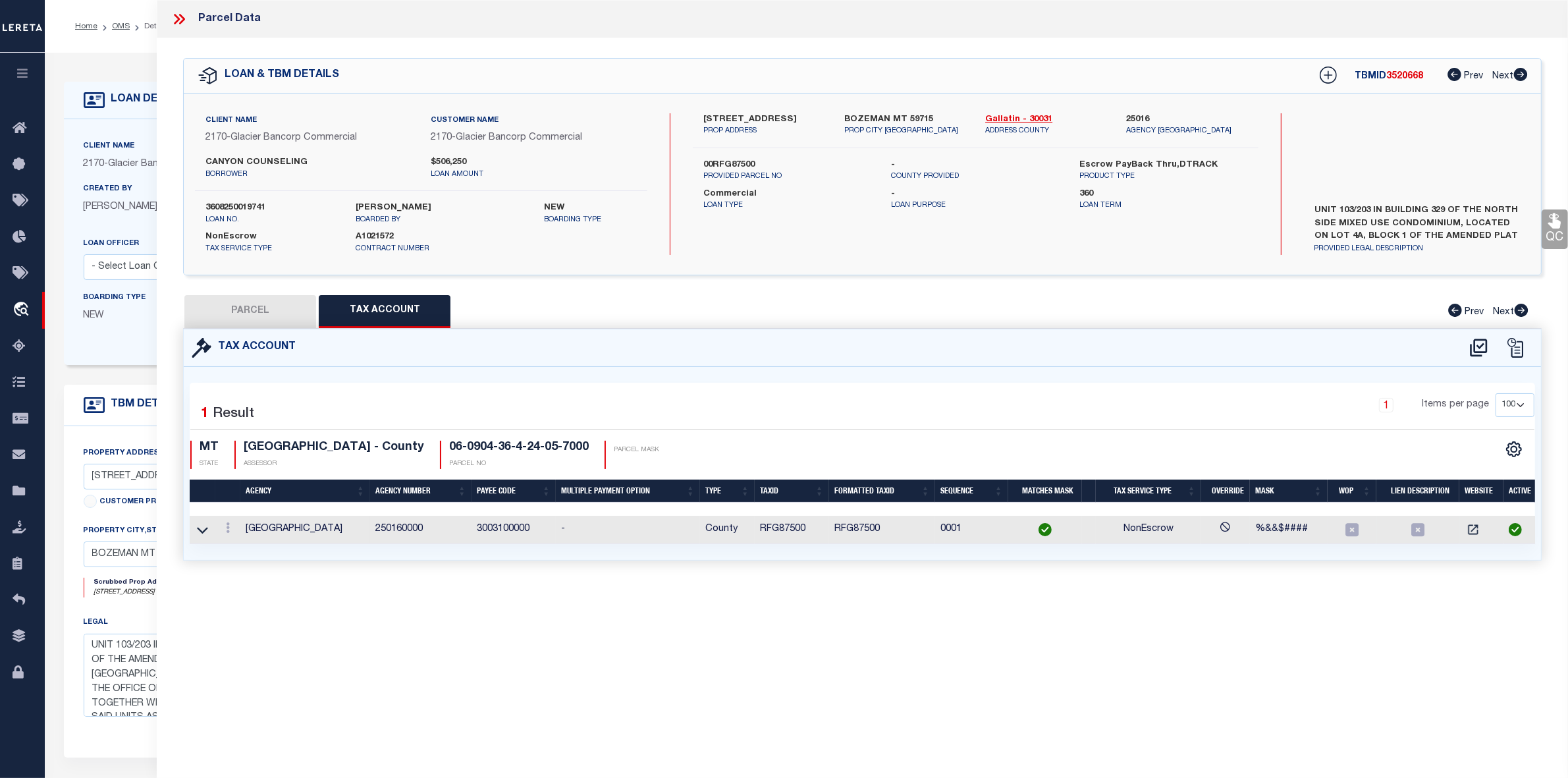
click at [864, 531] on td "RFG87500" at bounding box center [882, 530] width 106 height 28
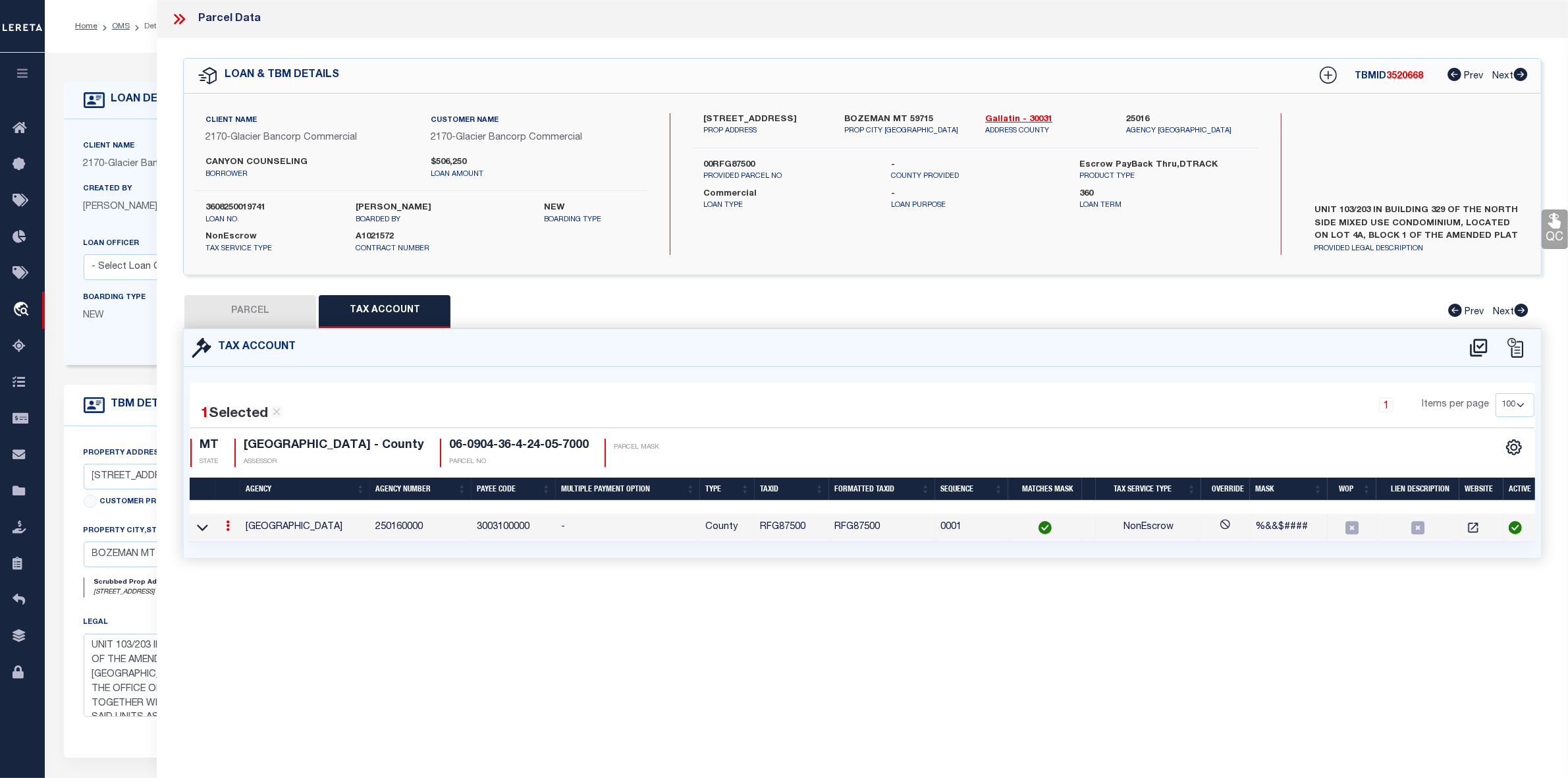
click at [864, 531] on td "RFG87500" at bounding box center [882, 528] width 106 height 28
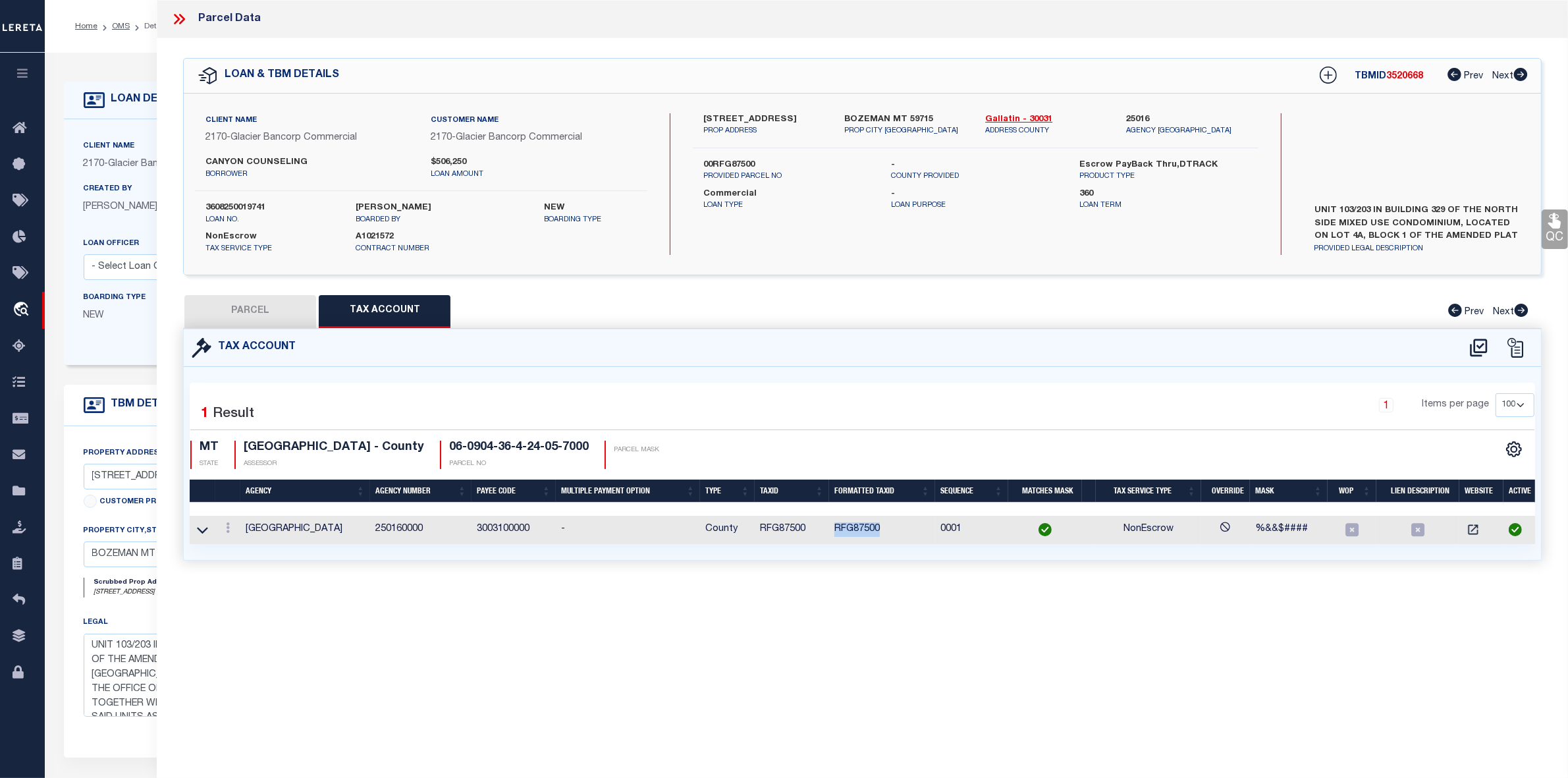
copy td "RFG87500"
click at [275, 315] on button "PARCEL" at bounding box center [250, 312] width 132 height 33
select select "AS"
select select
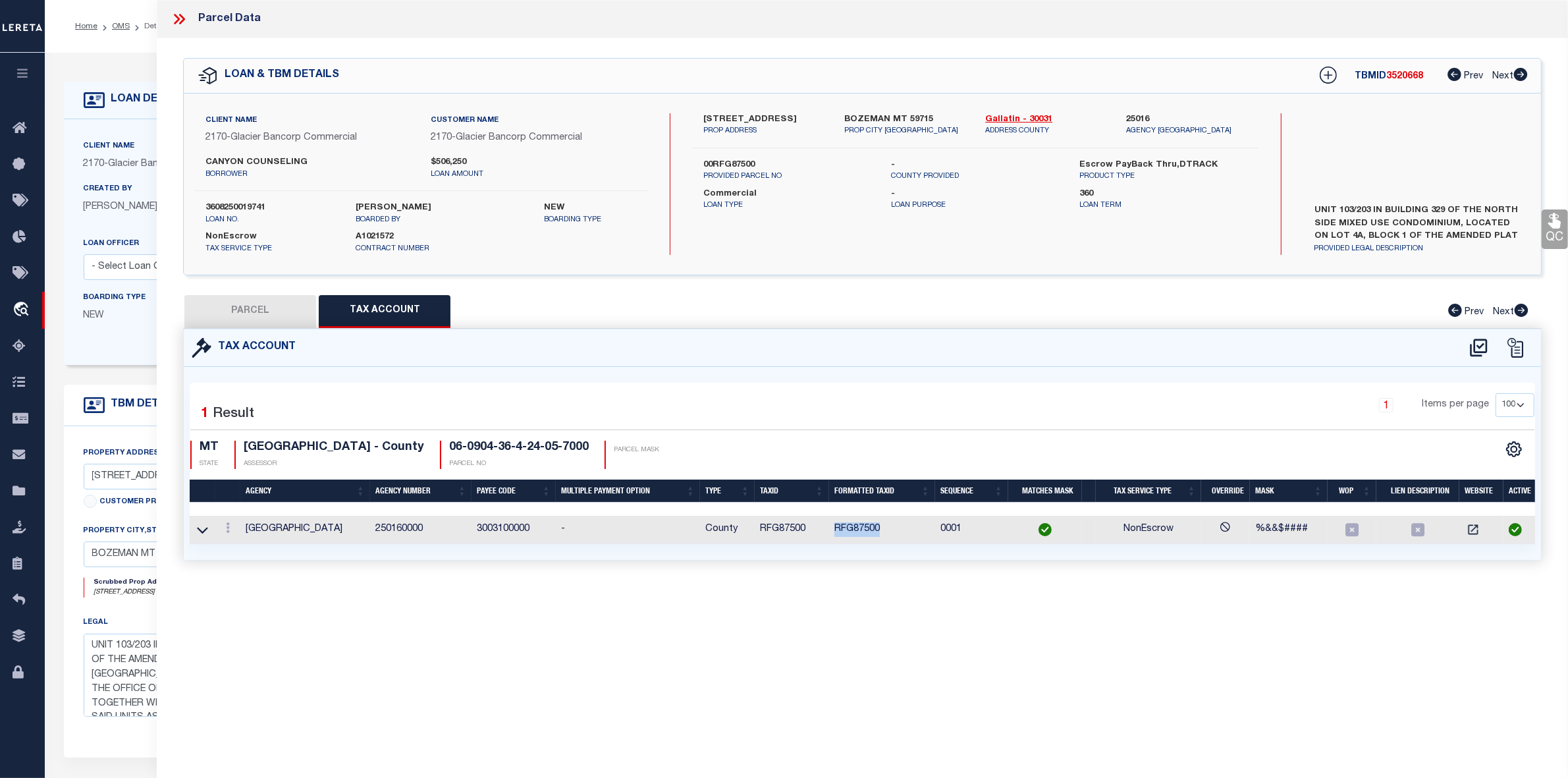
checkbox input "false"
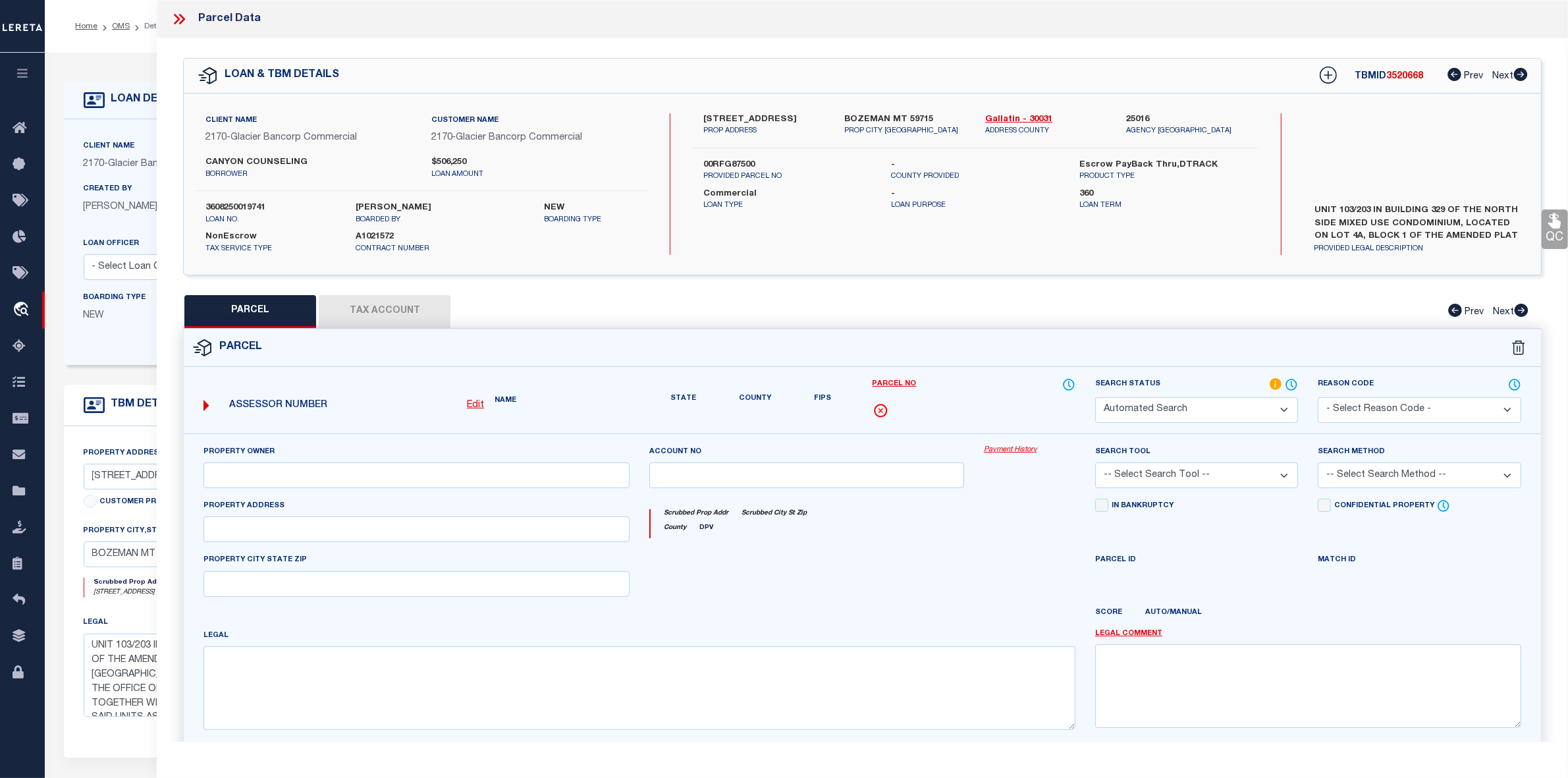
select select "IP"
type input "RB53 LLC"
select select "AGW"
select select "LEG"
type input "[GEOGRAPHIC_DATA]"
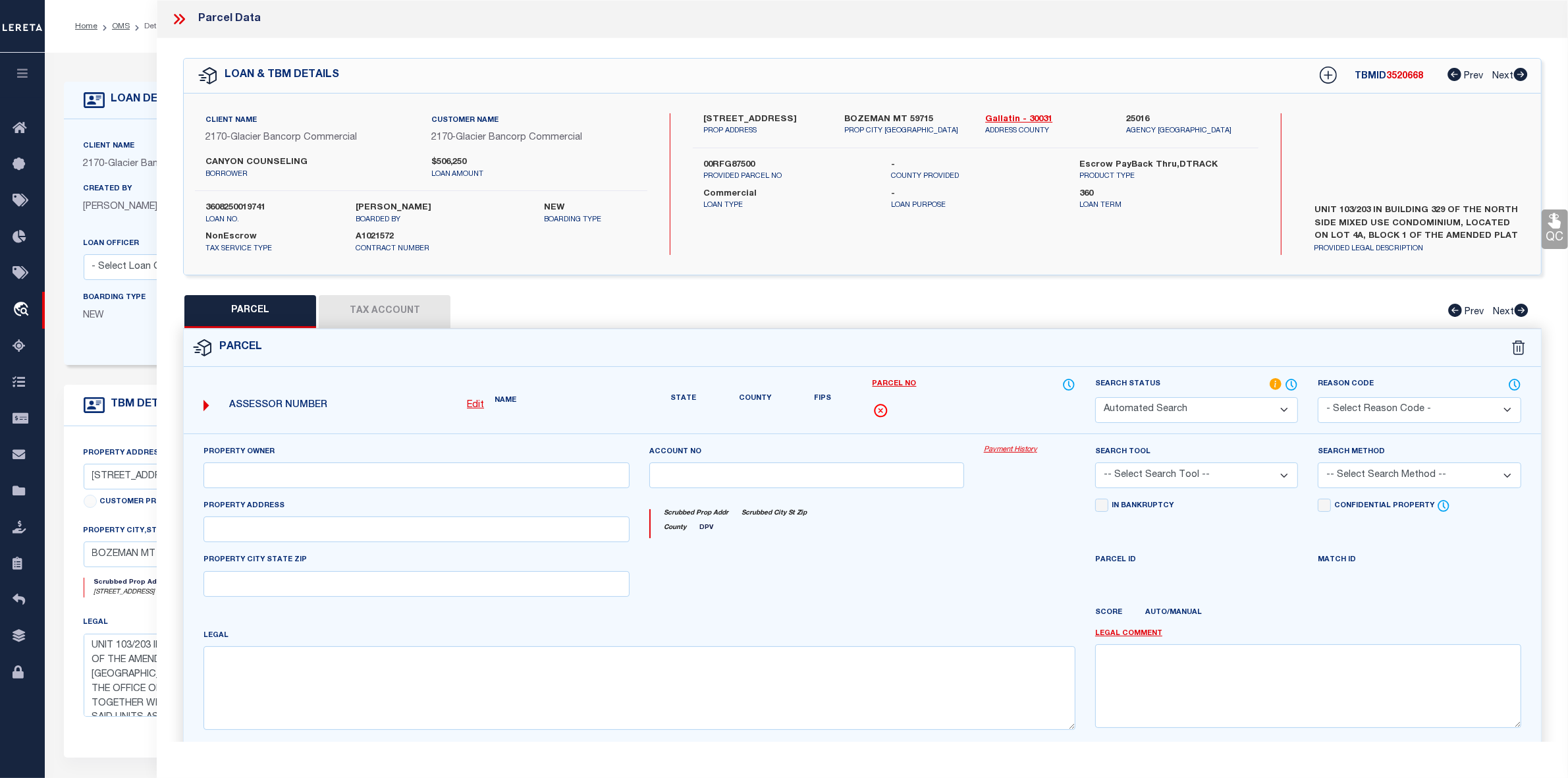
type input "BOZEMAN, MT 59715"
type textarea "NORTH SIDE MIXED USE CONDO, S36, T01 S, [STREET_ADDRESS]"
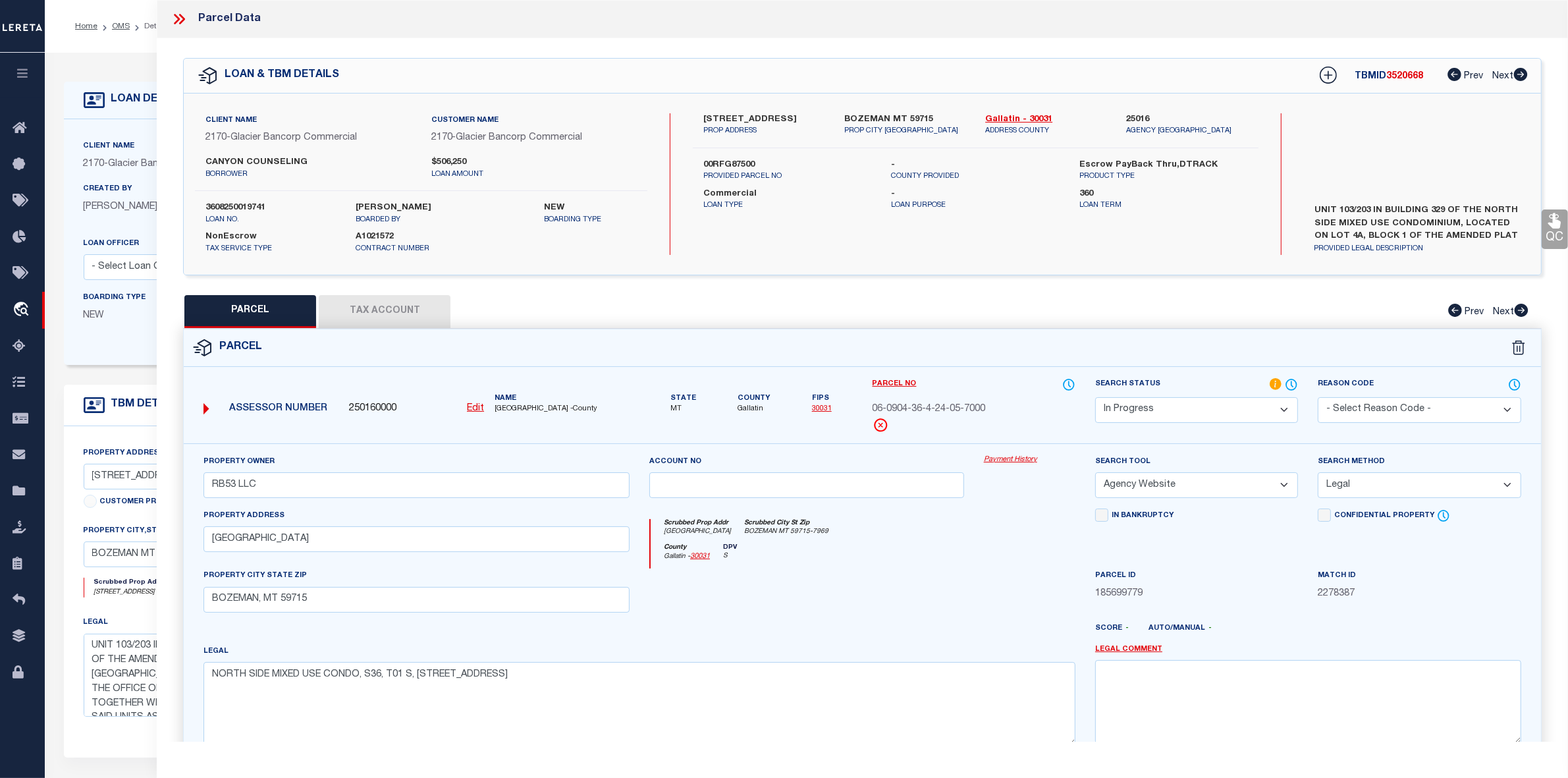
click at [476, 407] on u "Edit" at bounding box center [476, 409] width 17 height 9
type input "250160000"
type input "06-0904-36-4-24-05-7000"
select select "IP"
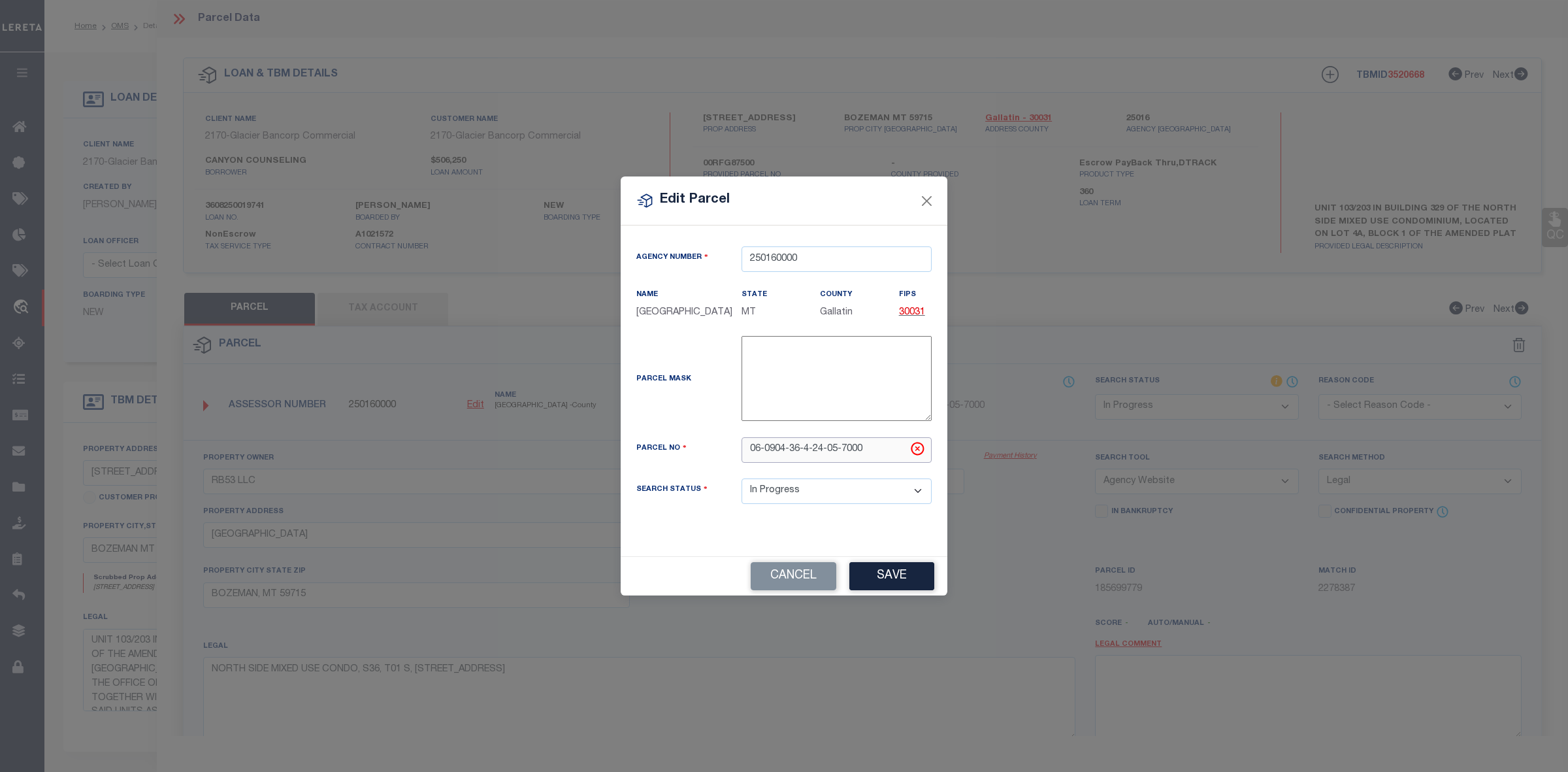
click at [870, 461] on input "06-0904-36-4-24-05-7000" at bounding box center [836, 449] width 190 height 26
click at [870, 461] on input "06-0904-36-4-24-05-7000" at bounding box center [836, 449] width 190 height 26
paste input "3"
type input "06-0904-36-4-24-05-7003"
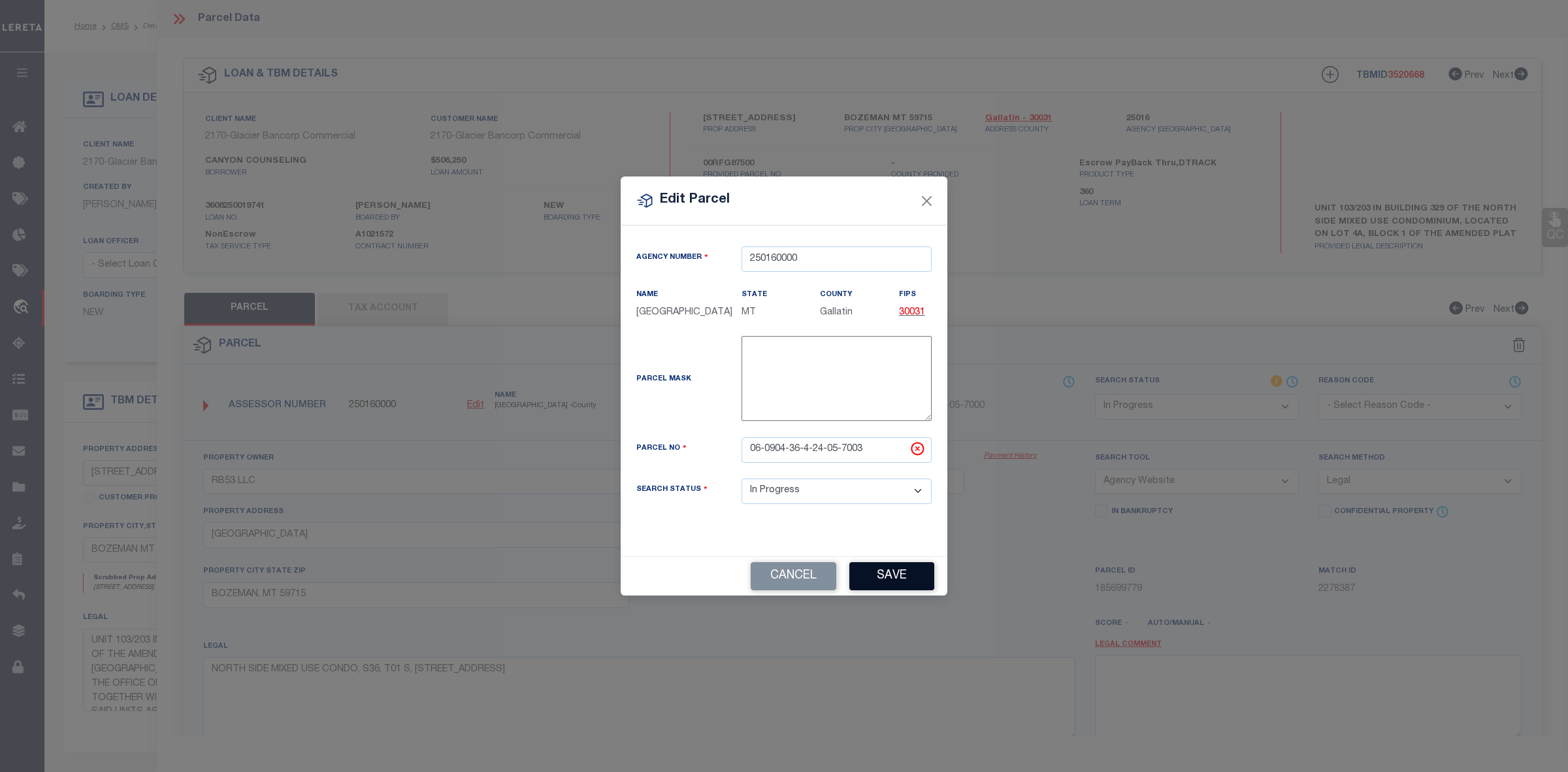
click at [912, 584] on button "Save" at bounding box center [891, 576] width 85 height 28
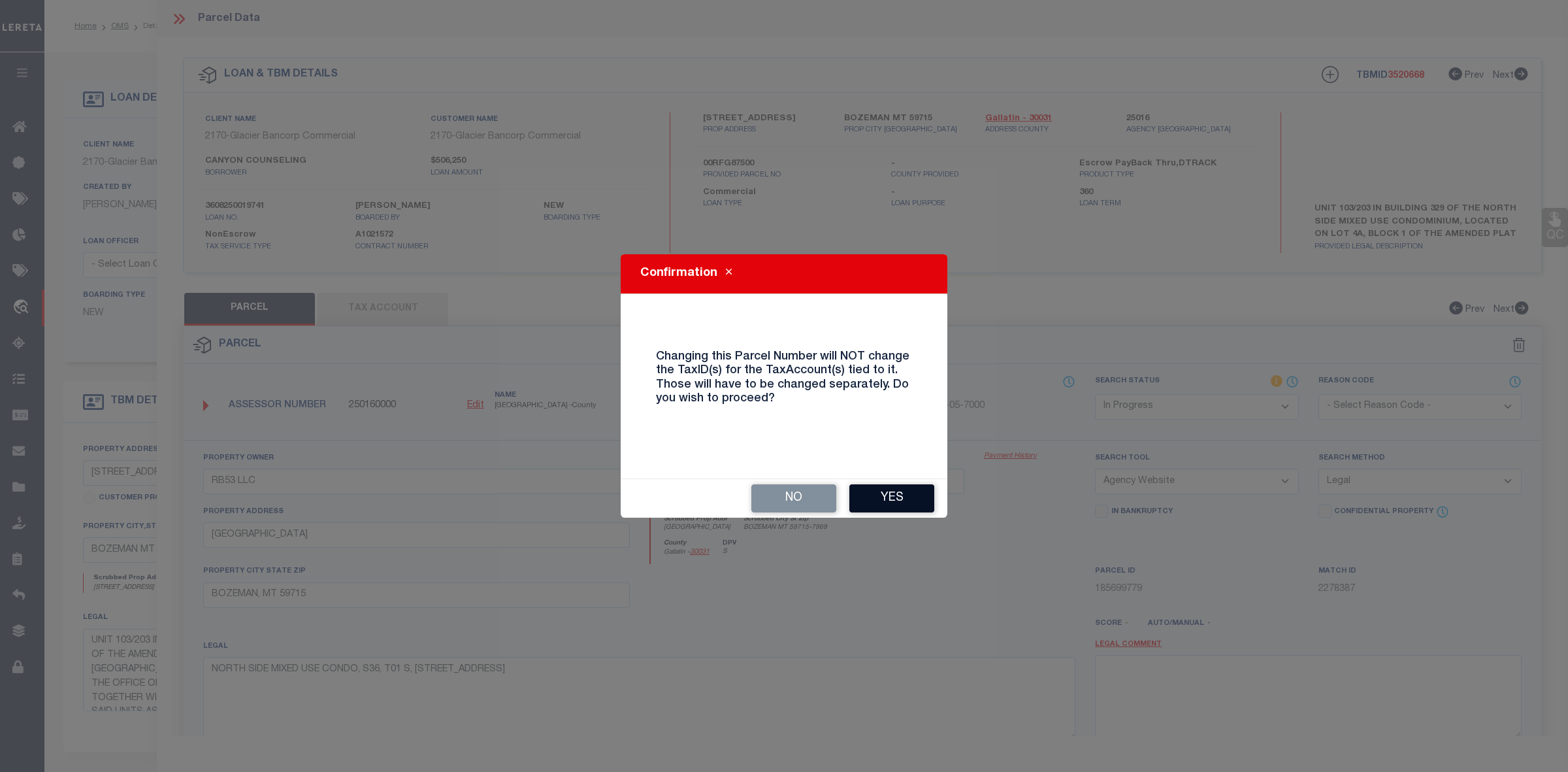
click at [902, 500] on button "Yes" at bounding box center [891, 499] width 85 height 28
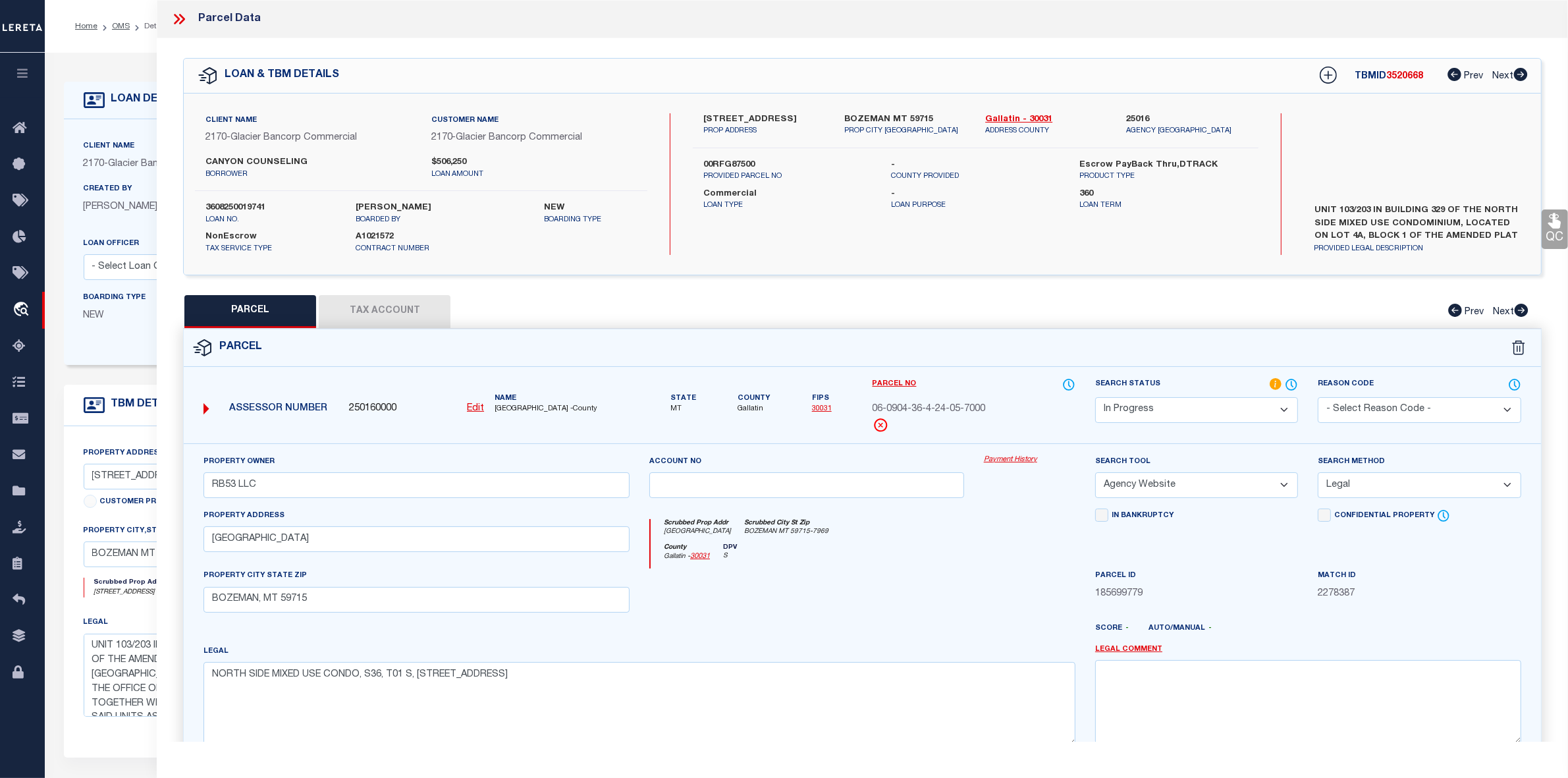
select select "IP"
select select
checkbox input "false"
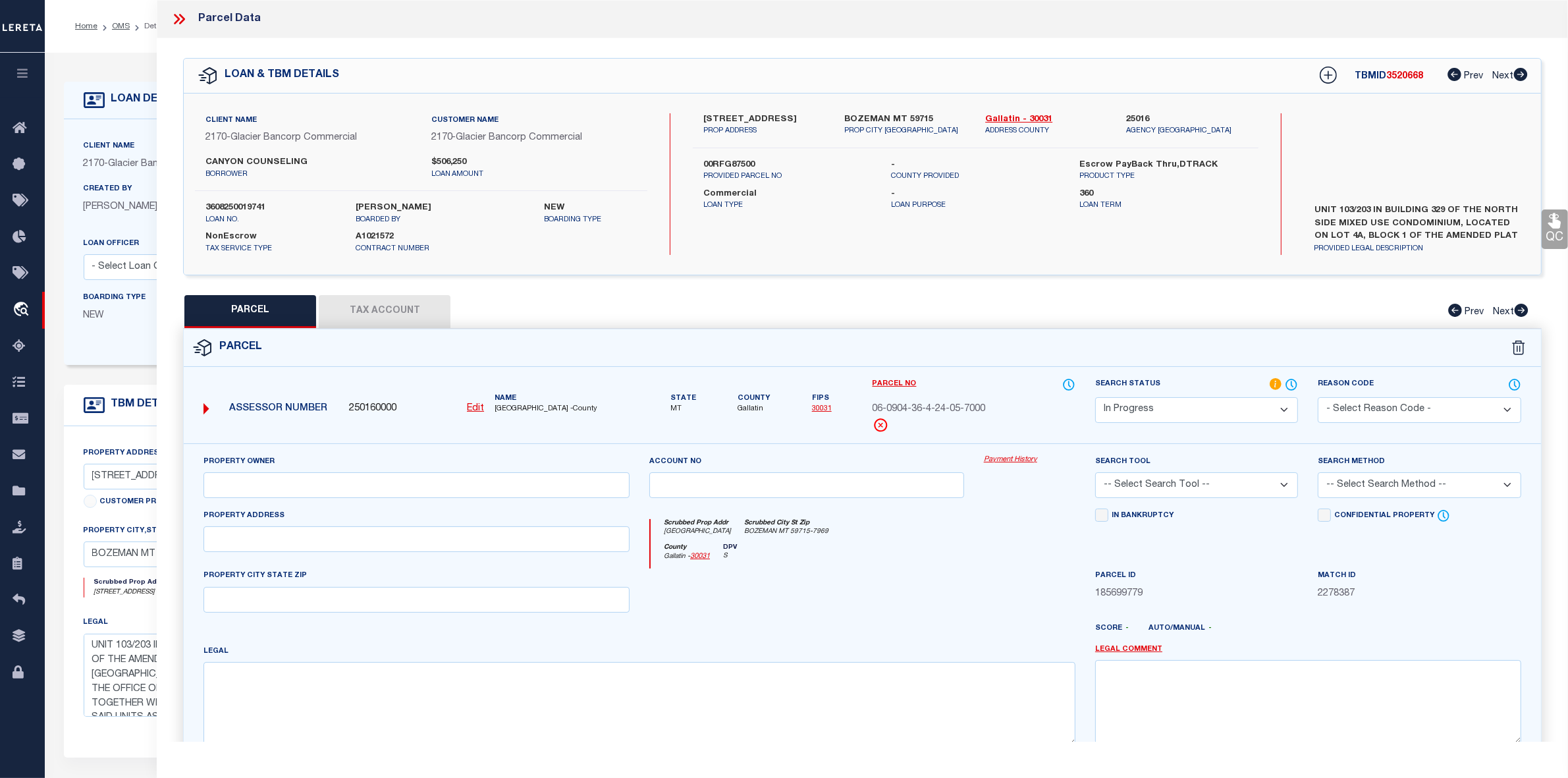
type input "RB53 LLC"
select select "AGW"
select select "LEG"
type input "[GEOGRAPHIC_DATA]"
type input "BOZEMAN, MT 59715"
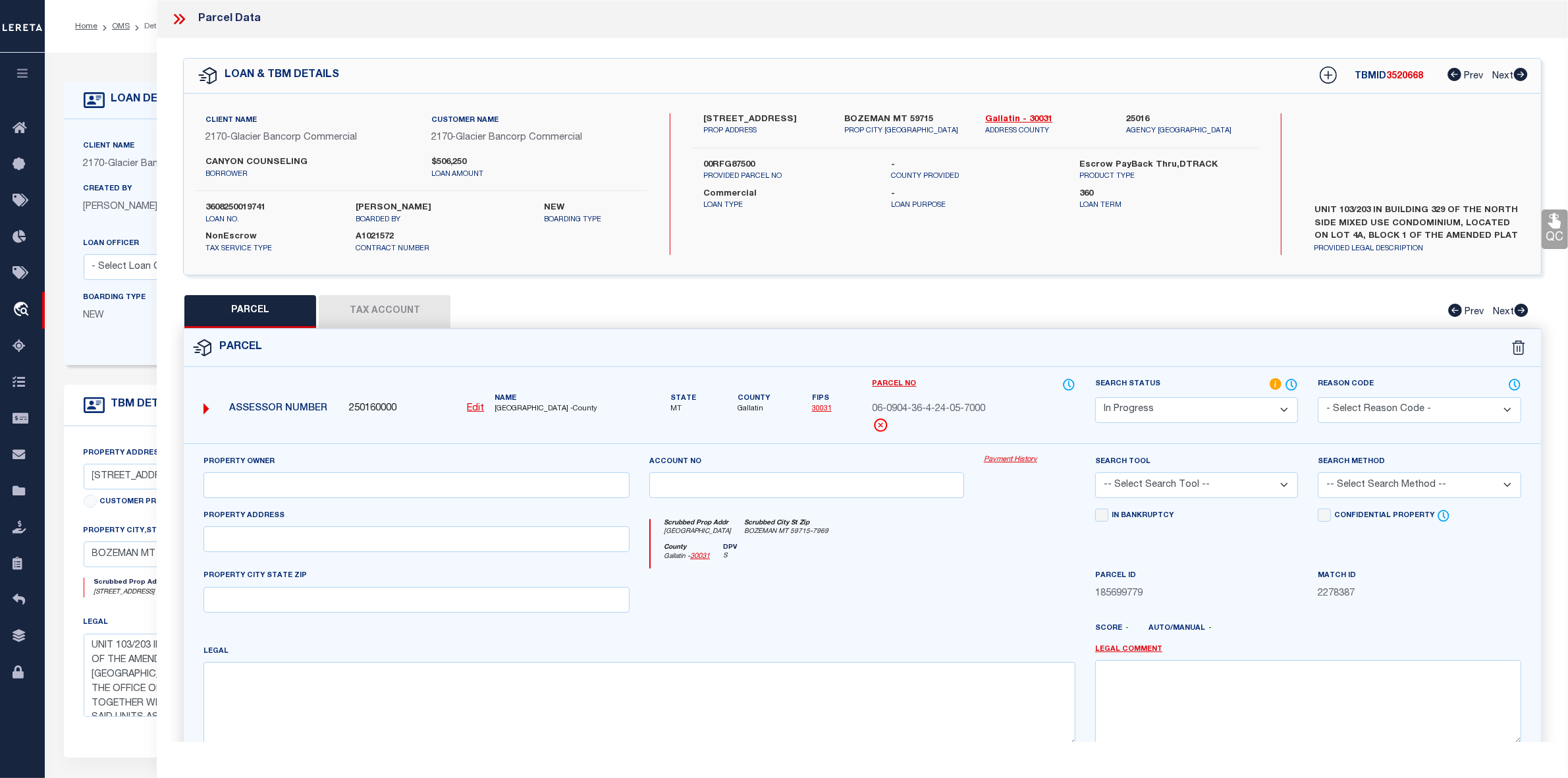
type textarea "NORTH SIDE MIXED USE CONDO, S36, T01 S, [STREET_ADDRESS]"
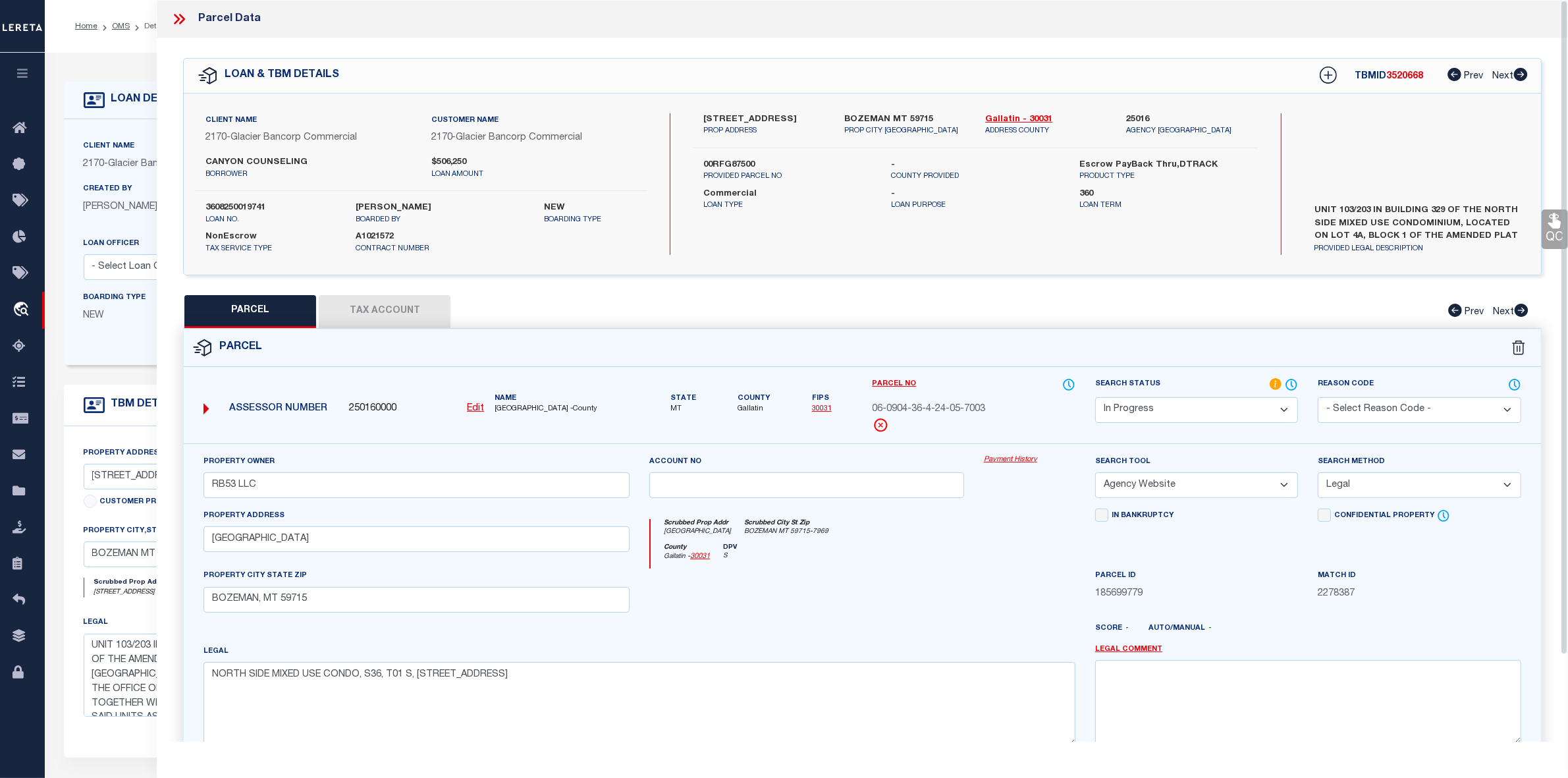
click at [1384, 221] on label "UNIT 103/203 IN BUILDING 329 OF THE NORTH SIDE MIXED USE CONDOMINIUM, LOCATED O…" at bounding box center [1417, 224] width 224 height 39
click at [399, 313] on button "Tax Account" at bounding box center [384, 312] width 132 height 33
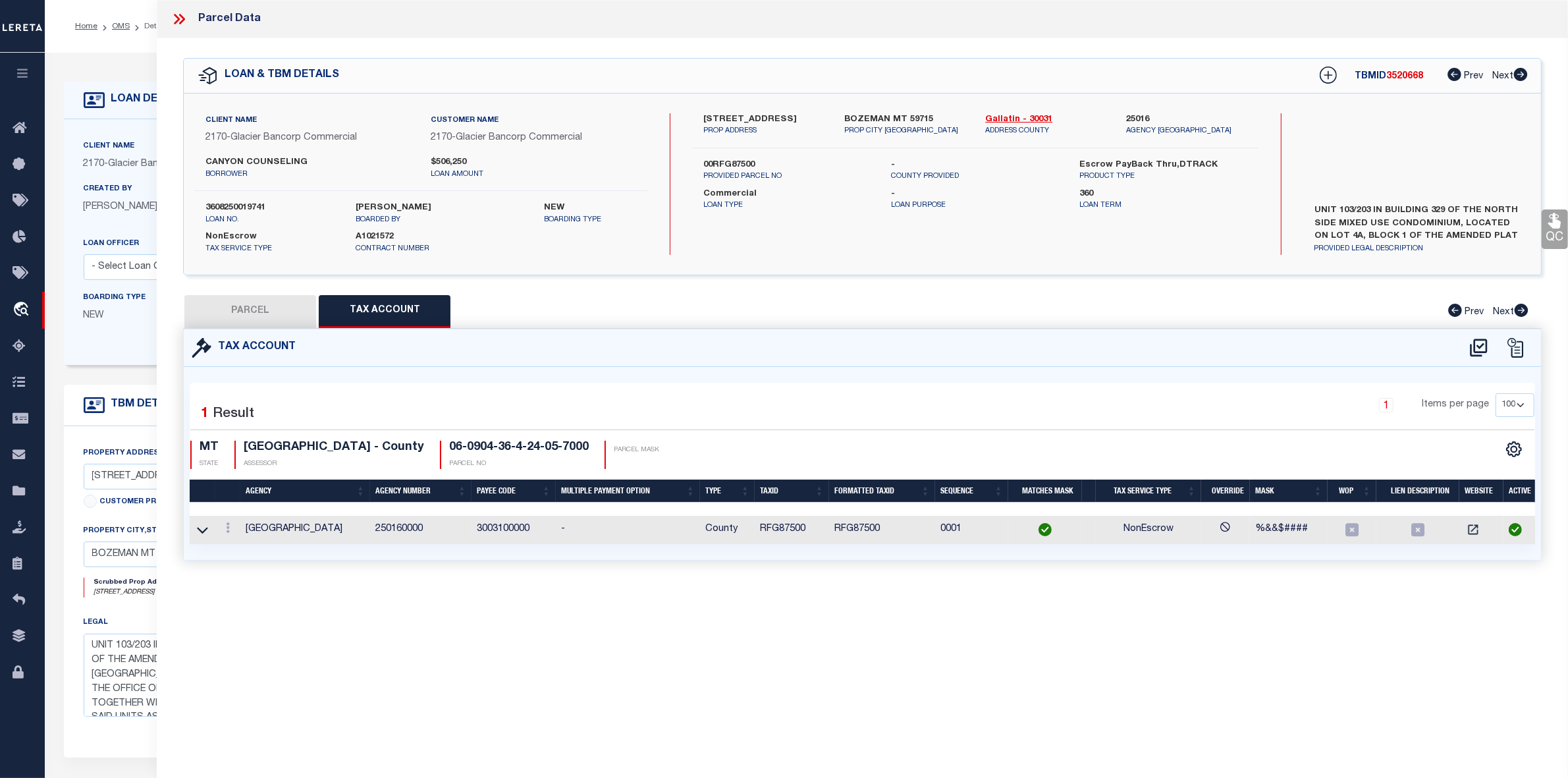
select select "100"
click at [258, 324] on button "PARCEL" at bounding box center [250, 312] width 132 height 33
select select "AS"
select select
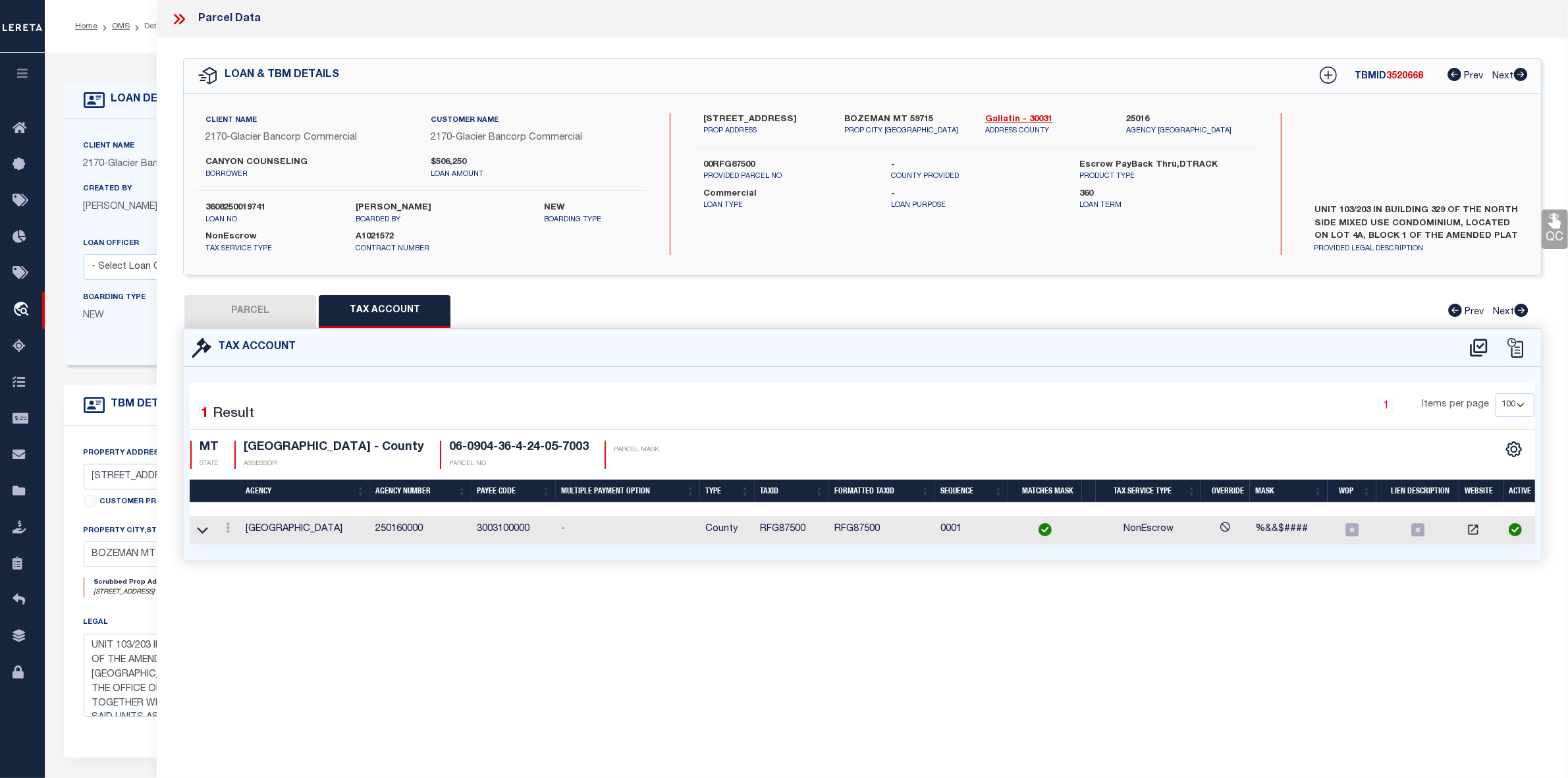
checkbox input "false"
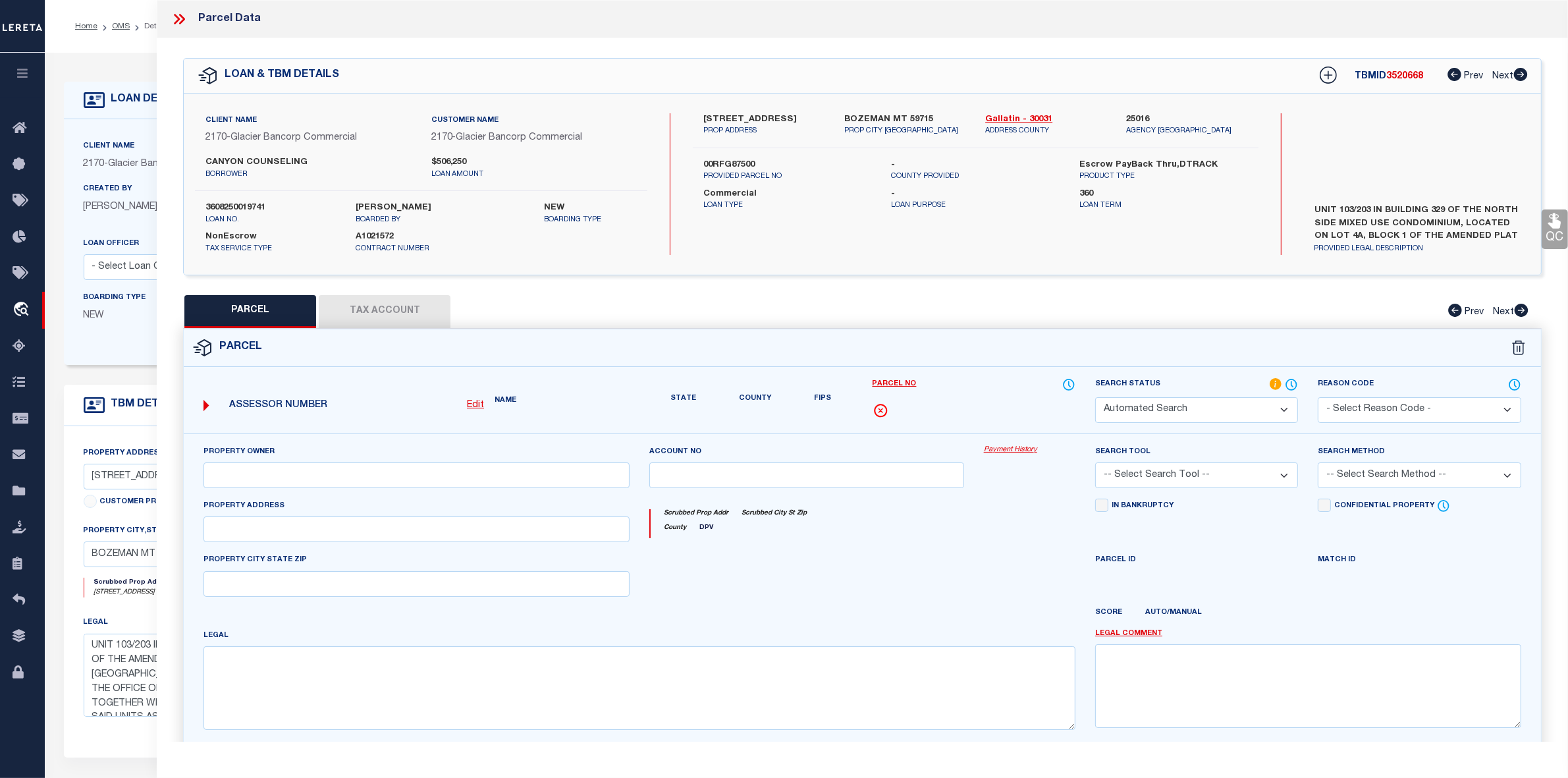
select select "PC"
type input "RB53 LLC"
select select "AGW"
select select "LEG"
type input "[GEOGRAPHIC_DATA]"
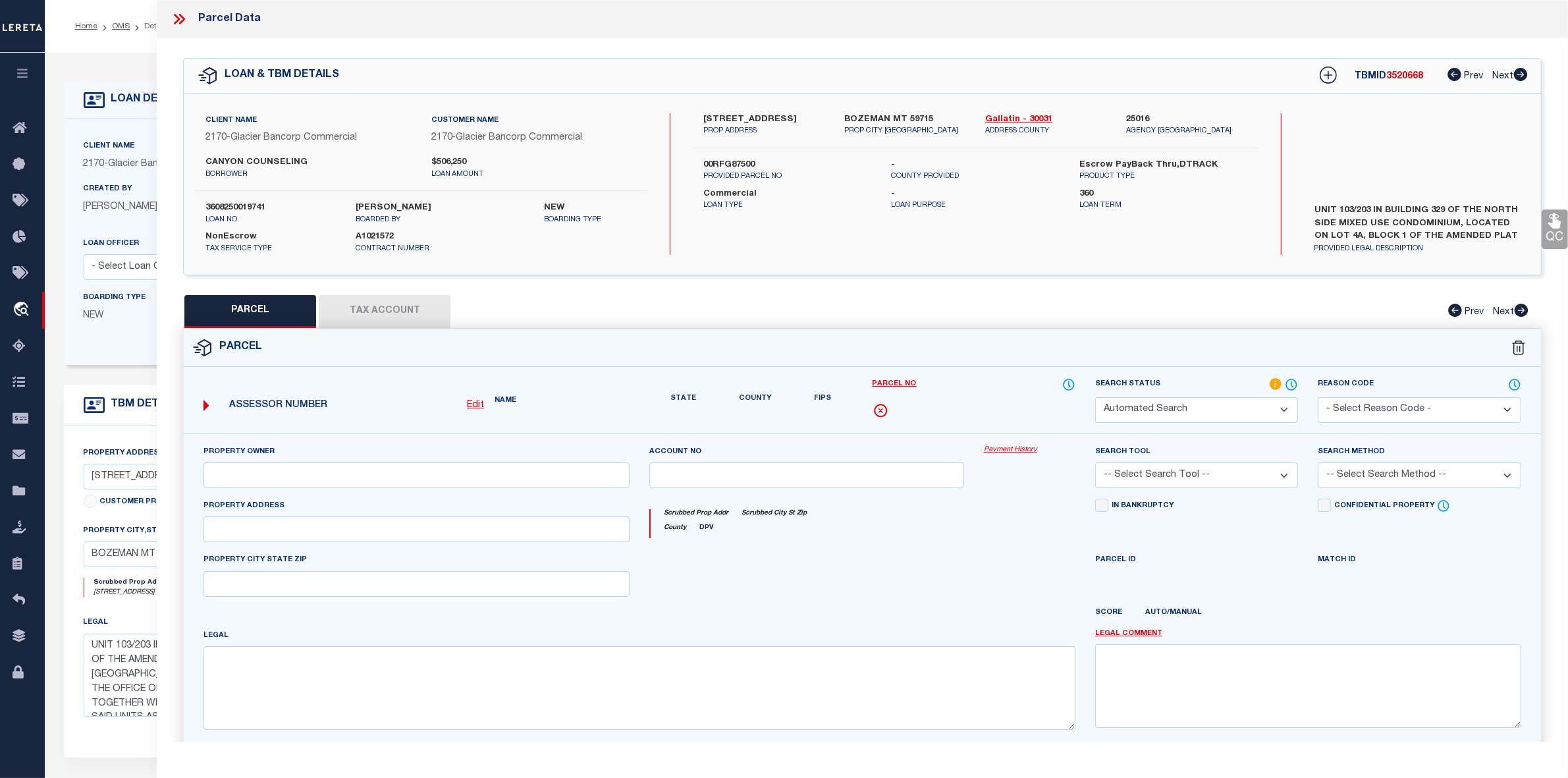
type input "BOZEMAN, MT 59715"
type textarea "NORTH SIDE MIXED USE CONDO, S36, T01 S, [STREET_ADDRESS]"
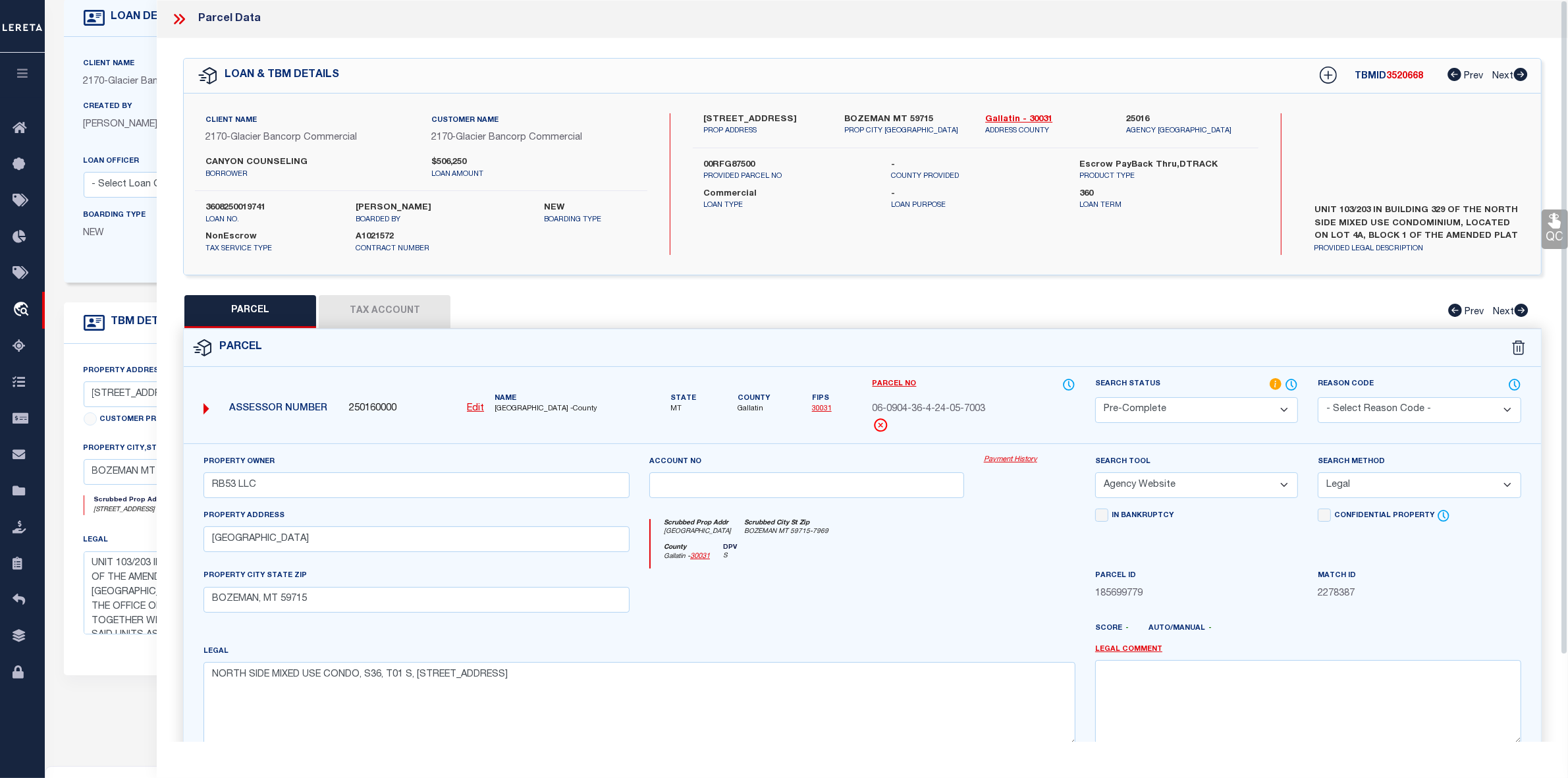
click at [179, 18] on icon at bounding box center [177, 19] width 6 height 10
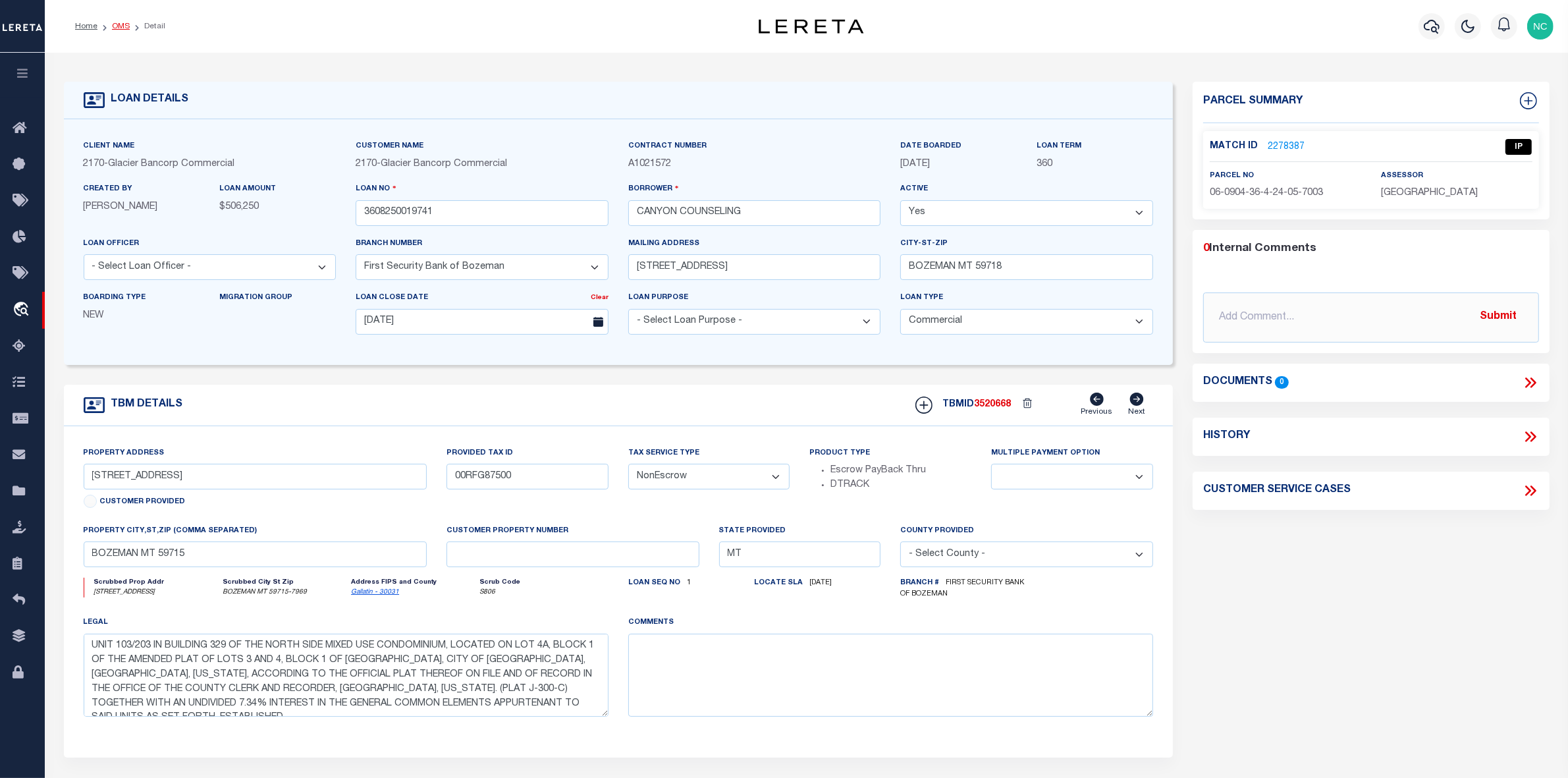
click at [114, 25] on link "OMS" at bounding box center [120, 26] width 18 height 8
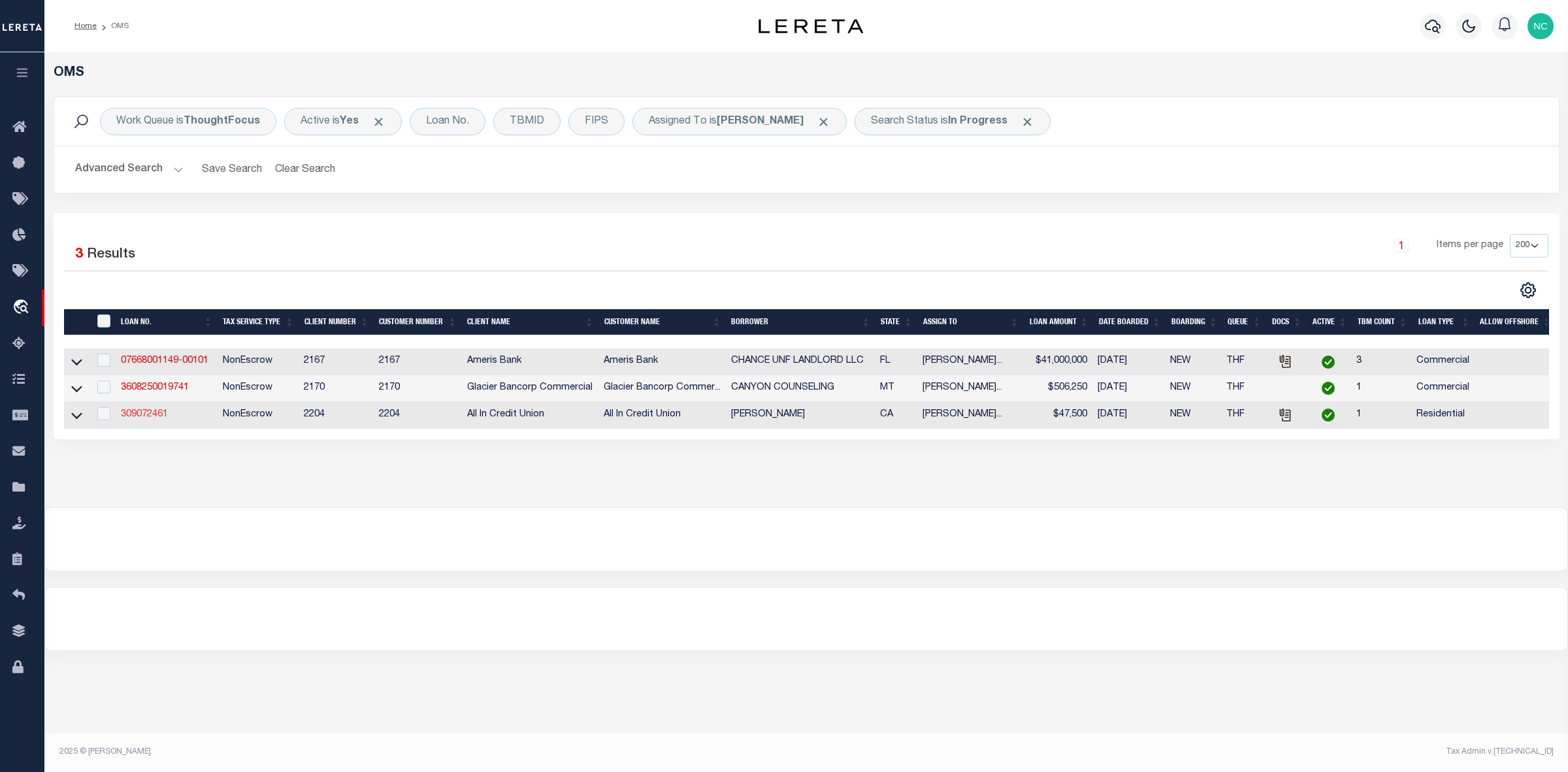
click at [136, 419] on link "309072461" at bounding box center [145, 414] width 47 height 9
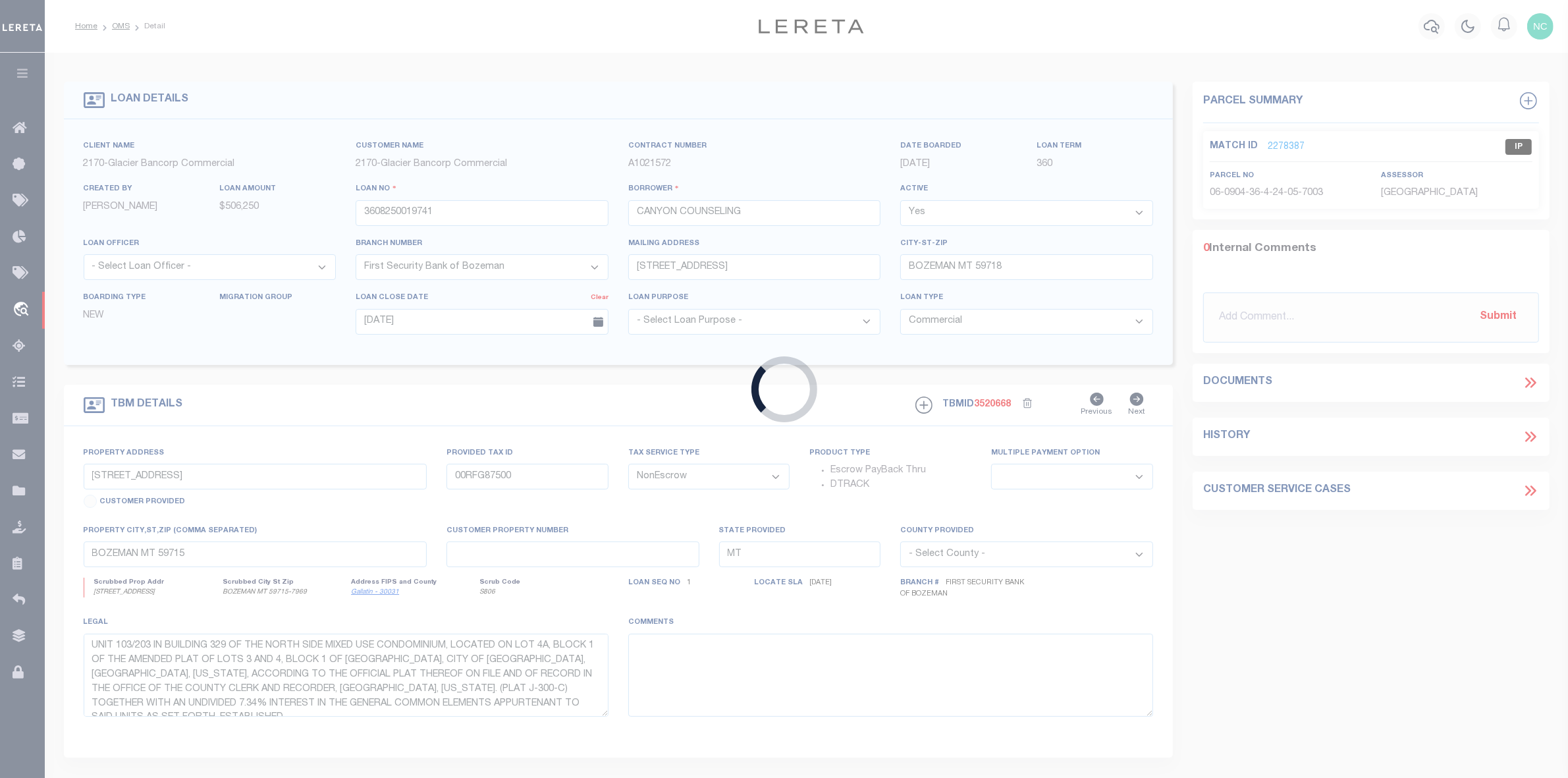
type input "309072461"
type input "[PERSON_NAME]"
select select
type input "[DATE]"
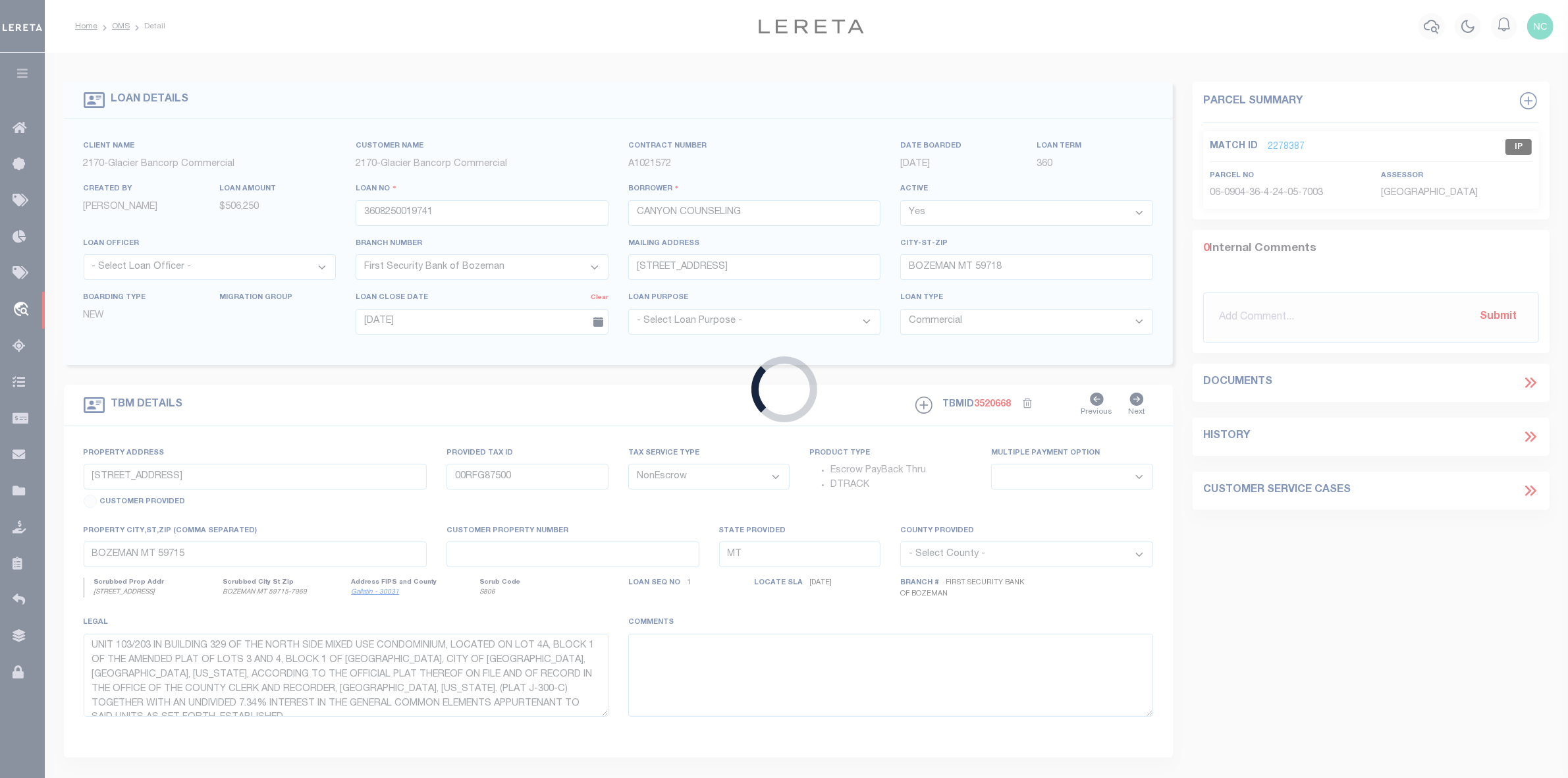
select select "400"
select select "10"
type input "0 Sobrante Rd"
type input "48F7377134"
select select
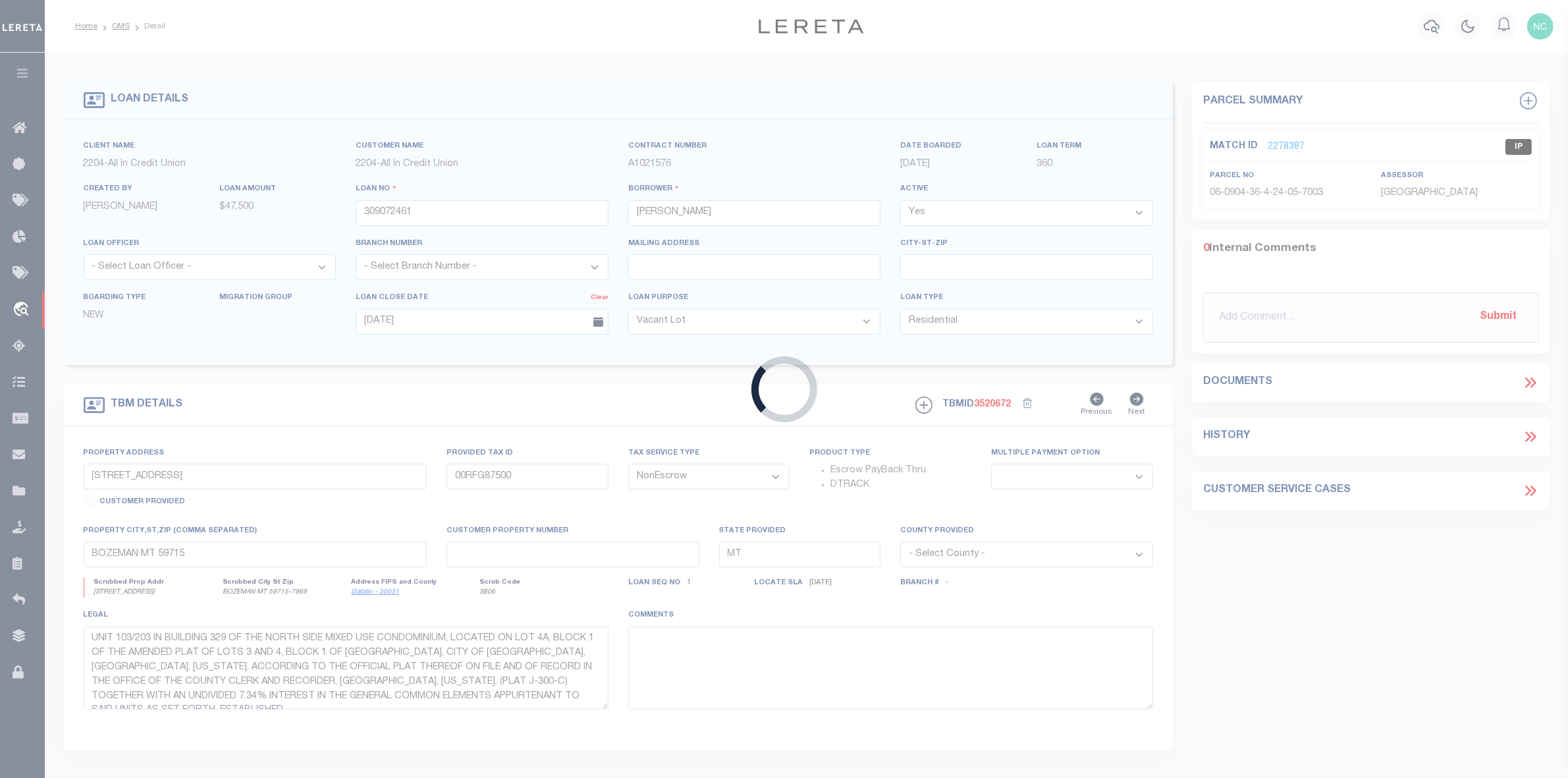
type input "[GEOGRAPHIC_DATA] CA 94611"
type input "CA"
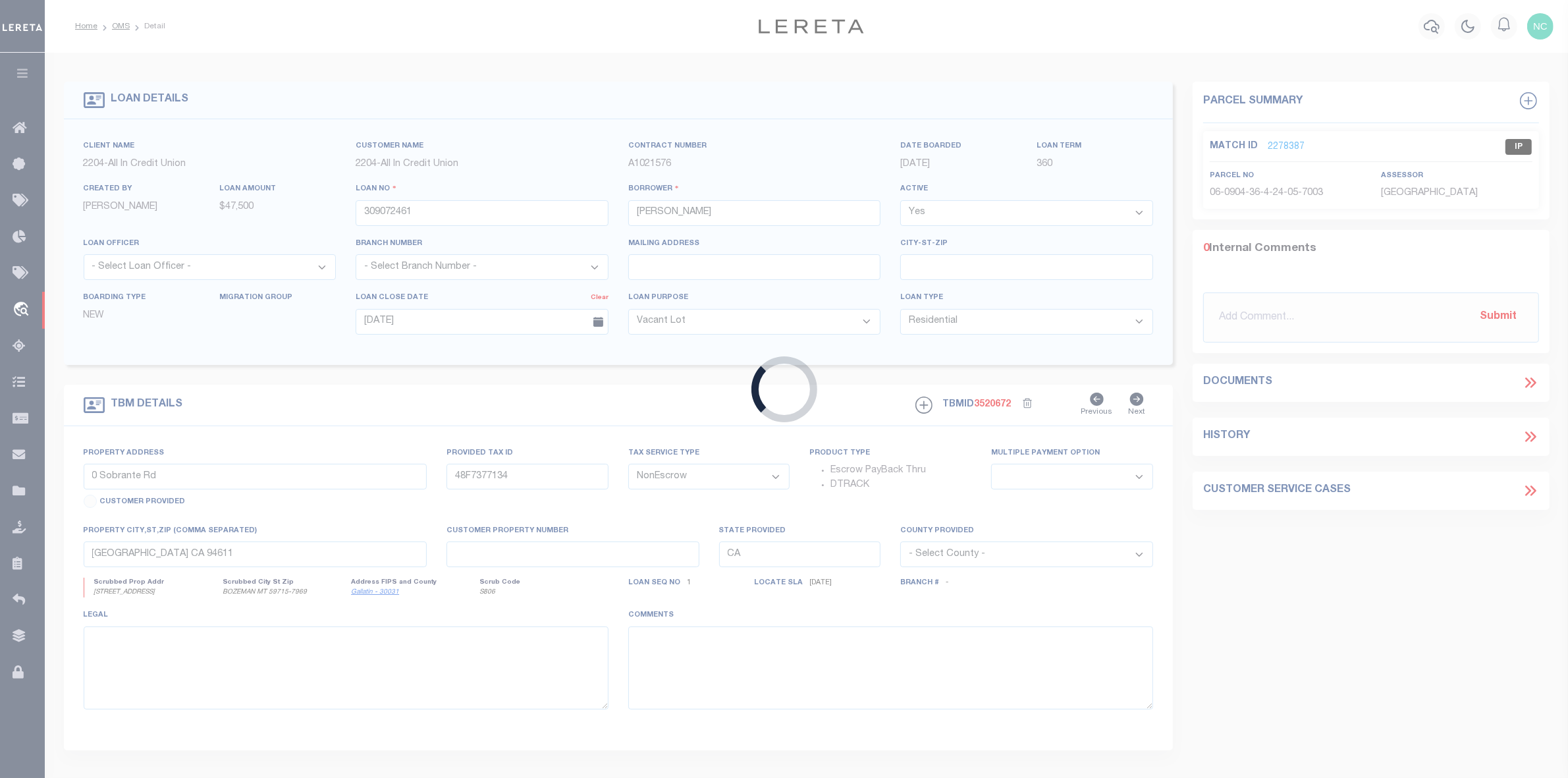
select select "44319"
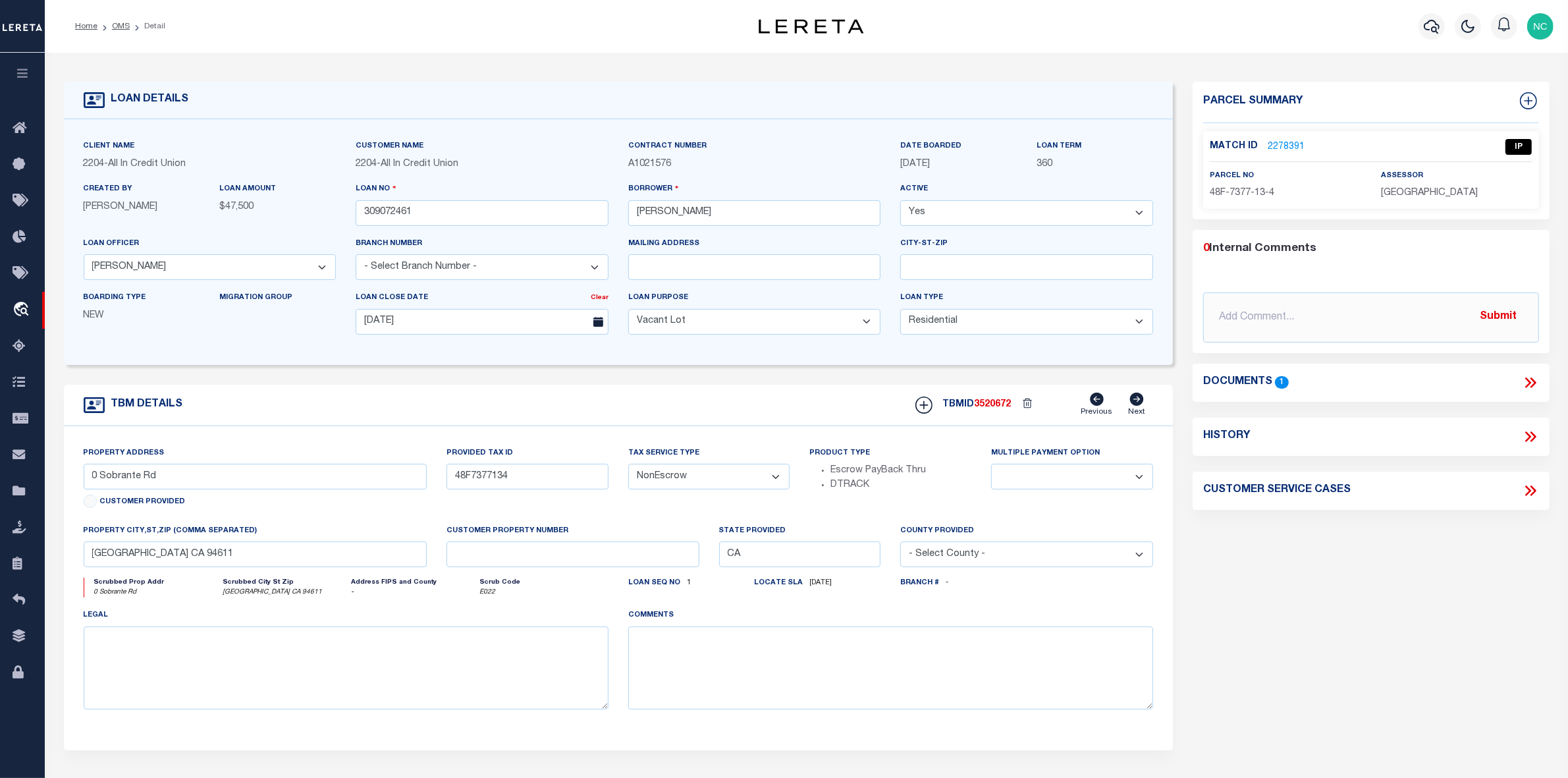
click at [1279, 140] on link "2278391" at bounding box center [1286, 147] width 37 height 14
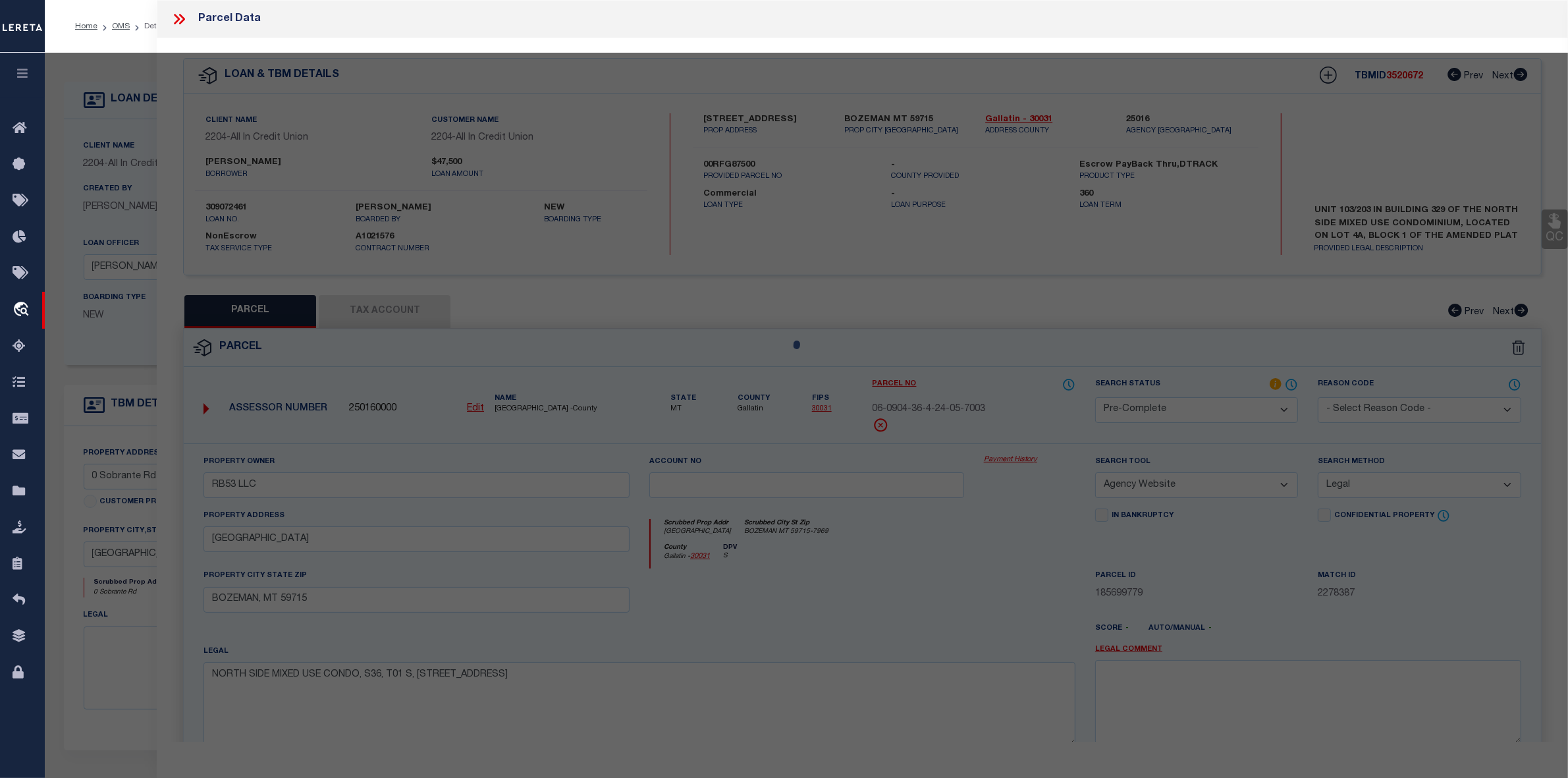
select select "AS"
select select
checkbox input "false"
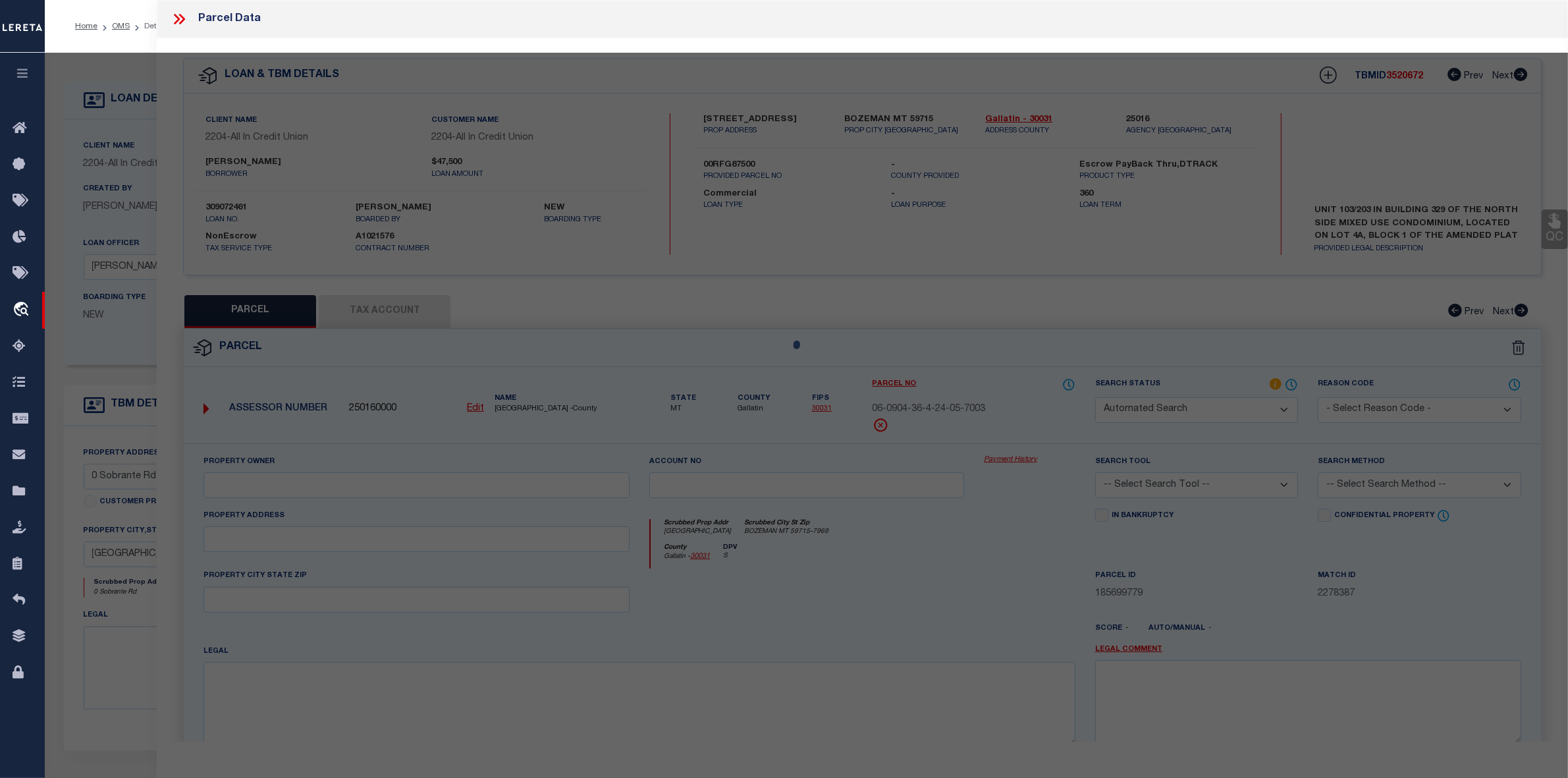
select select "IP"
select select "PHN"
select select "LEG"
type input "SOBRANTE RD,"
type input "[GEOGRAPHIC_DATA]"
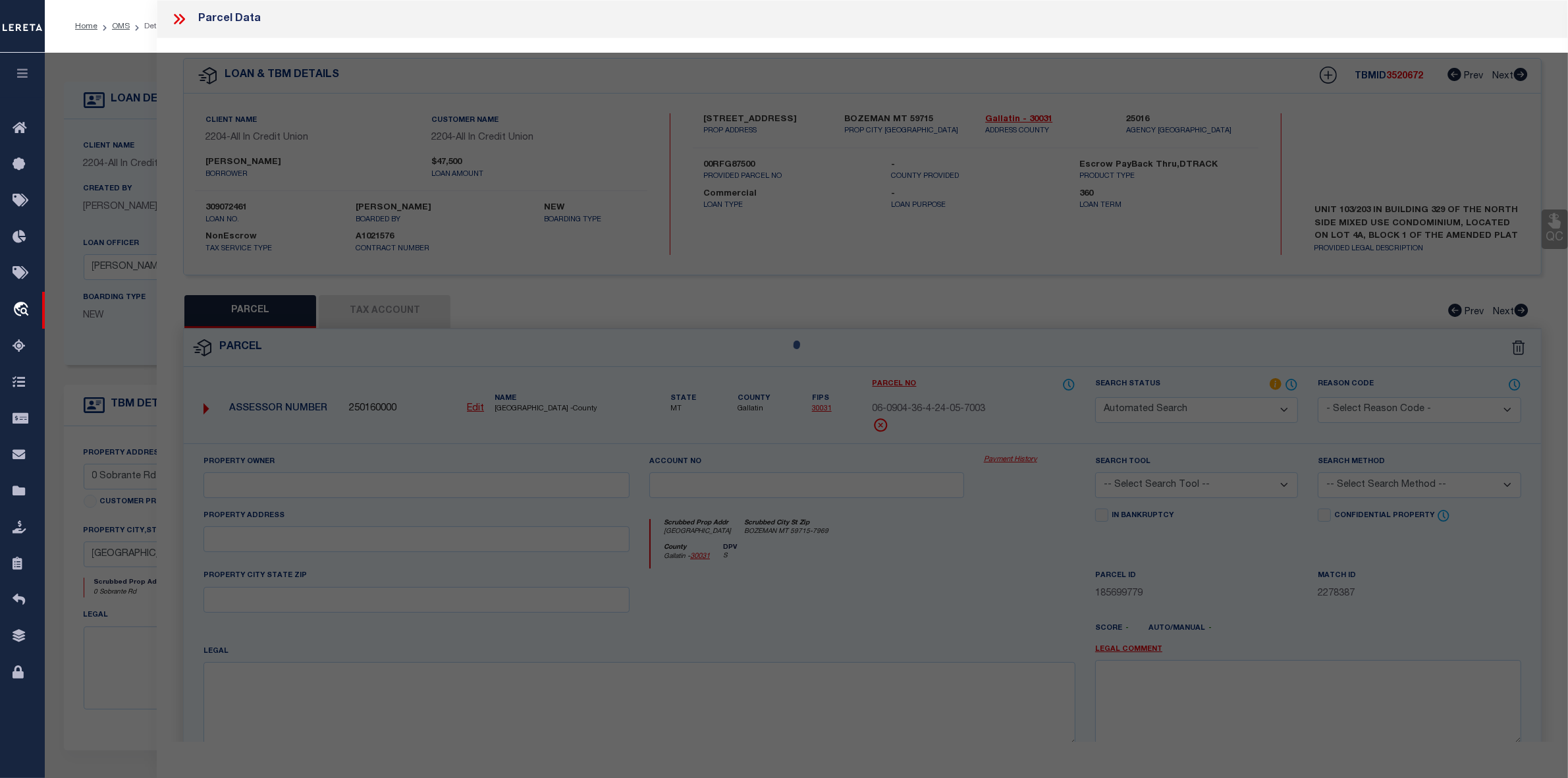
type textarea "Lot 2892, Map of [GEOGRAPHIC_DATA]"
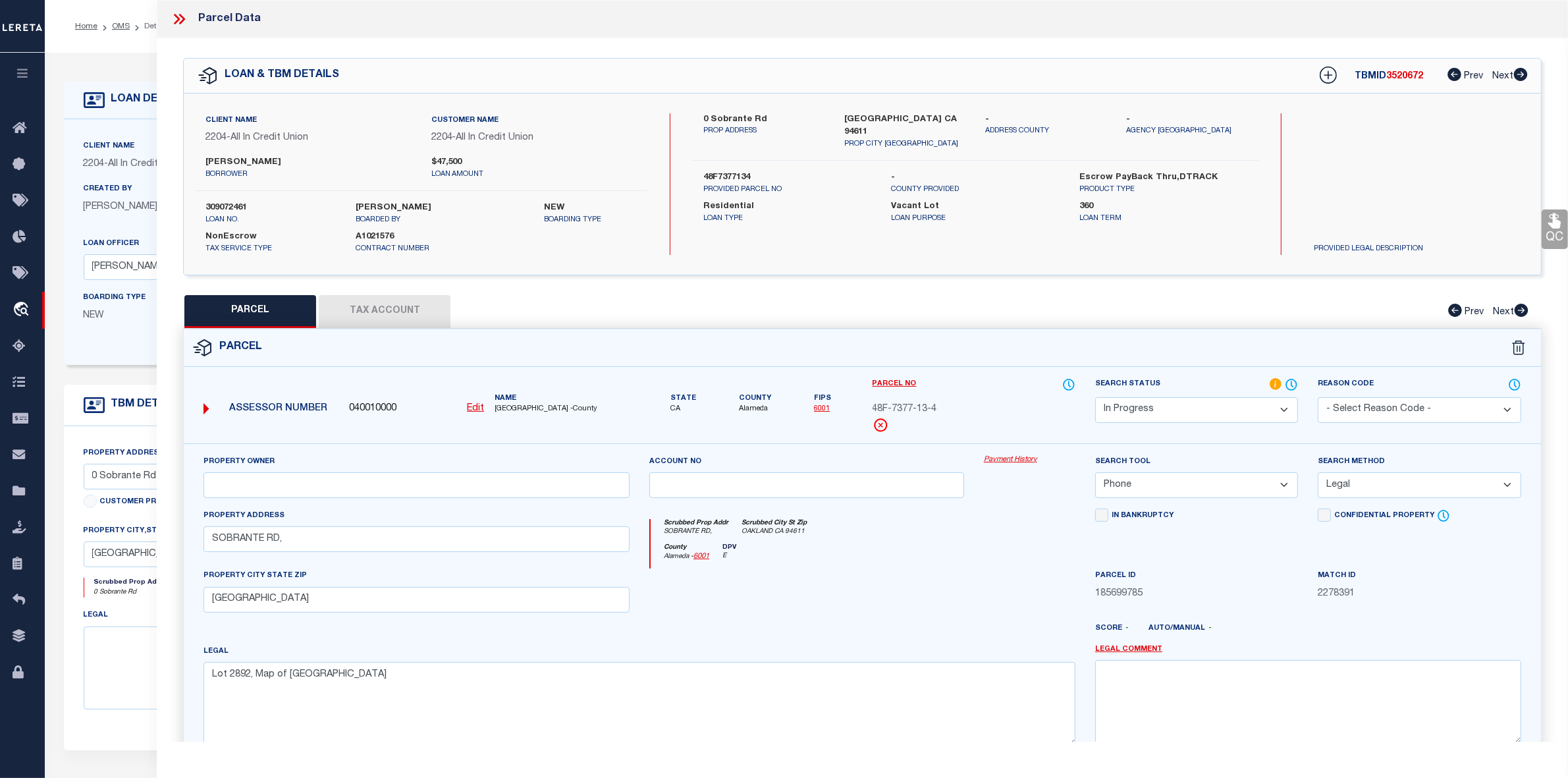
click at [179, 15] on icon at bounding box center [180, 19] width 17 height 17
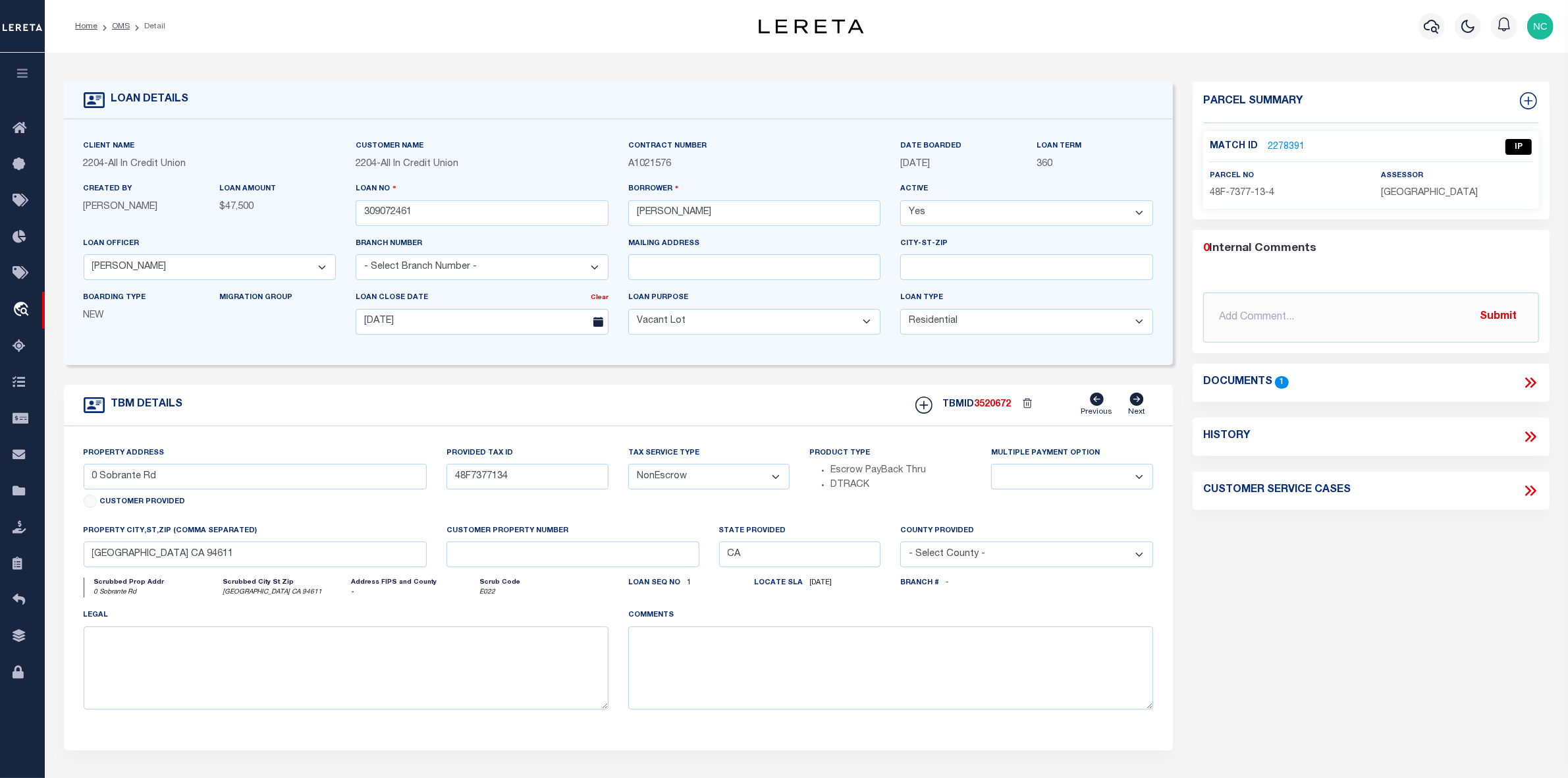
click at [1289, 146] on link "2278391" at bounding box center [1286, 147] width 37 height 14
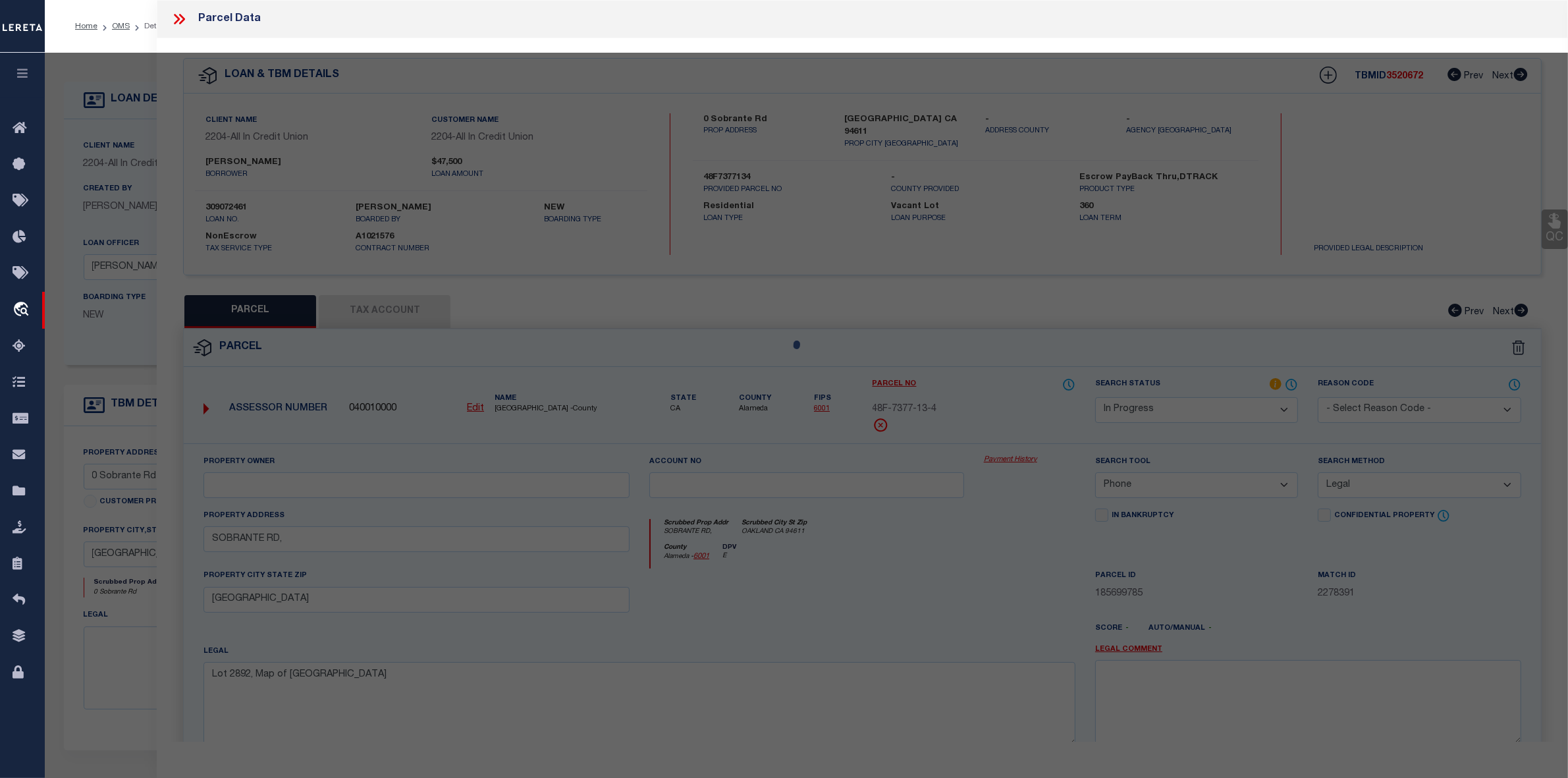
select select "AS"
select select
